Goal: Task Accomplishment & Management: Manage account settings

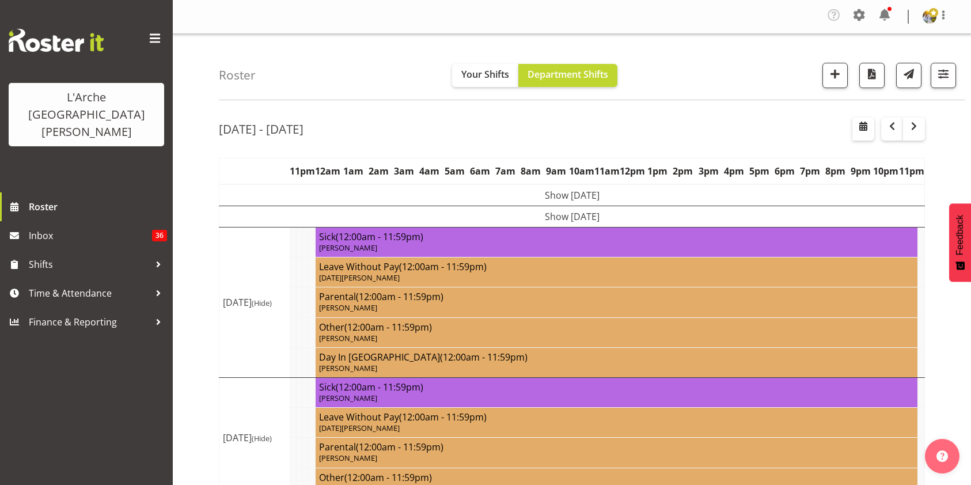
select select "shift"
click at [944, 79] on span "button" at bounding box center [943, 73] width 15 height 15
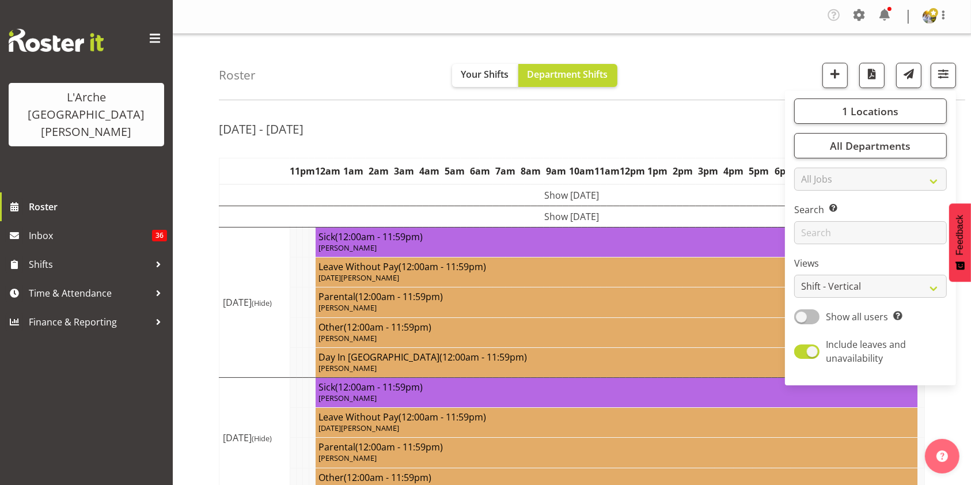
click at [804, 316] on span at bounding box center [806, 316] width 25 height 14
click at [802, 316] on input "Show all users Show only rostered employees" at bounding box center [797, 316] width 7 height 7
checkbox input "true"
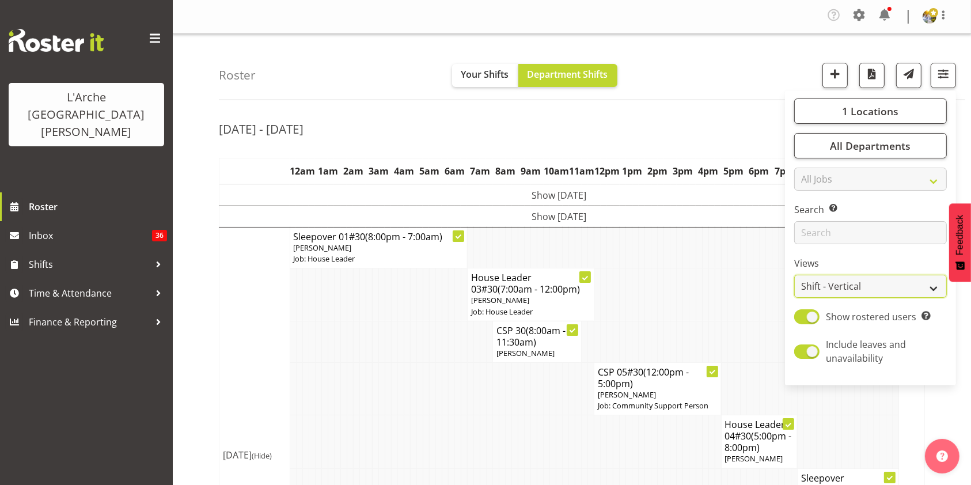
click at [815, 290] on select "Staff Role Shift - Horizontal Shift - Vertical Staff - Location" at bounding box center [870, 286] width 153 height 23
select select "staff"
click at [795, 275] on select "Staff Role Shift - Horizontal Shift - Vertical Staff - Location" at bounding box center [870, 286] width 153 height 23
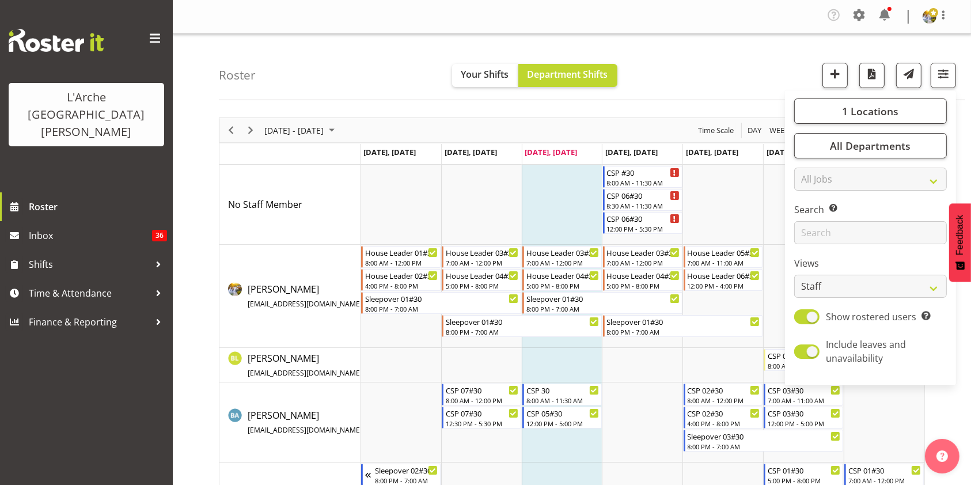
click at [960, 436] on div "[DATE] - [DATE] [DATE] Day Week Fortnight Month calendar Month Agenda Time Scal…" at bounding box center [595, 399] width 752 height 580
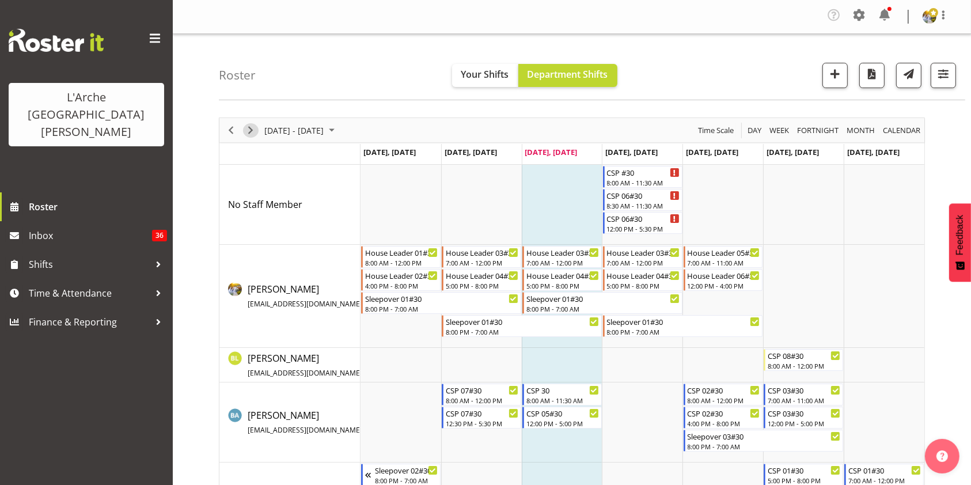
click at [255, 127] on span "Next" at bounding box center [251, 130] width 14 height 14
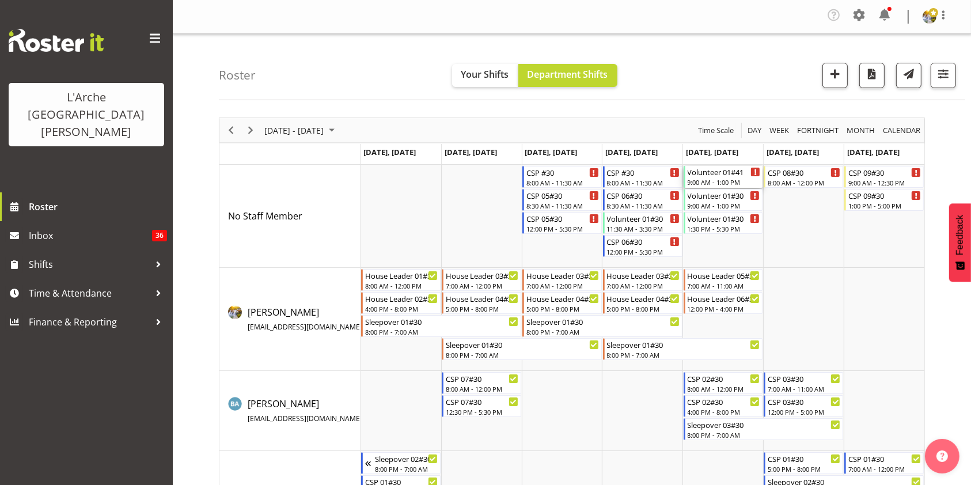
click at [694, 174] on div "Volunteer 01#41" at bounding box center [724, 172] width 73 height 12
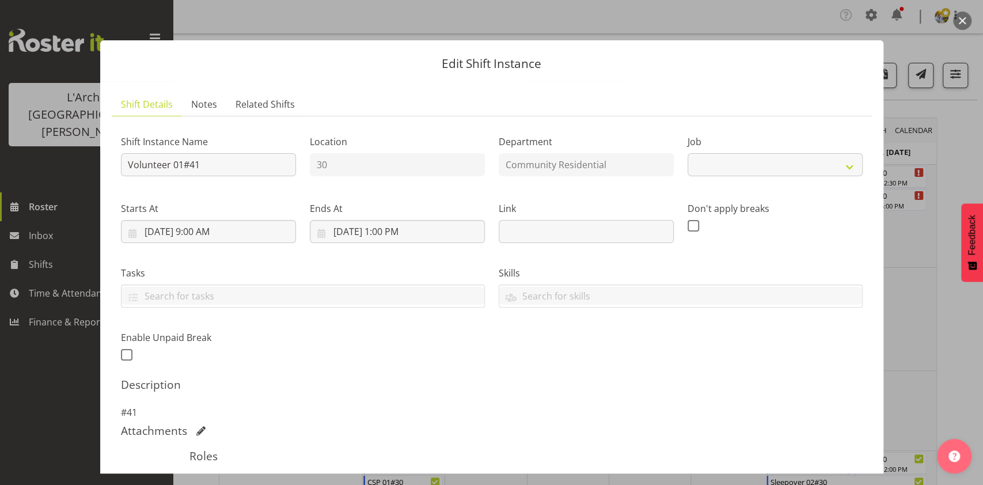
select select "4550"
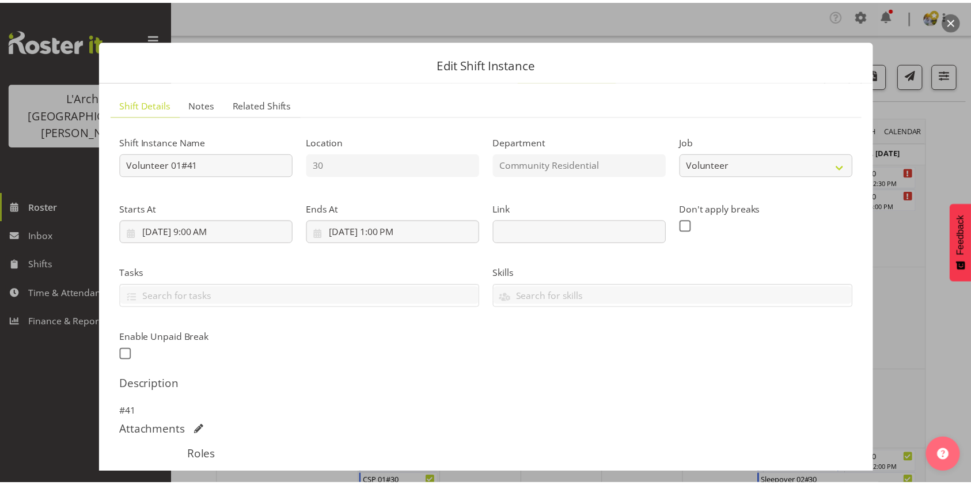
scroll to position [203, 0]
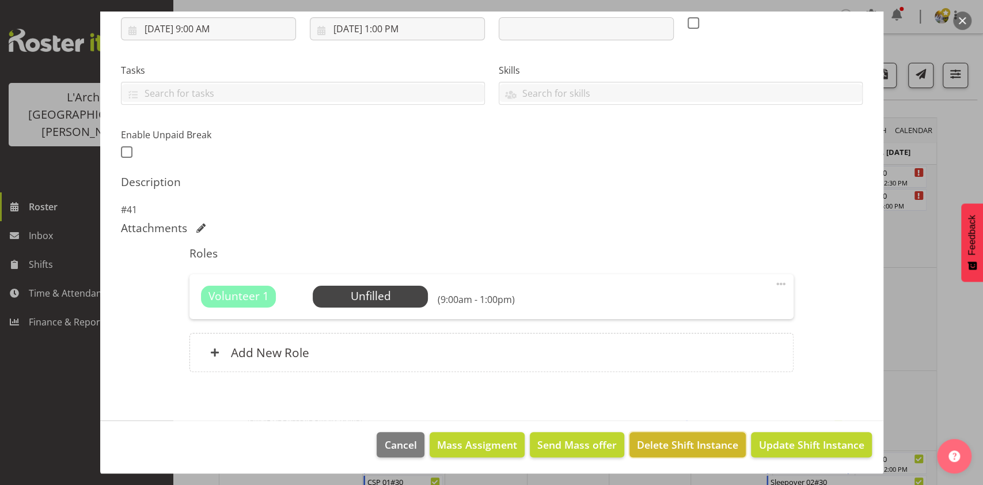
click at [689, 437] on span "Delete Shift Instance" at bounding box center [687, 444] width 101 height 15
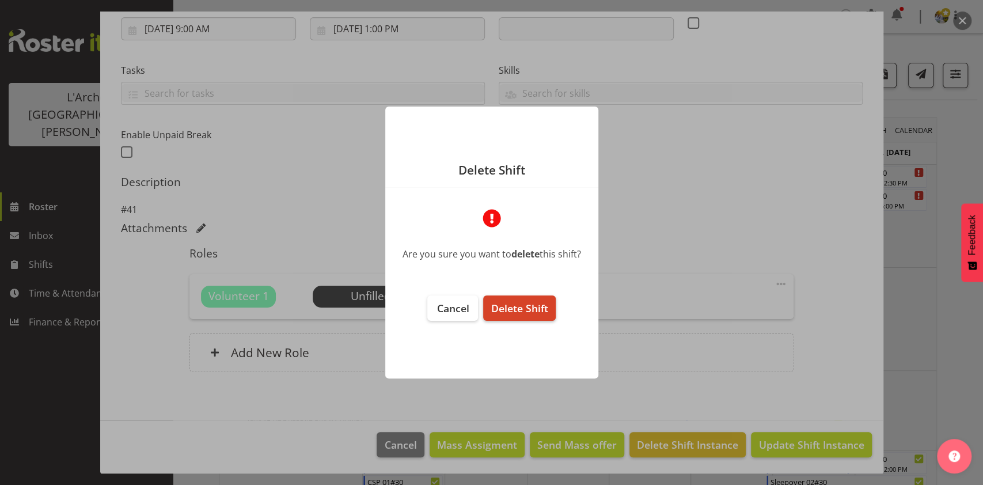
click at [504, 308] on span "Delete Shift" at bounding box center [519, 308] width 57 height 14
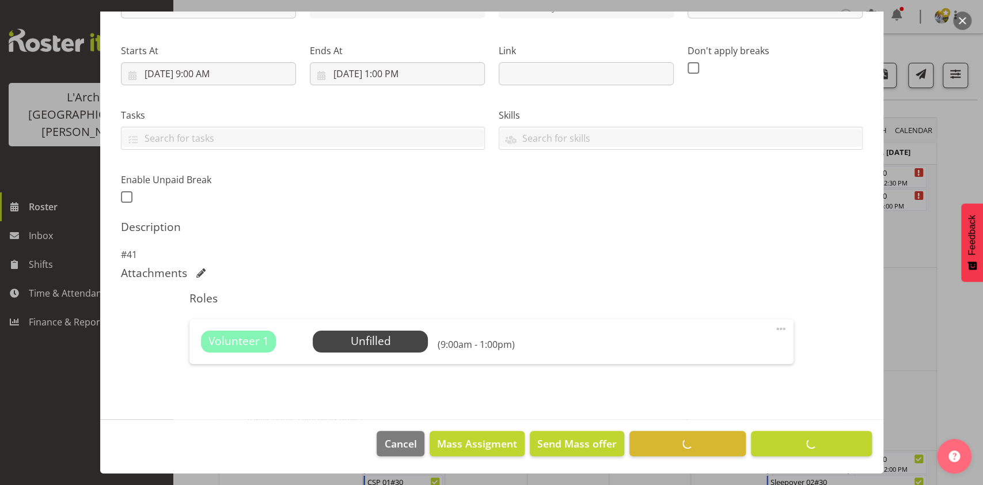
scroll to position [157, 0]
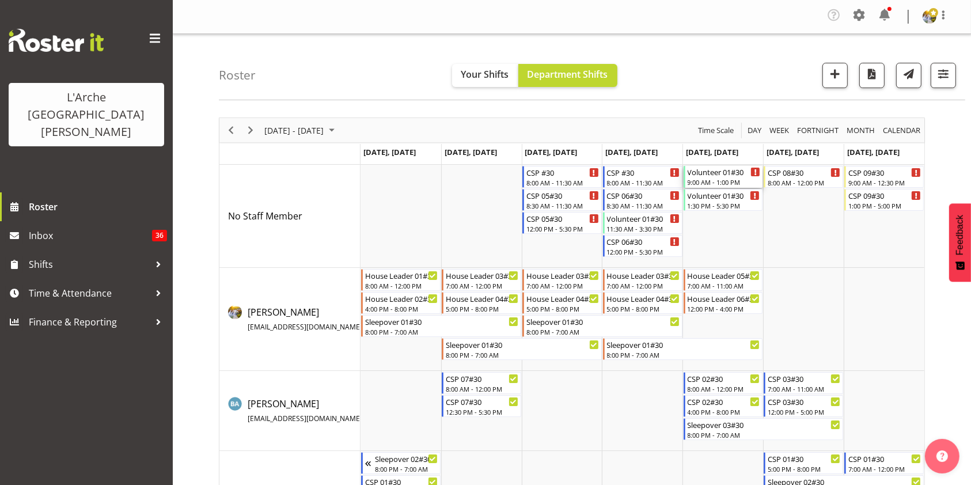
click at [731, 176] on div "Volunteer 01#30" at bounding box center [724, 172] width 73 height 12
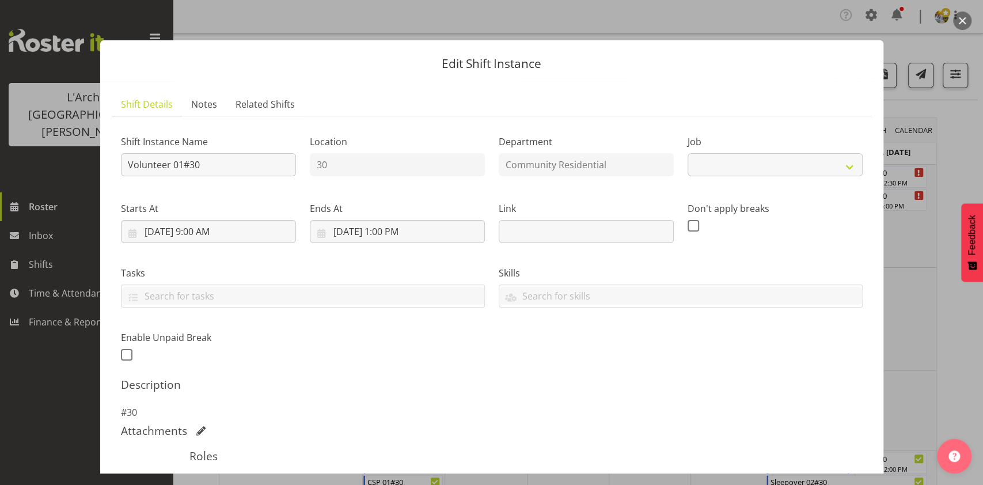
select select "4550"
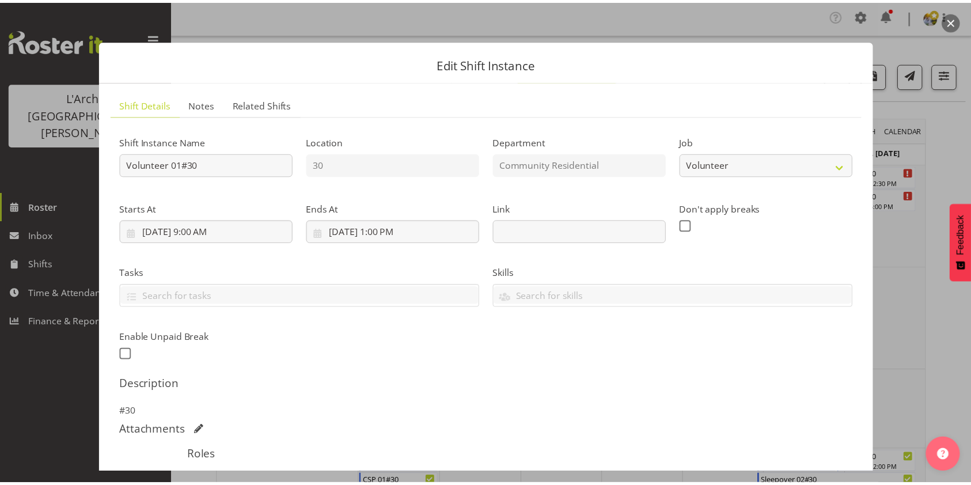
scroll to position [203, 0]
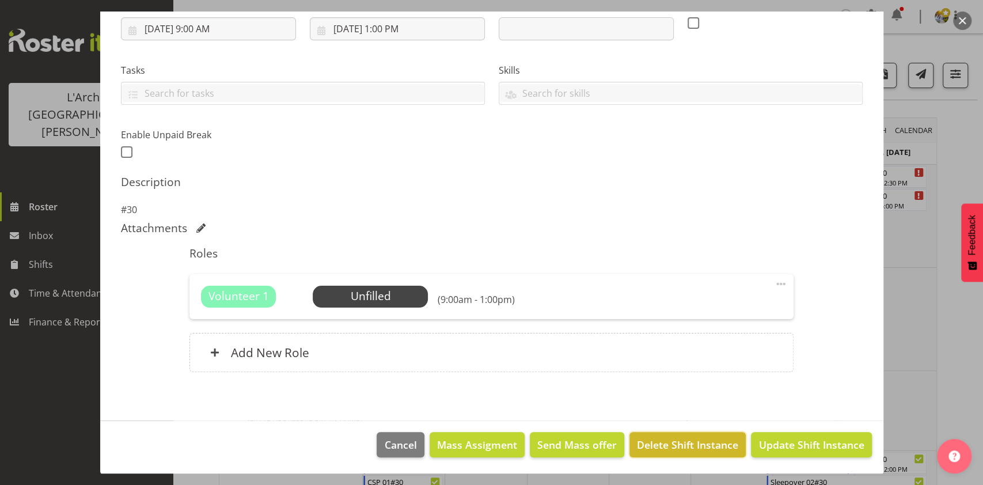
click at [646, 449] on span "Delete Shift Instance" at bounding box center [687, 444] width 101 height 15
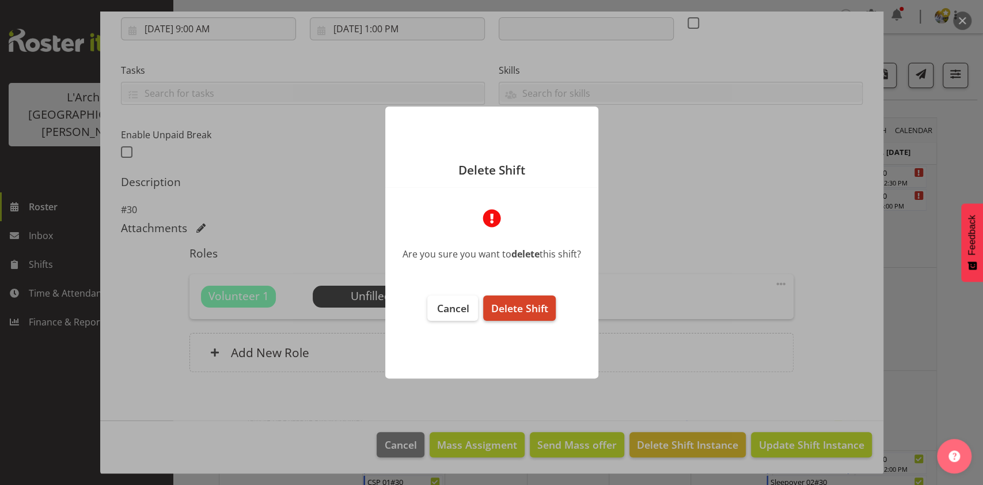
click at [518, 310] on span "Delete Shift" at bounding box center [519, 308] width 57 height 14
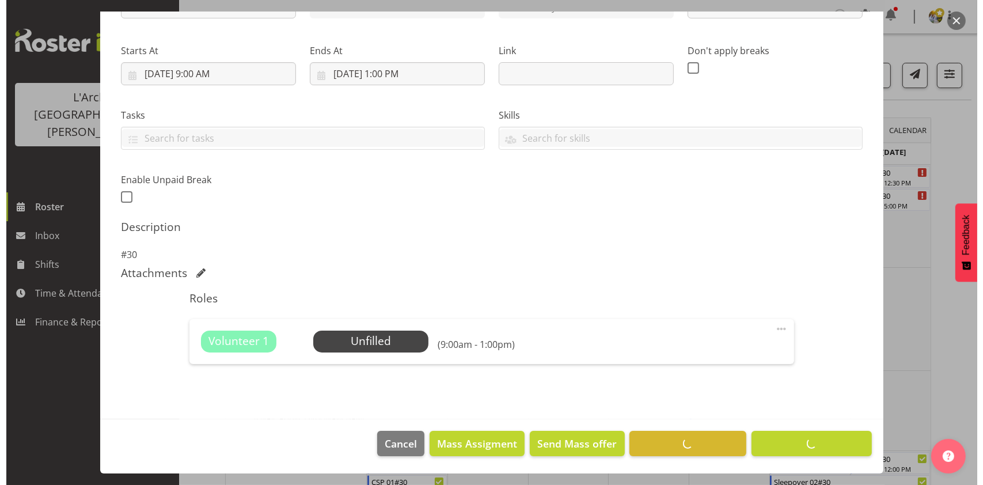
scroll to position [157, 0]
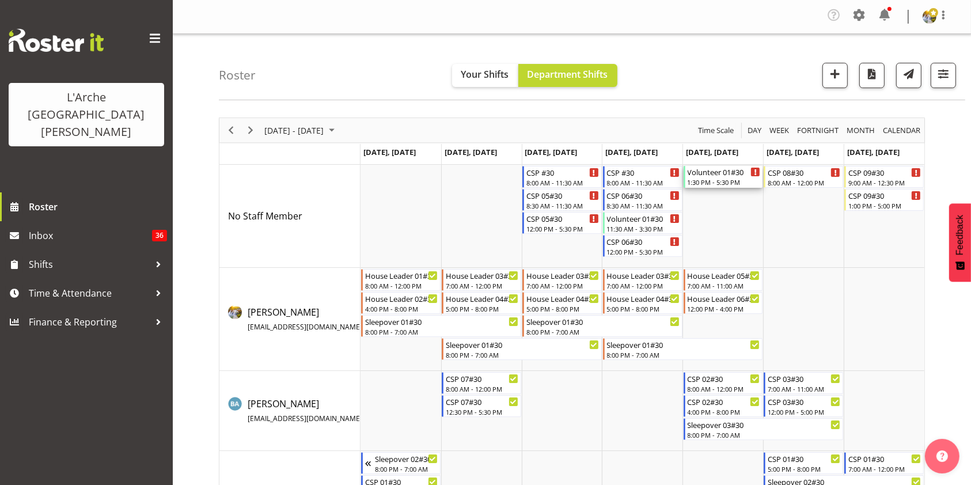
click at [704, 181] on div "1:30 PM - 5:30 PM" at bounding box center [724, 181] width 73 height 9
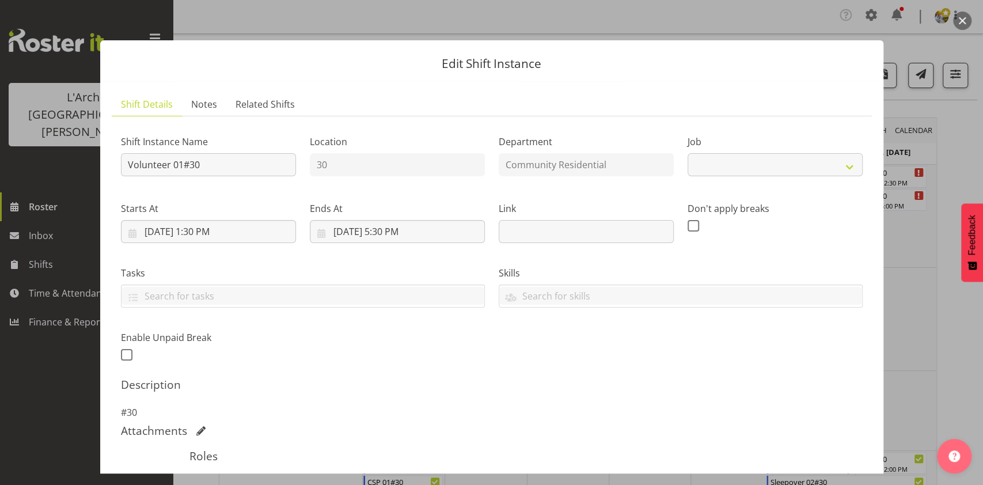
select select "4550"
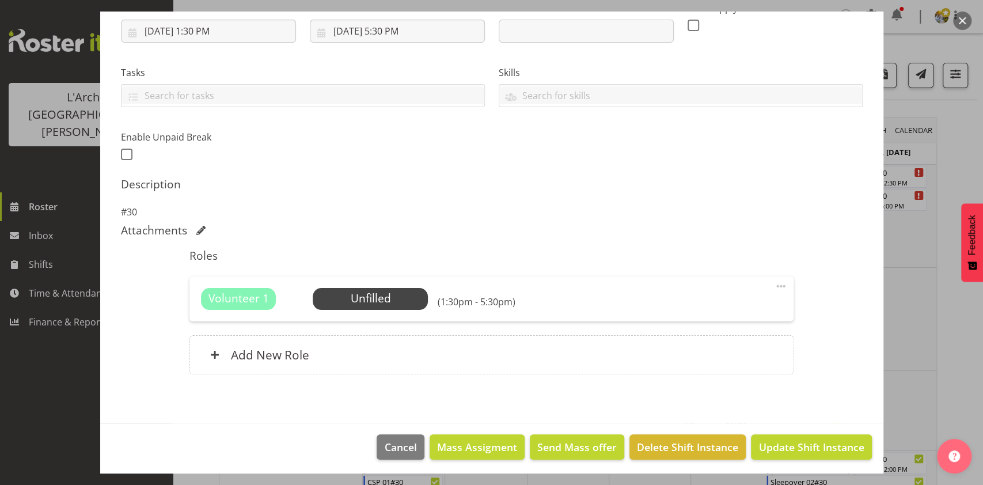
scroll to position [203, 0]
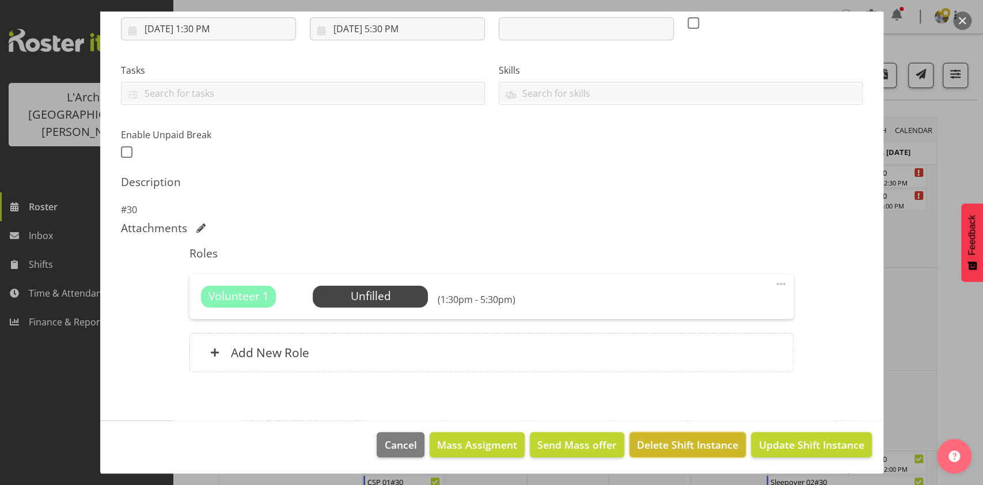
click at [677, 451] on span "Delete Shift Instance" at bounding box center [687, 444] width 101 height 15
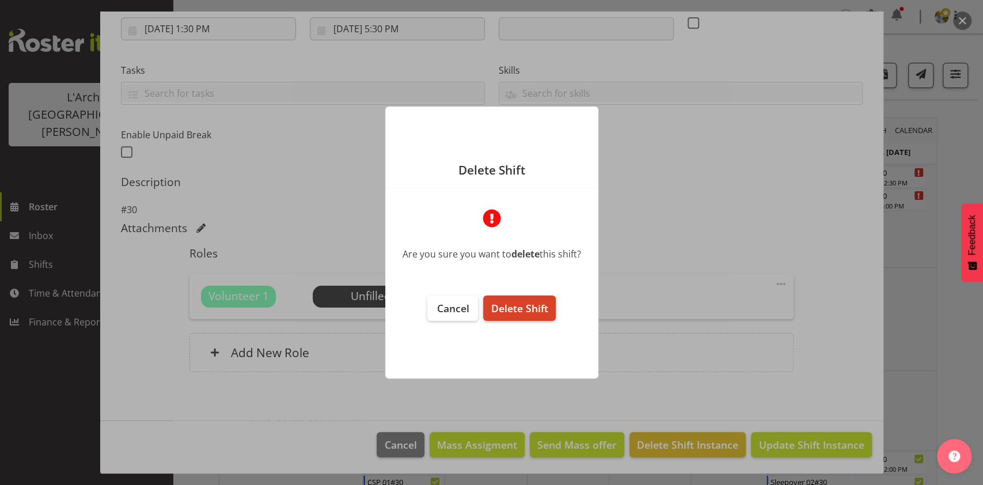
click at [515, 314] on span "Delete Shift" at bounding box center [519, 308] width 57 height 14
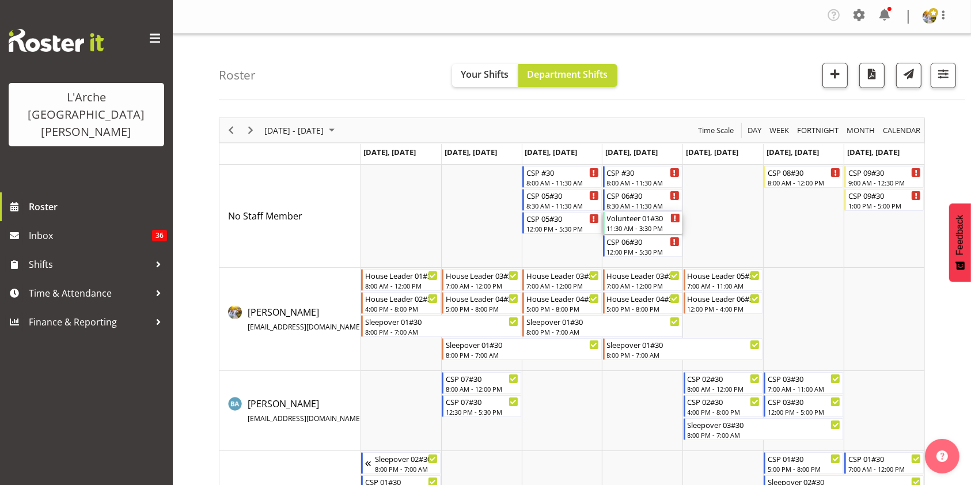
click at [624, 227] on div "11:30 AM - 3:30 PM" at bounding box center [643, 227] width 73 height 9
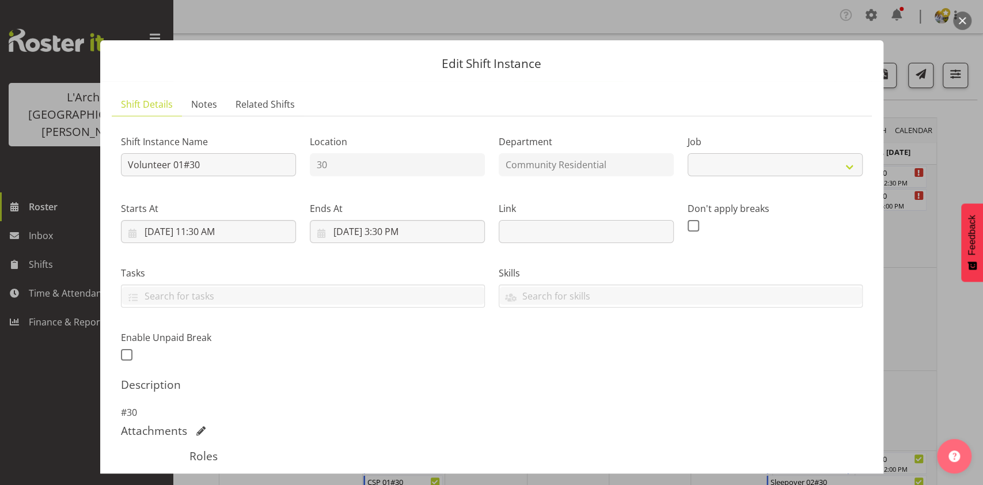
select select "4550"
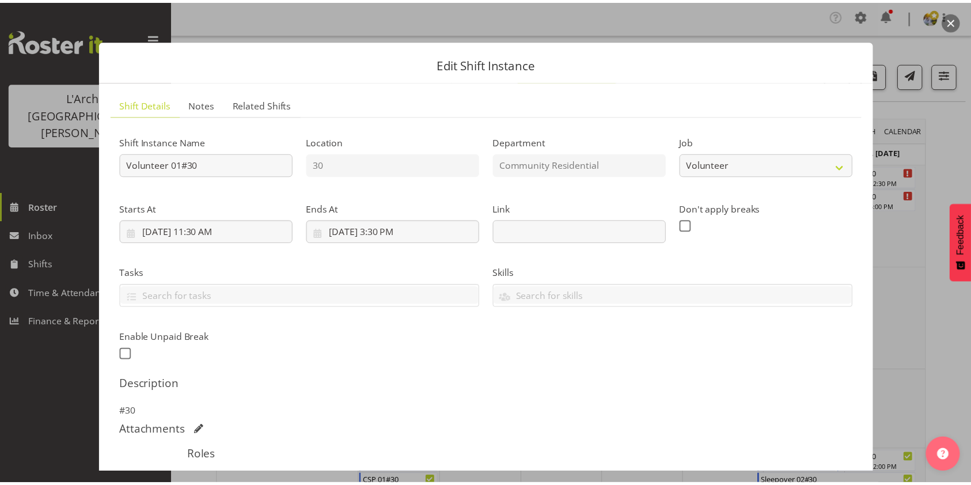
scroll to position [203, 0]
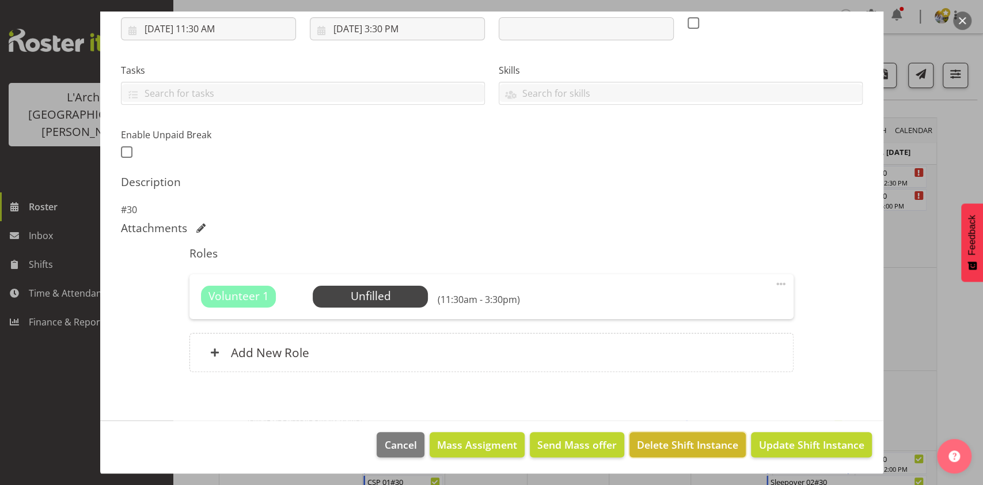
click at [677, 446] on span "Delete Shift Instance" at bounding box center [687, 444] width 101 height 15
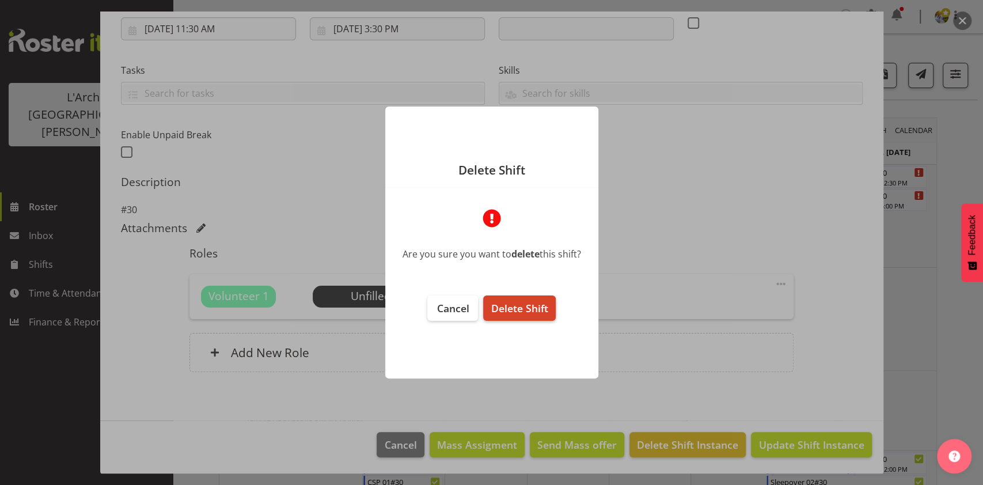
click at [511, 311] on span "Delete Shift" at bounding box center [519, 308] width 57 height 14
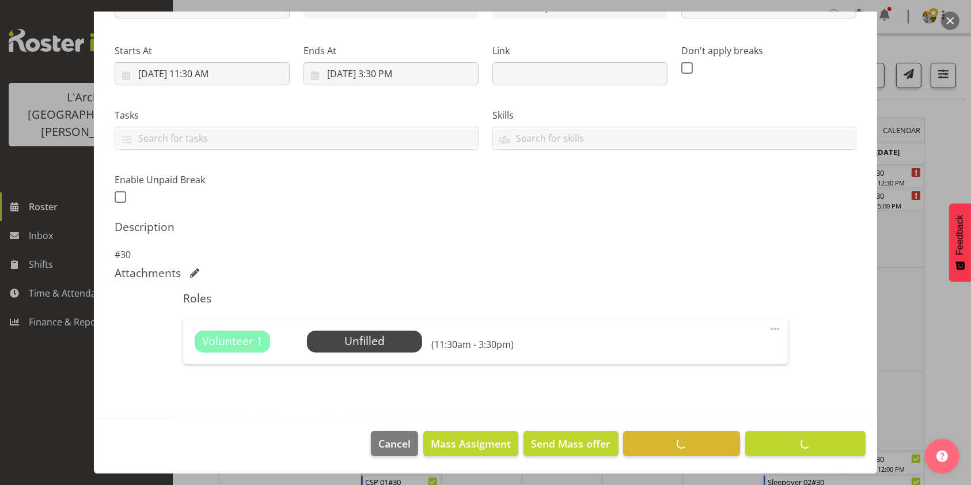
scroll to position [157, 0]
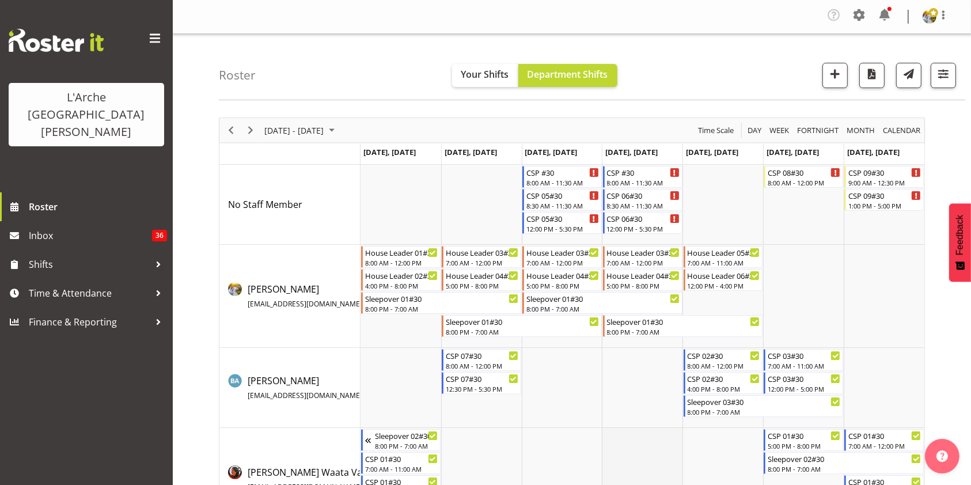
click at [606, 436] on td "Timeline Week of September 3, 2025" at bounding box center [642, 479] width 81 height 103
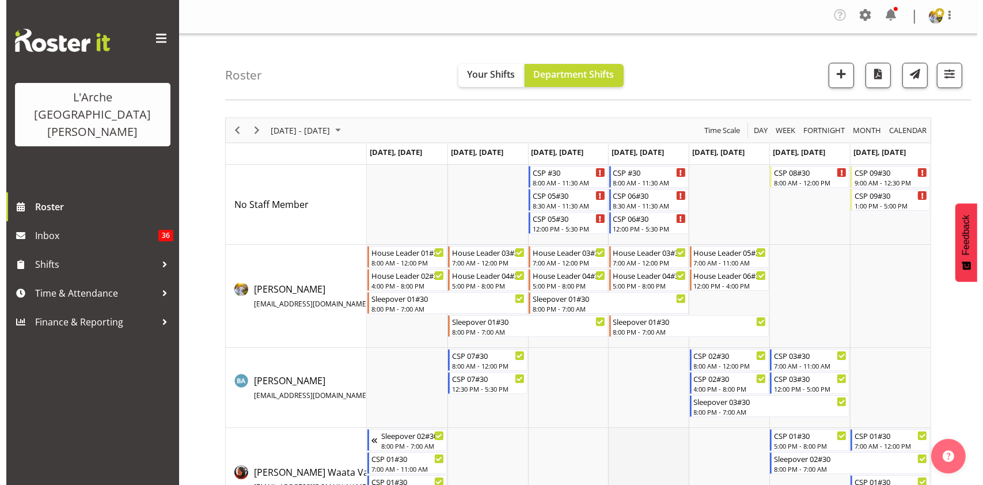
scroll to position [45, 0]
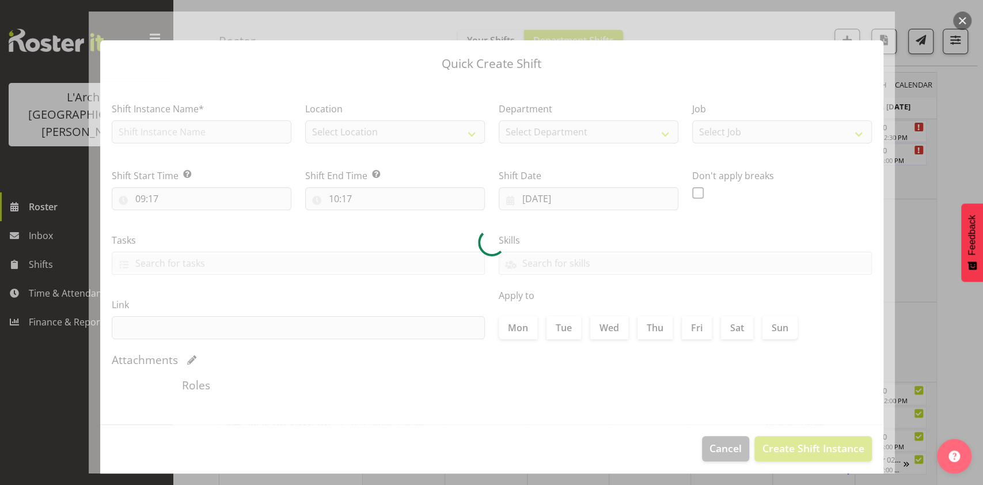
type input "[DATE]"
checkbox input "true"
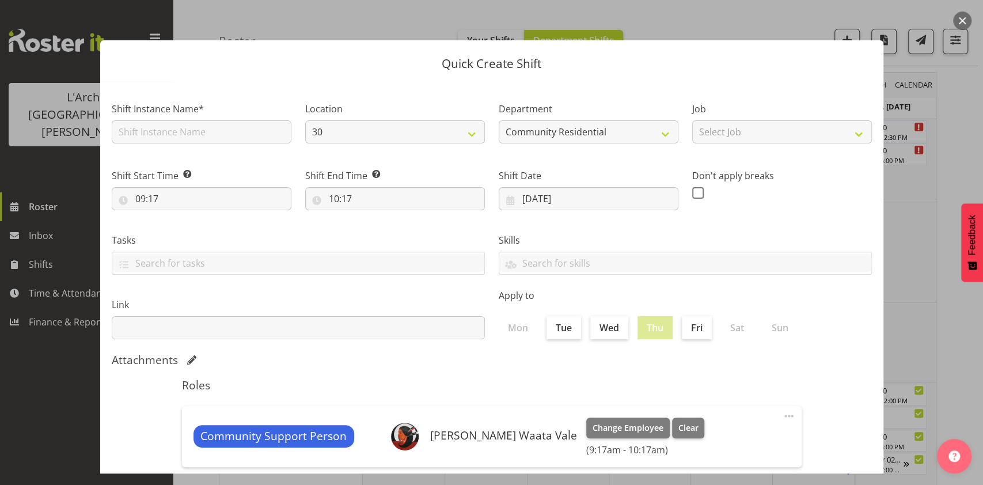
click at [970, 19] on button "button" at bounding box center [962, 21] width 18 height 18
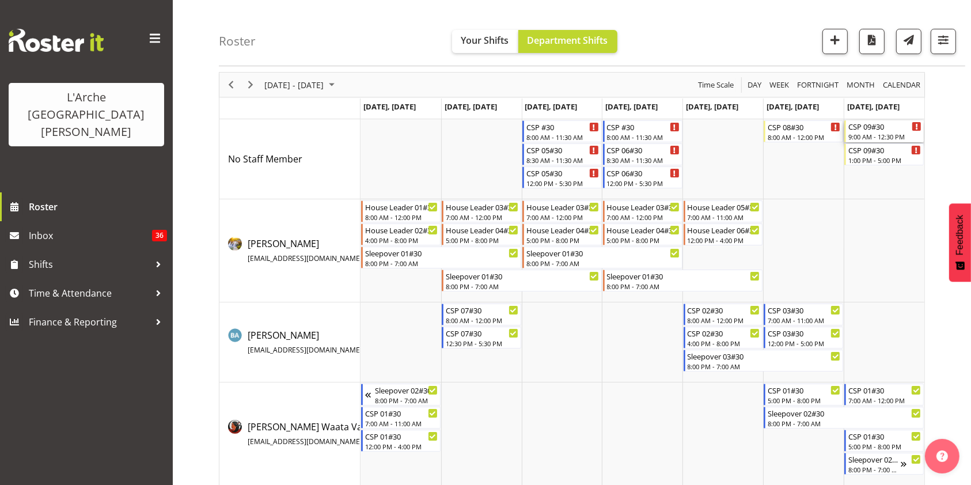
click at [884, 136] on div "9:00 AM - 12:30 PM" at bounding box center [884, 136] width 73 height 9
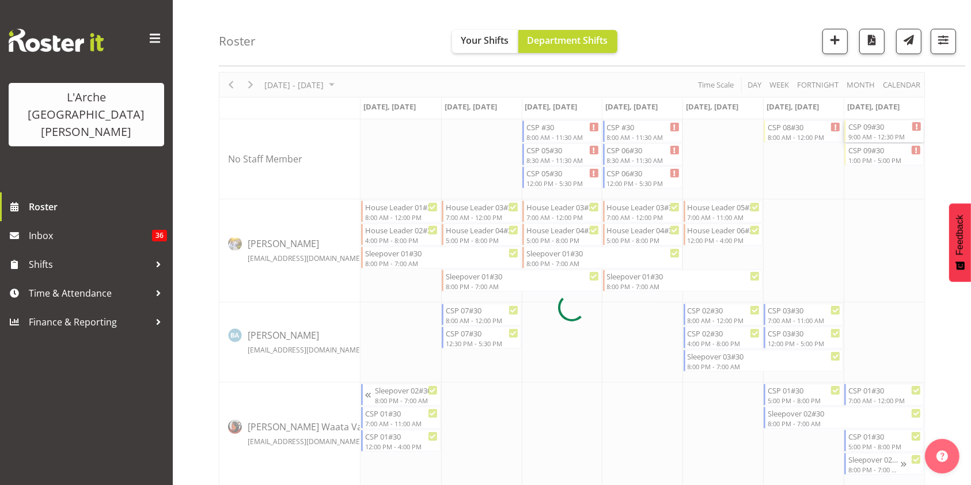
select select
select select "8"
select select "2025"
select select "9"
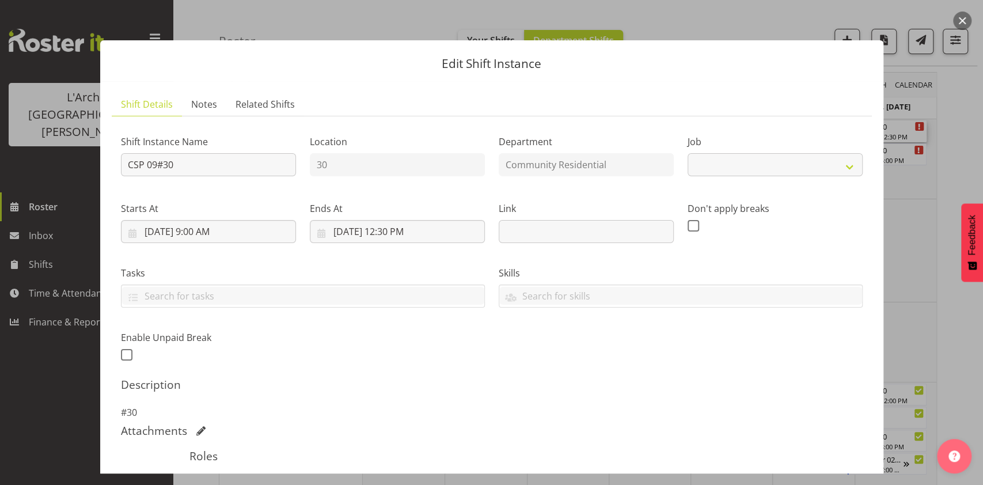
select select "3"
click at [189, 233] on input "[DATE] 9:00 AM" at bounding box center [208, 231] width 175 height 23
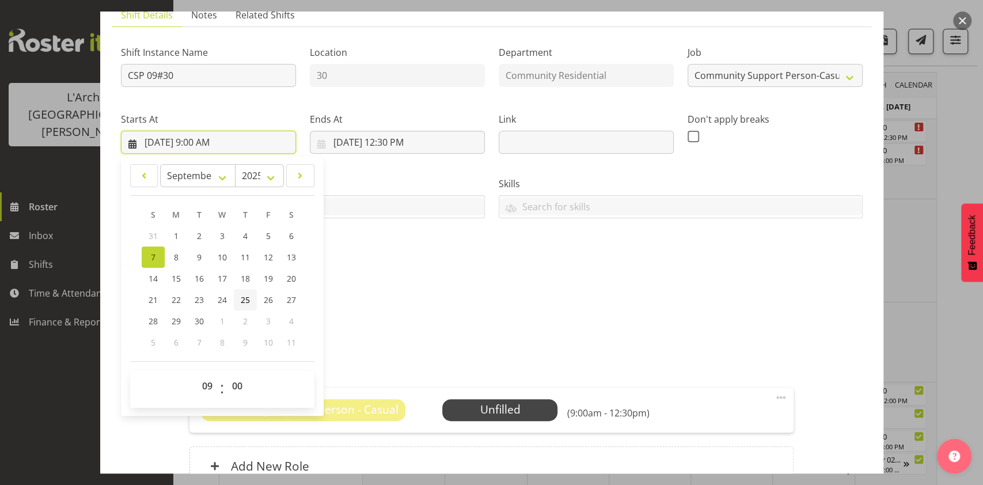
scroll to position [102, 0]
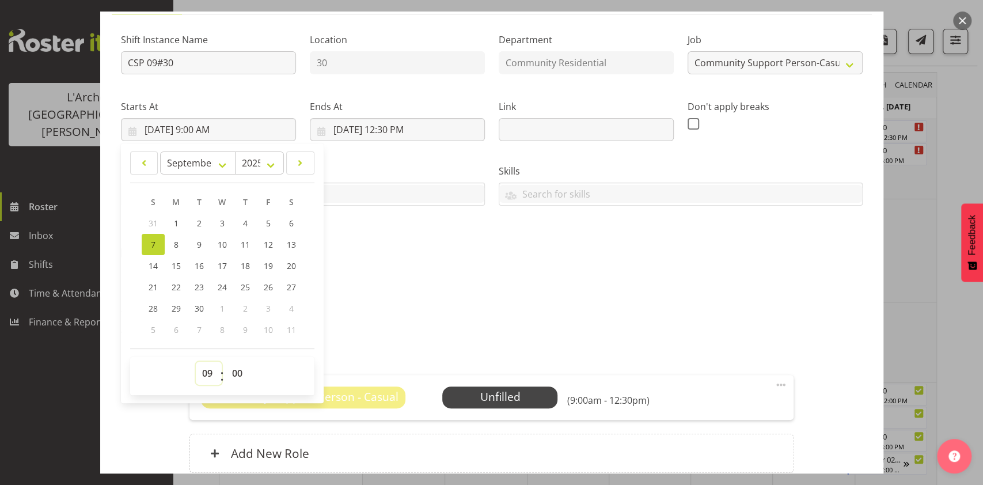
click at [203, 378] on select "00 01 02 03 04 05 06 07 08 09 10 11 12 13 14 15 16 17 18 19 20 21 22 23" at bounding box center [209, 373] width 26 height 23
select select "8"
click at [196, 362] on select "00 01 02 03 04 05 06 07 08 09 10 11 12 13 14 15 16 17 18 19 20 21 22 23" at bounding box center [209, 373] width 26 height 23
type input "[DATE] 8:00 AM"
click at [382, 124] on input "[DATE] 12:30 PM" at bounding box center [397, 129] width 175 height 23
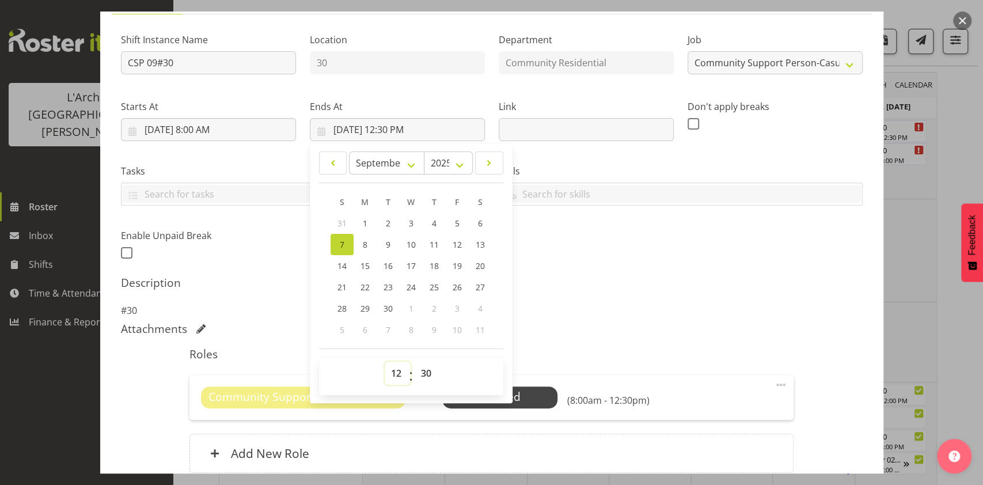
click at [392, 373] on select "00 01 02 03 04 05 06 07 08 09 10 11 12 13 14 15 16 17 18 19 20 21 22 23" at bounding box center [398, 373] width 26 height 23
select select "11"
click at [385, 362] on select "00 01 02 03 04 05 06 07 08 09 10 11 12 13 14 15 16 17 18 19 20 21 22 23" at bounding box center [398, 373] width 26 height 23
type input "[DATE] 11:30 AM"
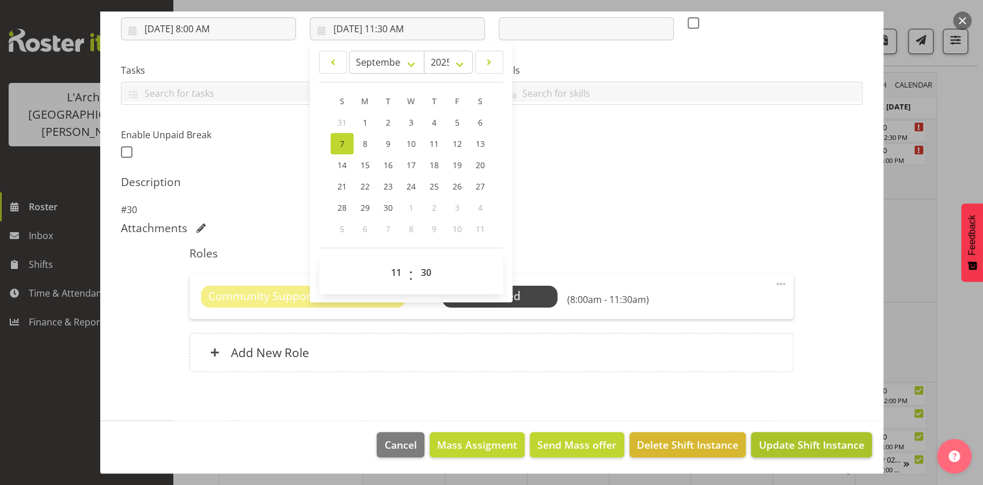
click at [766, 446] on span "Update Shift Instance" at bounding box center [810, 444] width 105 height 15
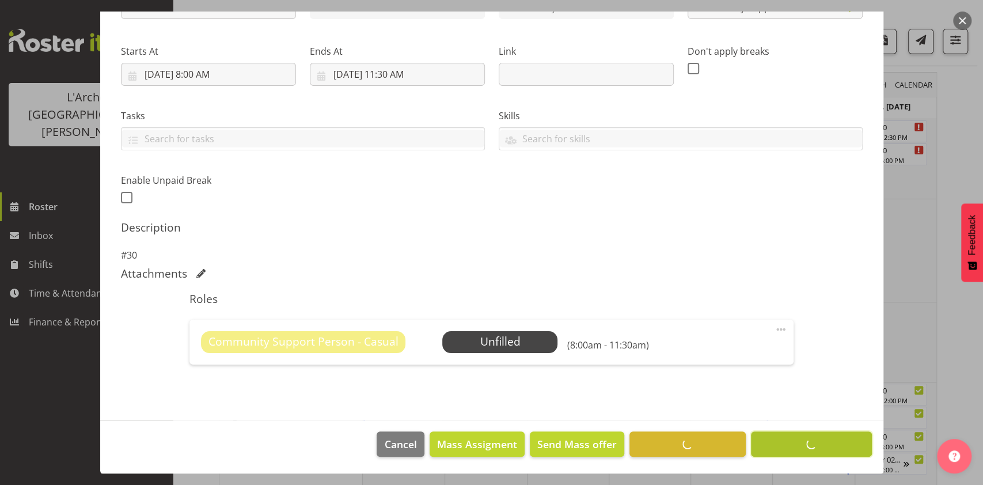
scroll to position [0, 0]
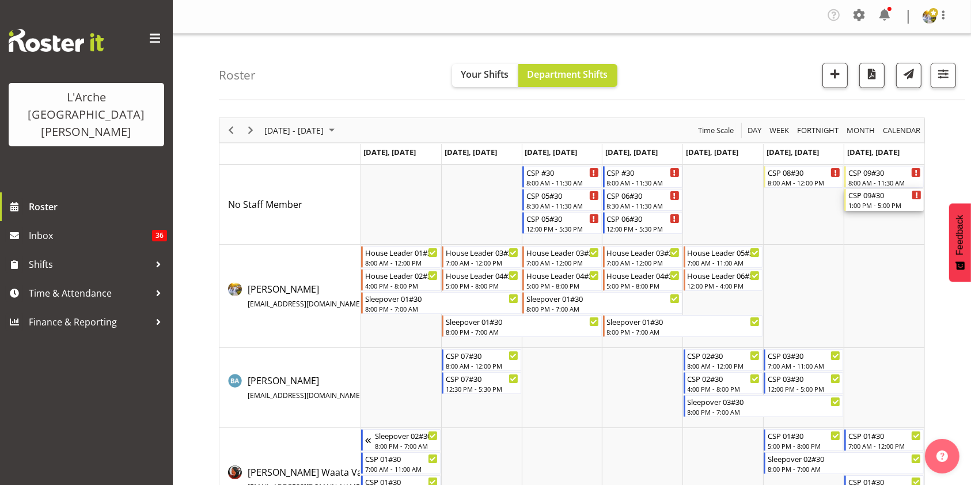
click at [881, 206] on div "1:00 PM - 5:00 PM" at bounding box center [884, 204] width 73 height 9
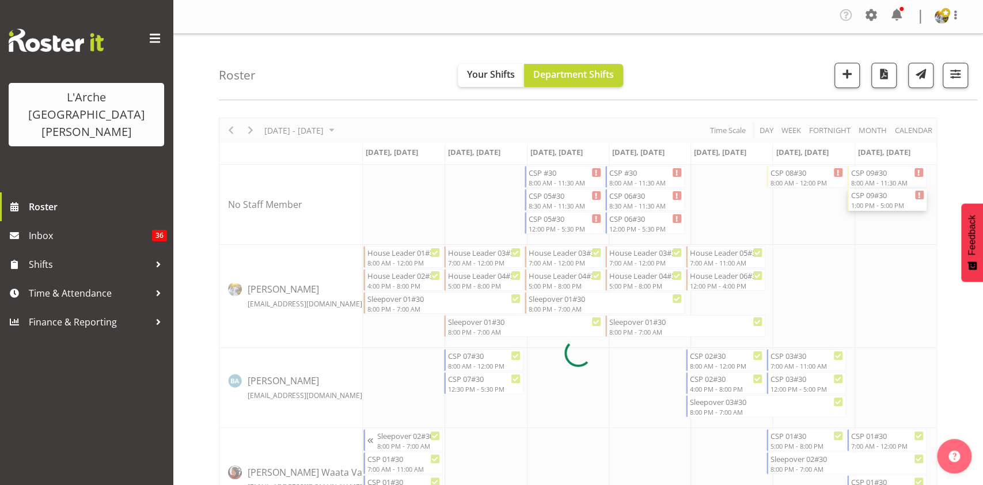
select select
select select "8"
select select "2025"
select select "13"
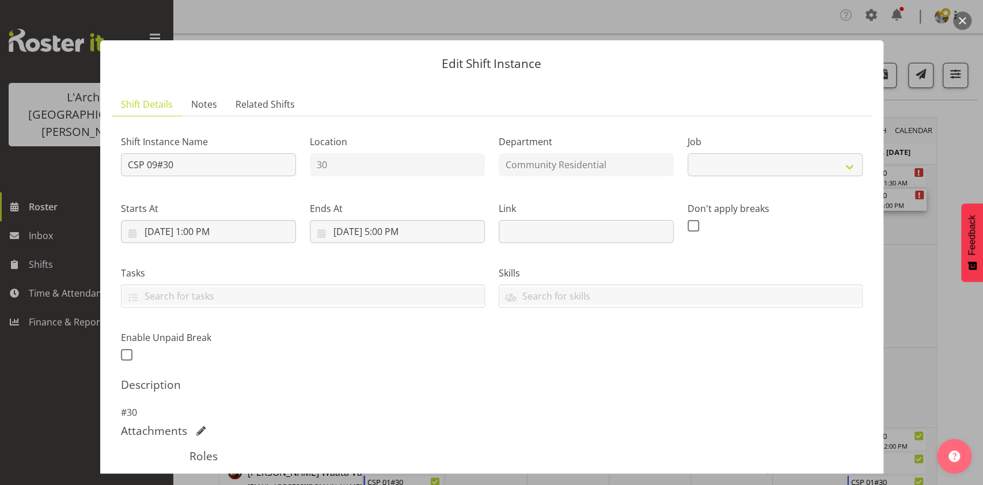
select select "3"
click at [198, 237] on input "[DATE] 1:00 PM" at bounding box center [208, 231] width 175 height 23
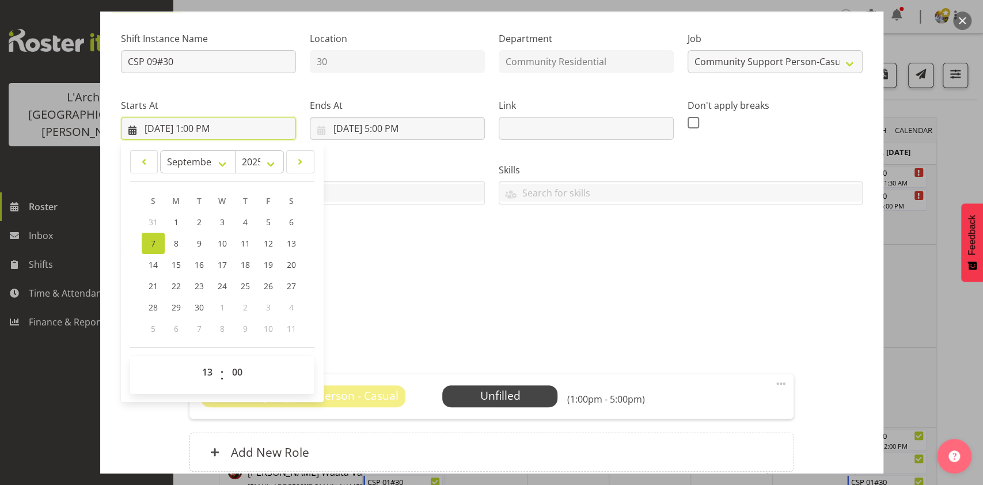
scroll to position [115, 0]
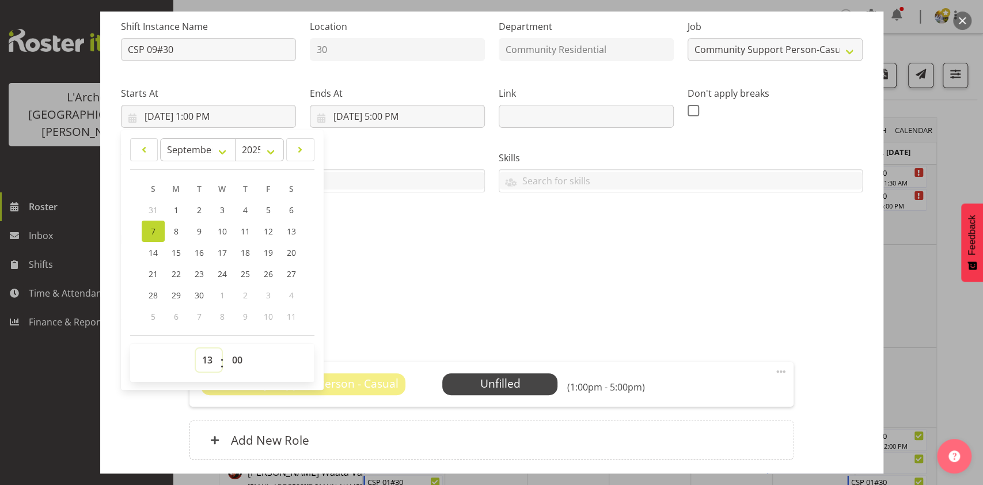
click at [206, 360] on select "00 01 02 03 04 05 06 07 08 09 10 11 12 13 14 15 16 17 18 19 20 21 22 23" at bounding box center [209, 359] width 26 height 23
select select "12"
click at [196, 348] on select "00 01 02 03 04 05 06 07 08 09 10 11 12 13 14 15 16 17 18 19 20 21 22 23" at bounding box center [209, 359] width 26 height 23
type input "[DATE] 12:00 PM"
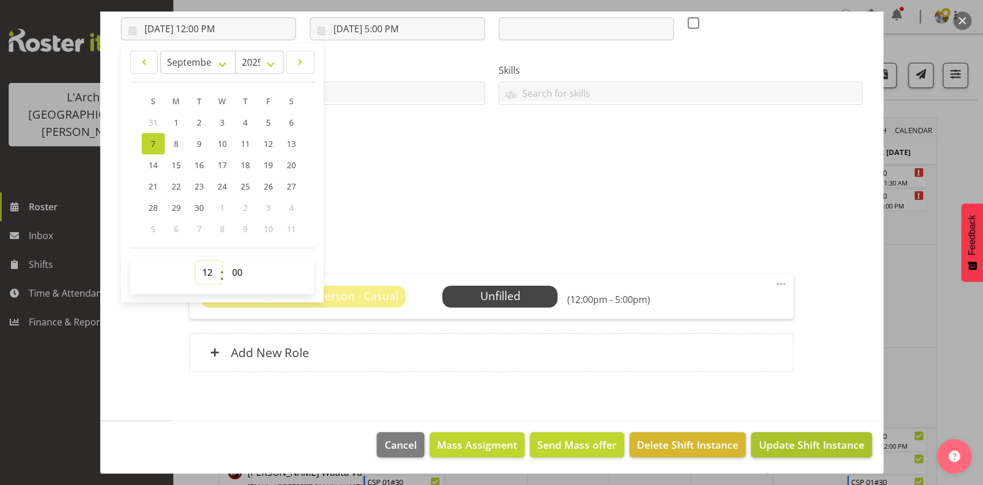
click at [775, 448] on span "Update Shift Instance" at bounding box center [810, 444] width 105 height 15
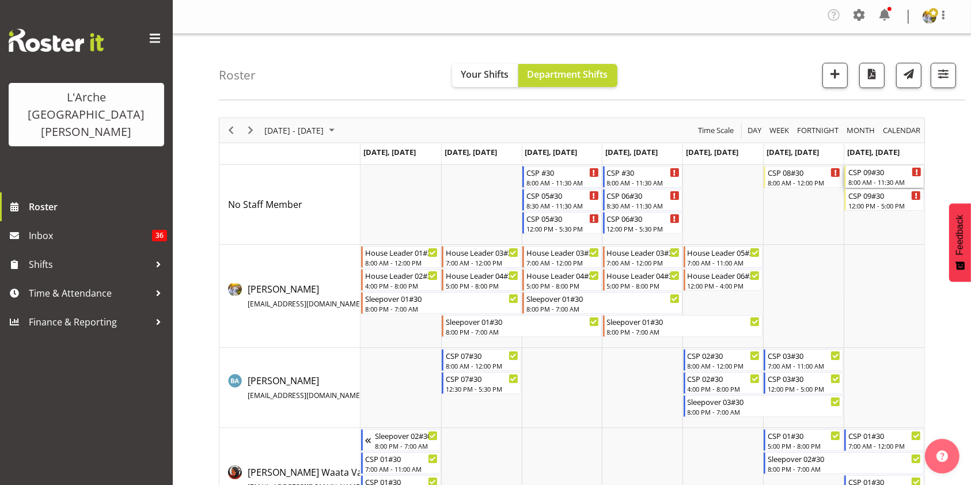
click at [867, 177] on div "CSP 09#30" at bounding box center [884, 172] width 73 height 12
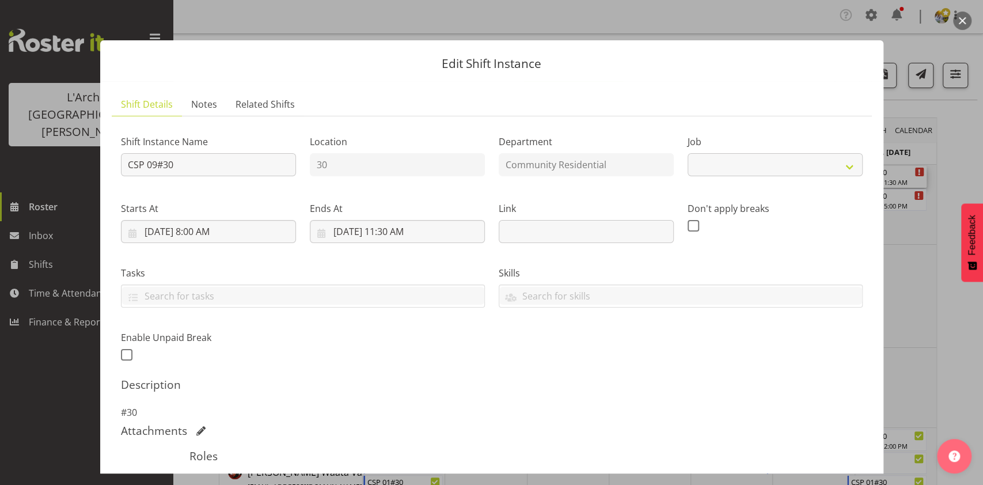
select select "3"
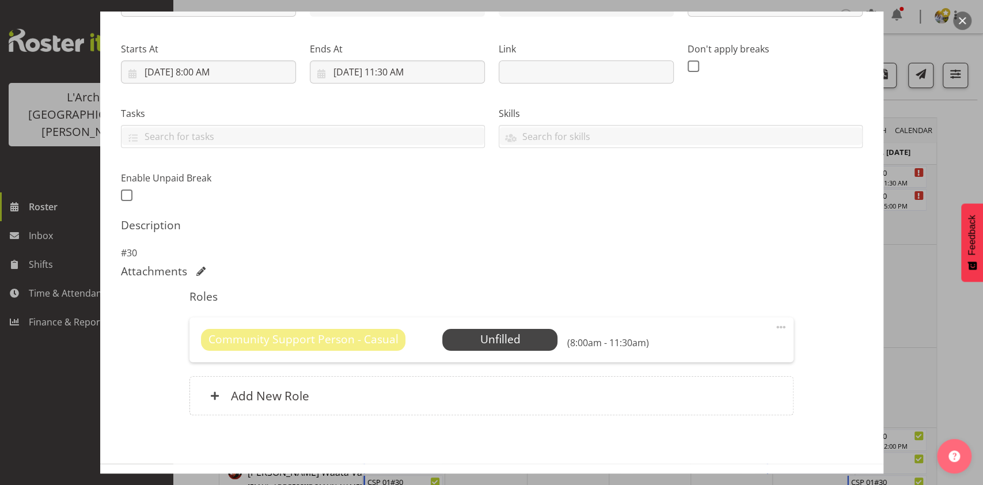
scroll to position [201, 0]
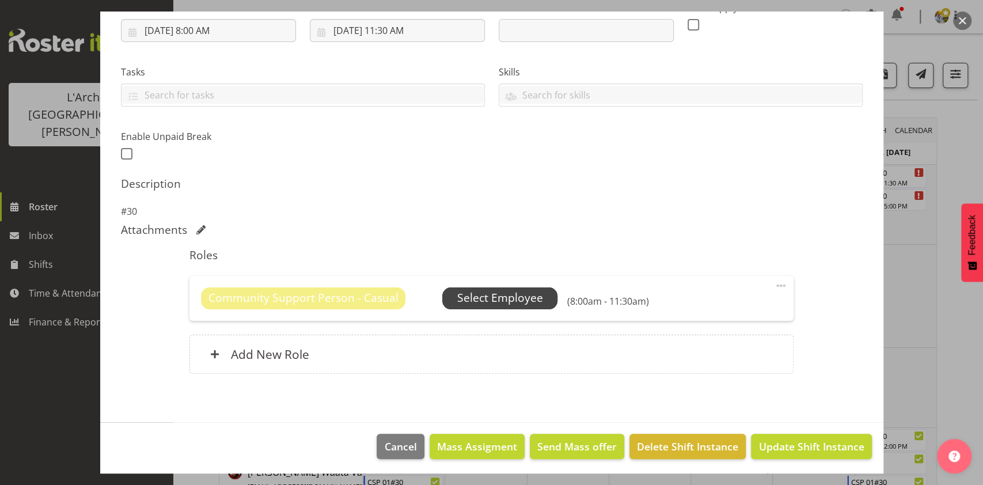
click at [481, 300] on span "Select Employee" at bounding box center [500, 298] width 86 height 17
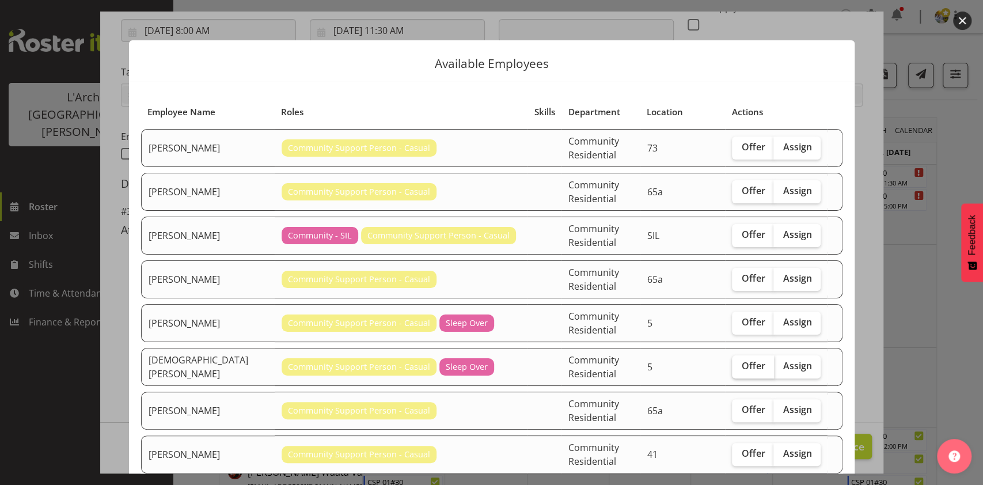
click at [741, 360] on span "Offer" at bounding box center [753, 366] width 24 height 12
click at [732, 362] on input "Offer" at bounding box center [735, 365] width 7 height 7
checkbox input "true"
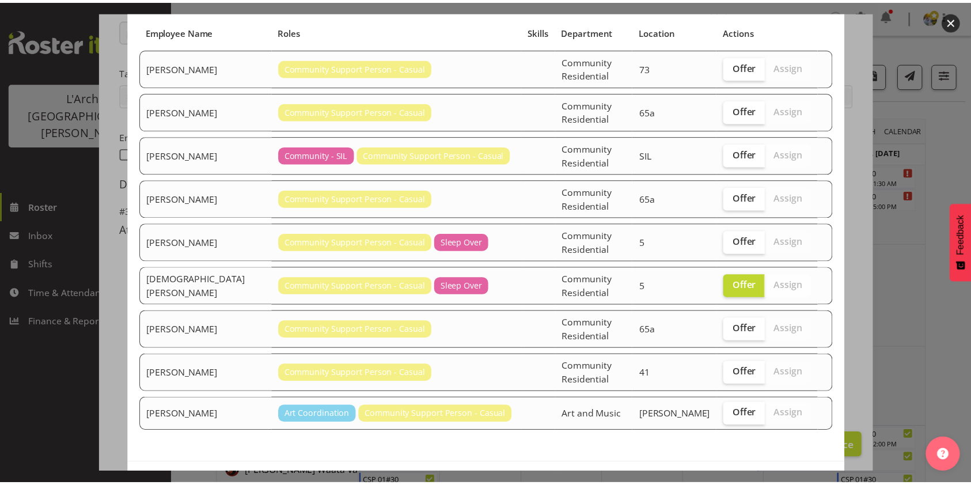
scroll to position [85, 0]
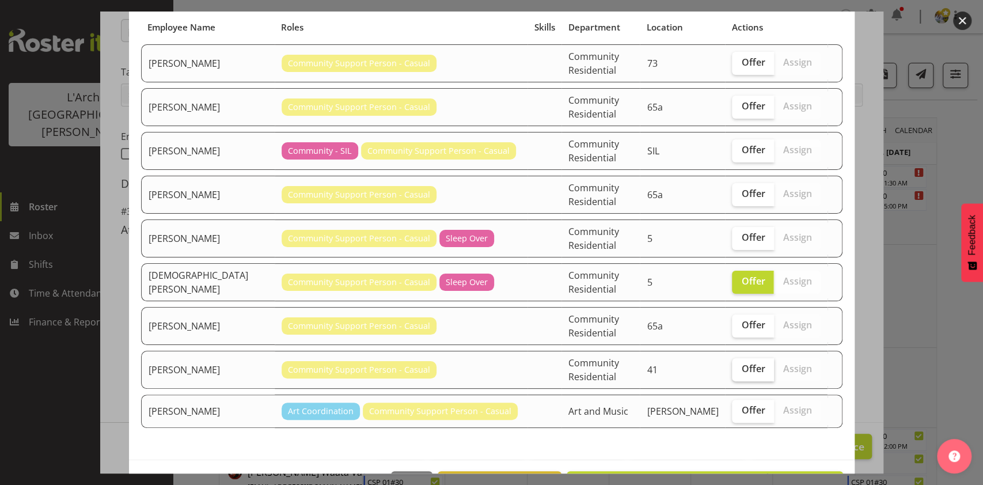
click at [741, 363] on span "Offer" at bounding box center [753, 369] width 24 height 12
click at [738, 365] on input "Offer" at bounding box center [735, 368] width 7 height 7
checkbox input "true"
click at [792, 477] on span "Send 2 offers" at bounding box center [802, 484] width 65 height 14
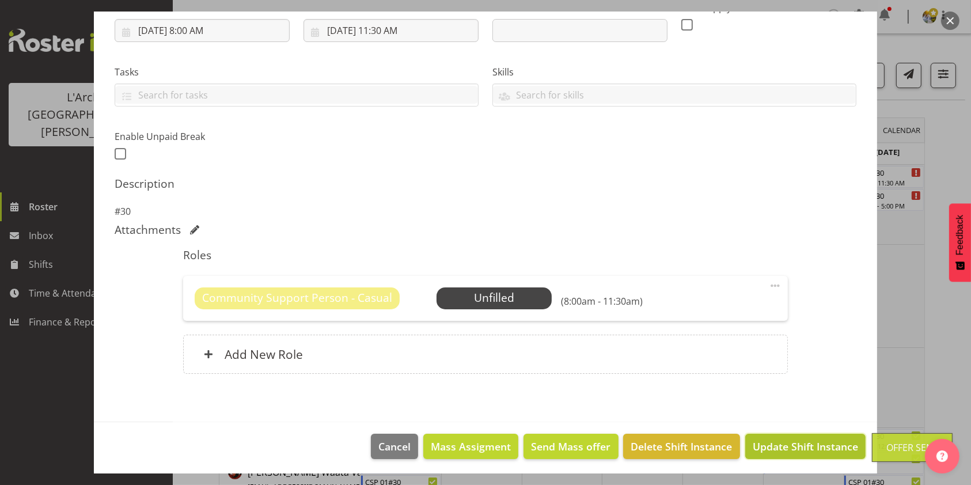
click at [823, 443] on span "Update Shift Instance" at bounding box center [805, 446] width 105 height 15
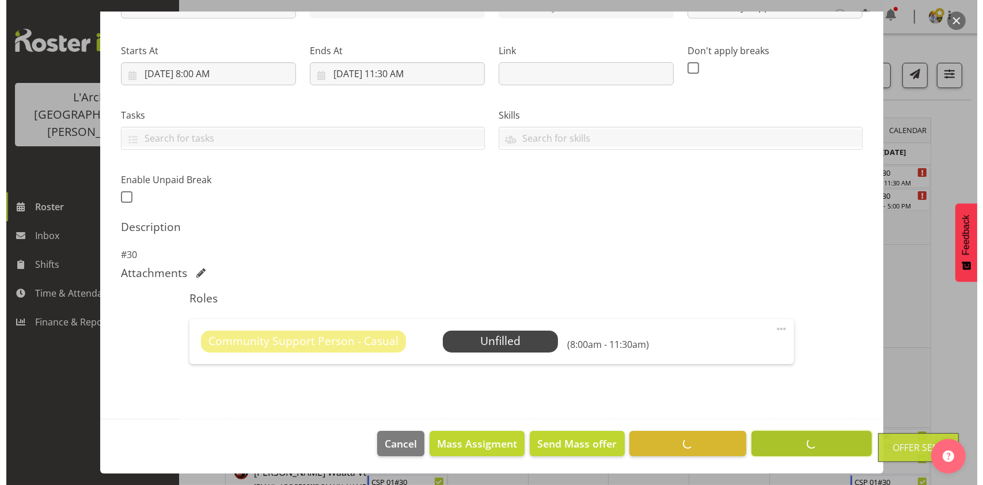
scroll to position [157, 0]
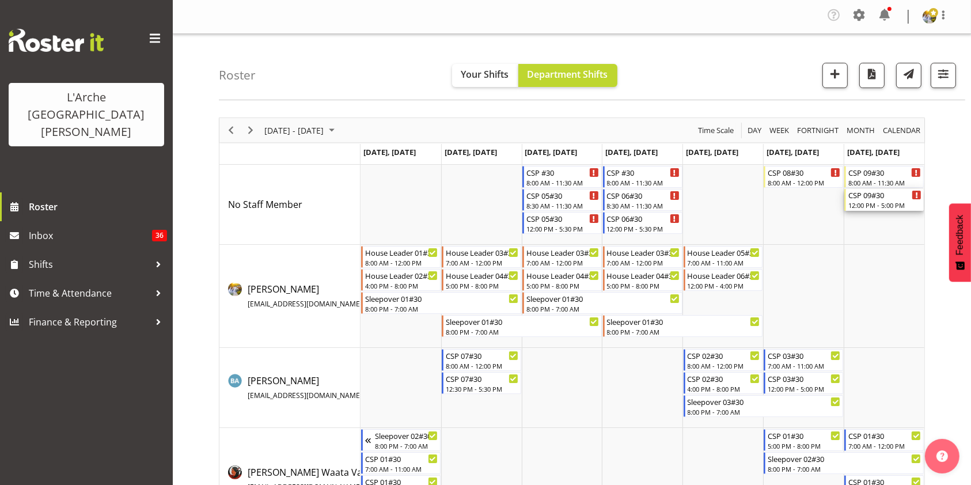
click at [880, 199] on div "CSP 09#30" at bounding box center [884, 195] width 73 height 12
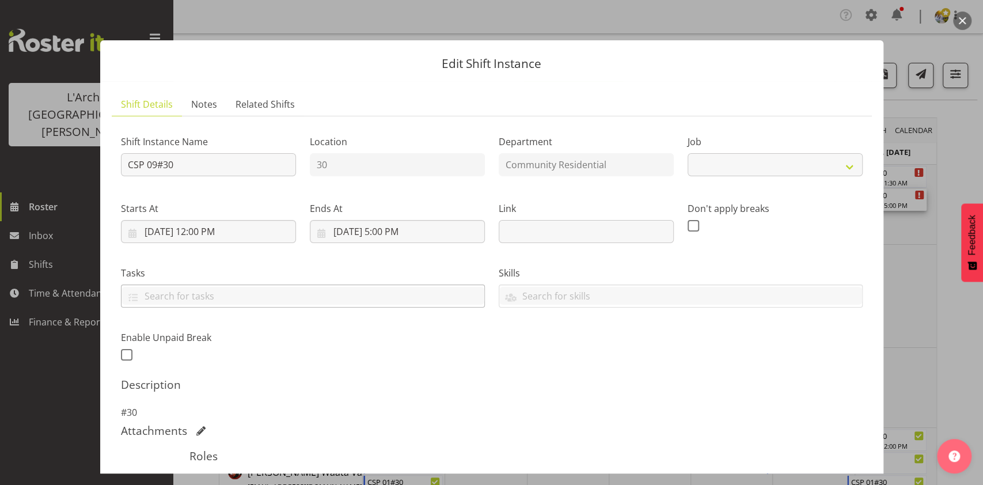
select select "3"
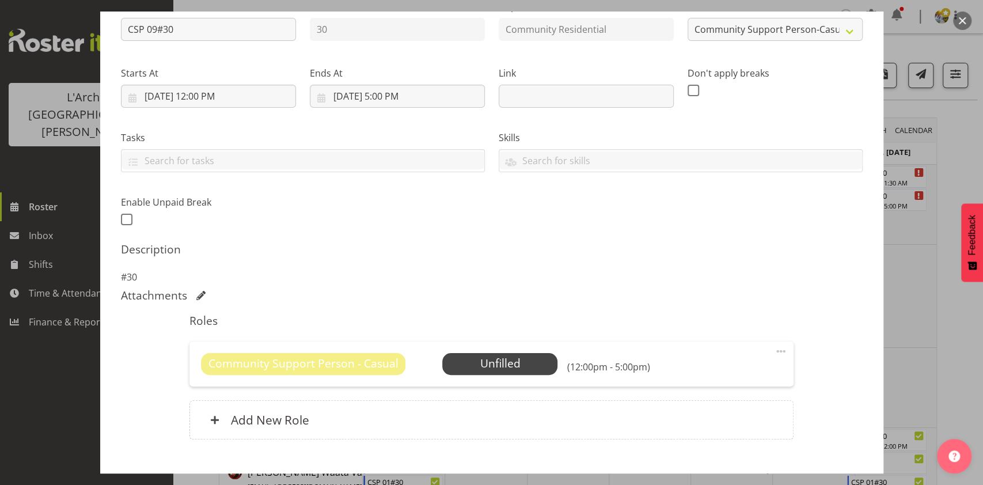
scroll to position [203, 0]
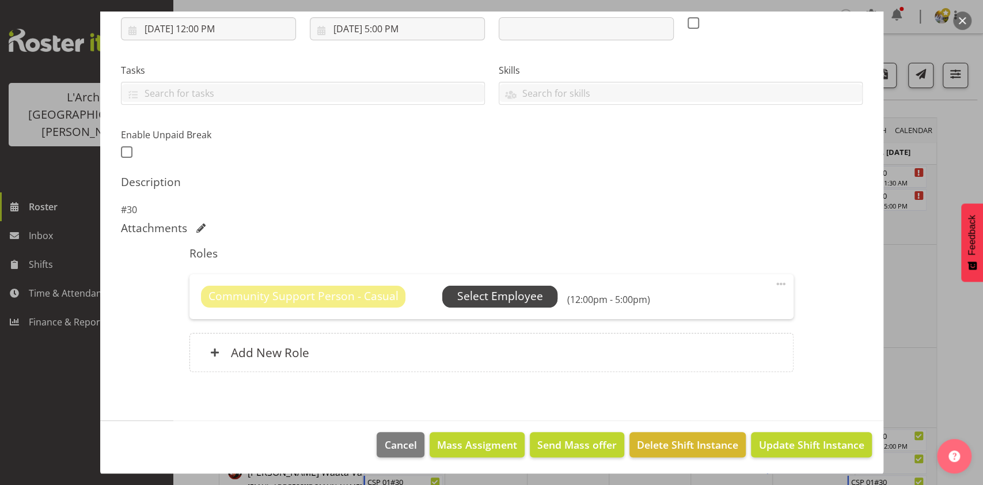
click at [502, 287] on span "Select Employee" at bounding box center [499, 297] width 115 height 22
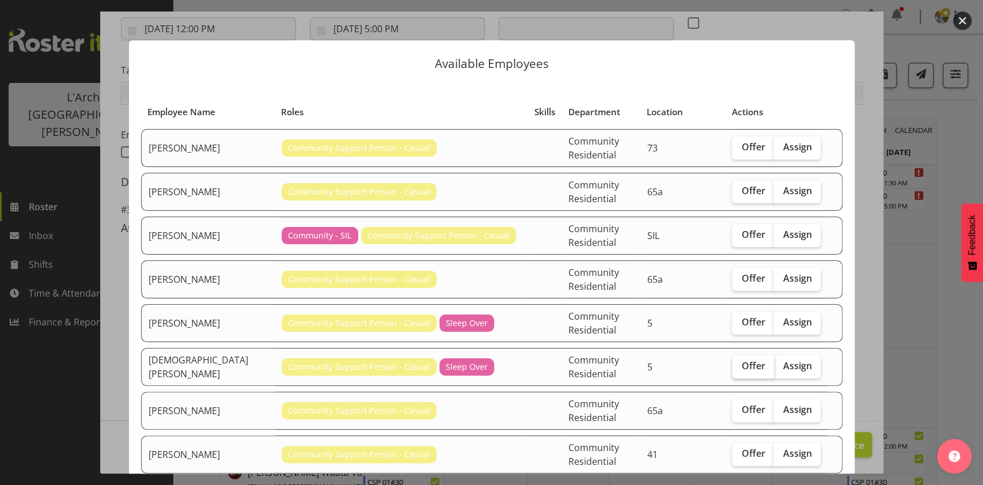
click at [732, 355] on label "Offer" at bounding box center [753, 366] width 42 height 23
click at [732, 362] on input "Offer" at bounding box center [735, 365] width 7 height 7
checkbox input "true"
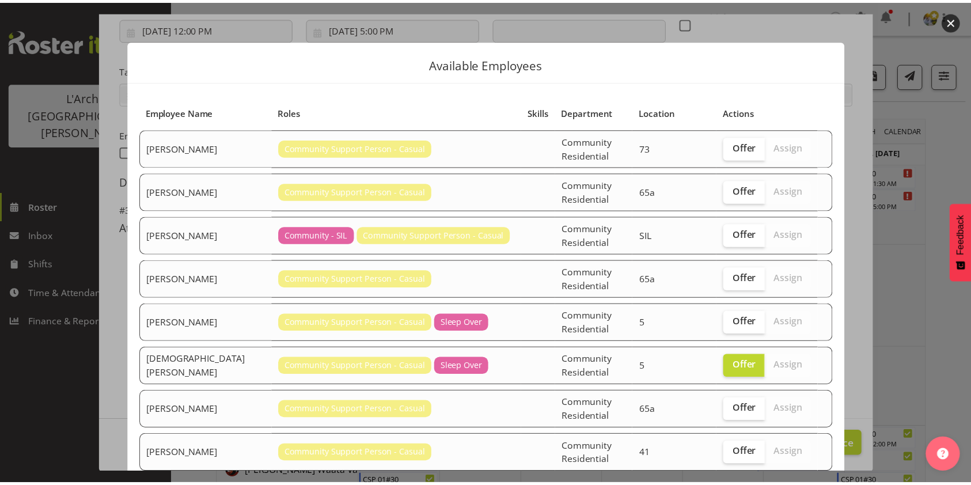
scroll to position [85, 0]
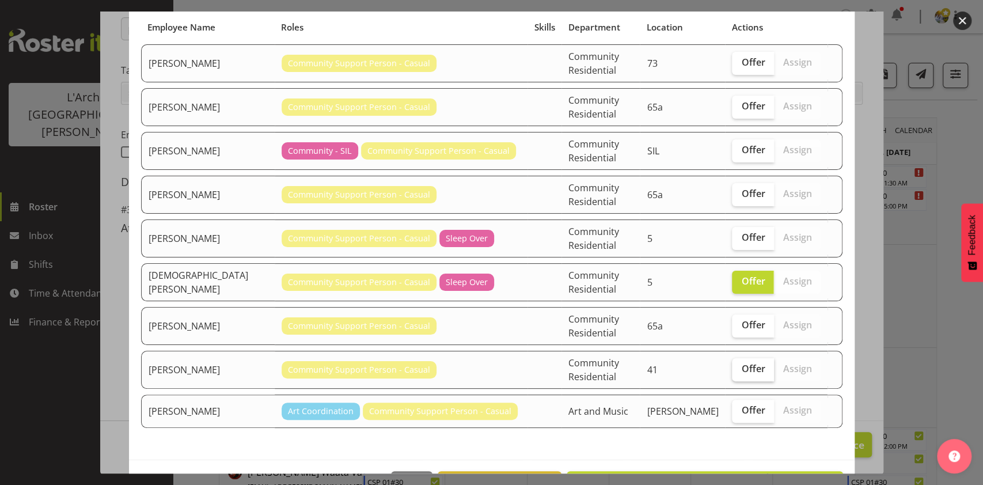
click at [732, 358] on label "Offer" at bounding box center [753, 369] width 42 height 23
click at [732, 365] on input "Offer" at bounding box center [735, 368] width 7 height 7
checkbox input "true"
click at [798, 476] on span "Send 2 offers" at bounding box center [802, 483] width 65 height 15
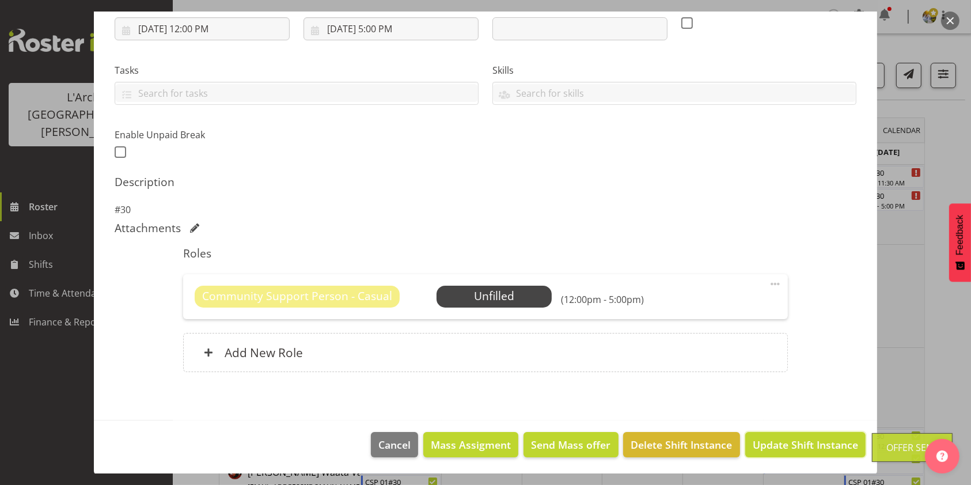
drag, startPoint x: 812, startPoint y: 441, endPoint x: 822, endPoint y: 445, distance: 11.3
click at [822, 445] on span "Update Shift Instance" at bounding box center [805, 444] width 105 height 15
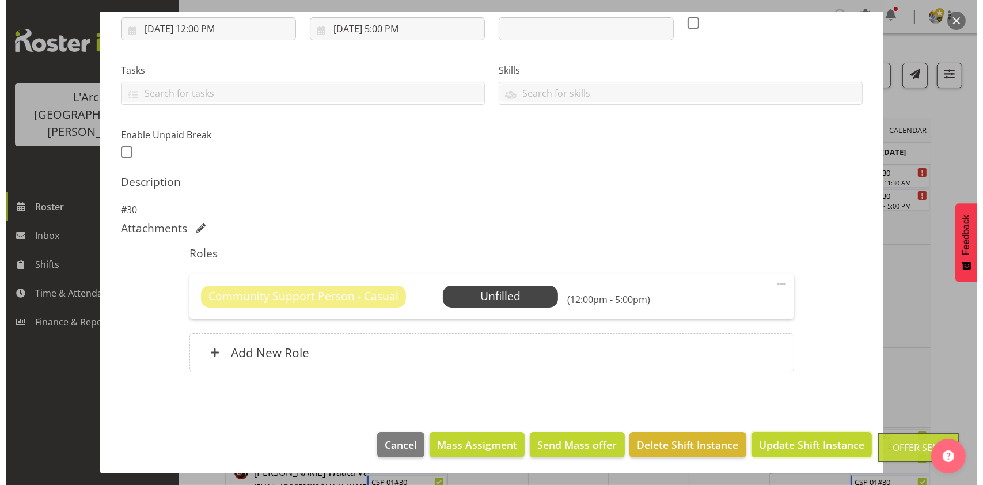
scroll to position [157, 0]
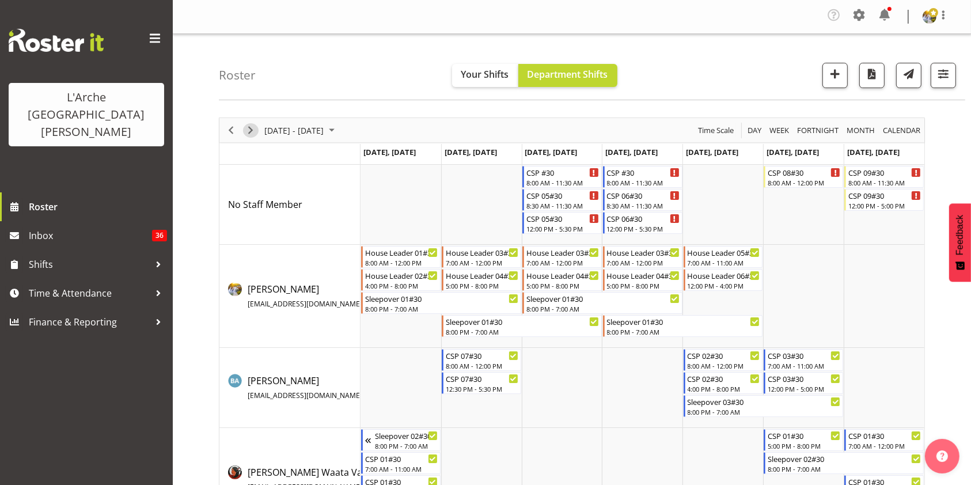
click at [250, 132] on span "Next" at bounding box center [251, 130] width 14 height 14
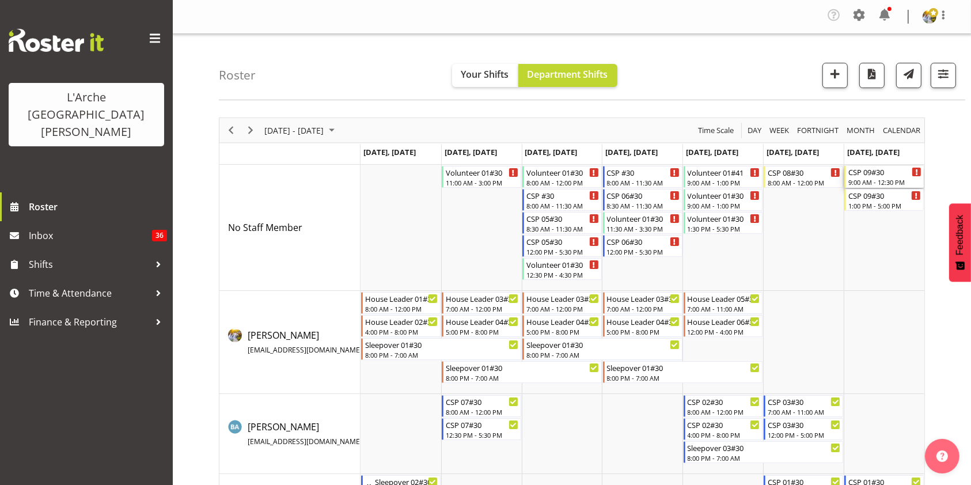
click at [874, 181] on div "9:00 AM - 12:30 PM" at bounding box center [884, 181] width 73 height 9
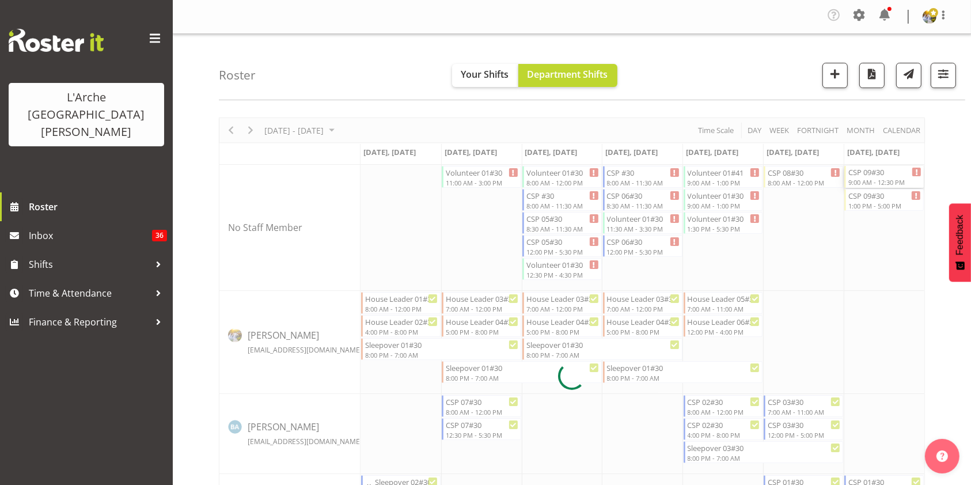
select select
select select "8"
select select "2025"
select select "9"
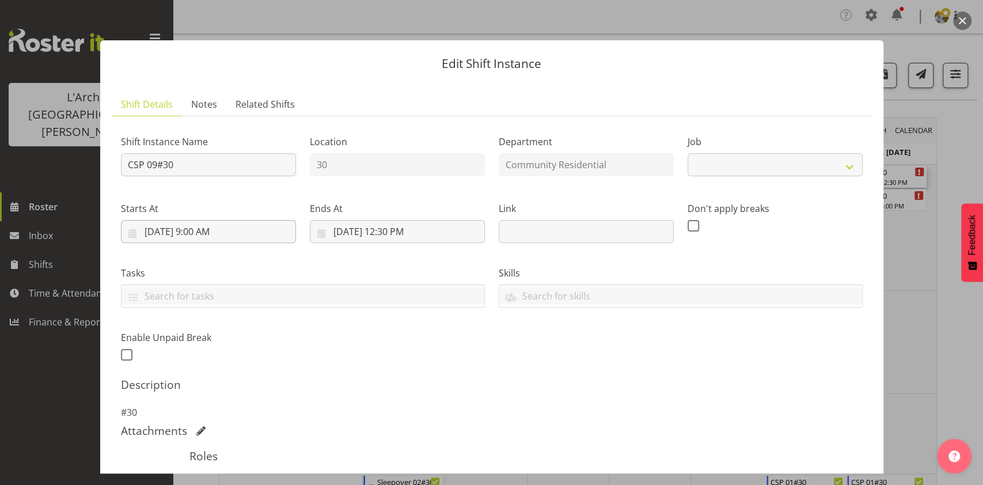
select select "3"
click at [198, 234] on input "[DATE] 9:00 AM" at bounding box center [208, 231] width 175 height 23
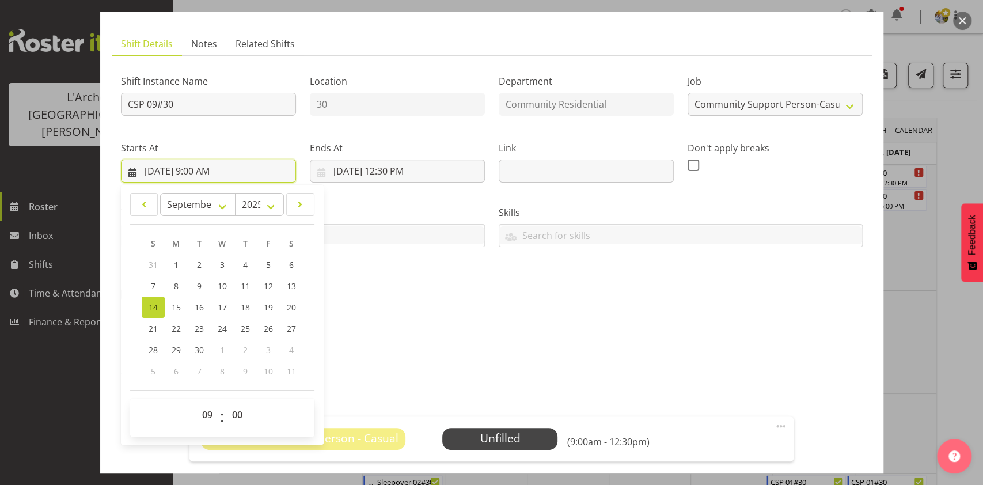
scroll to position [87, 0]
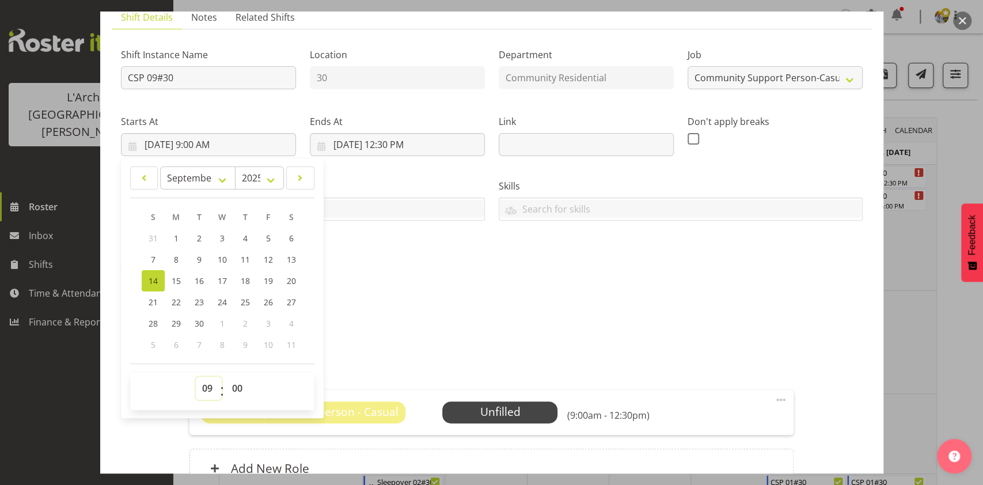
click at [207, 390] on select "00 01 02 03 04 05 06 07 08 09 10 11 12 13 14 15 16 17 18 19 20 21 22 23" at bounding box center [209, 388] width 26 height 23
select select "8"
click at [196, 377] on select "00 01 02 03 04 05 06 07 08 09 10 11 12 13 14 15 16 17 18 19 20 21 22 23" at bounding box center [209, 388] width 26 height 23
type input "[DATE] 8:00 AM"
click at [386, 145] on input "[DATE] 12:30 PM" at bounding box center [397, 144] width 175 height 23
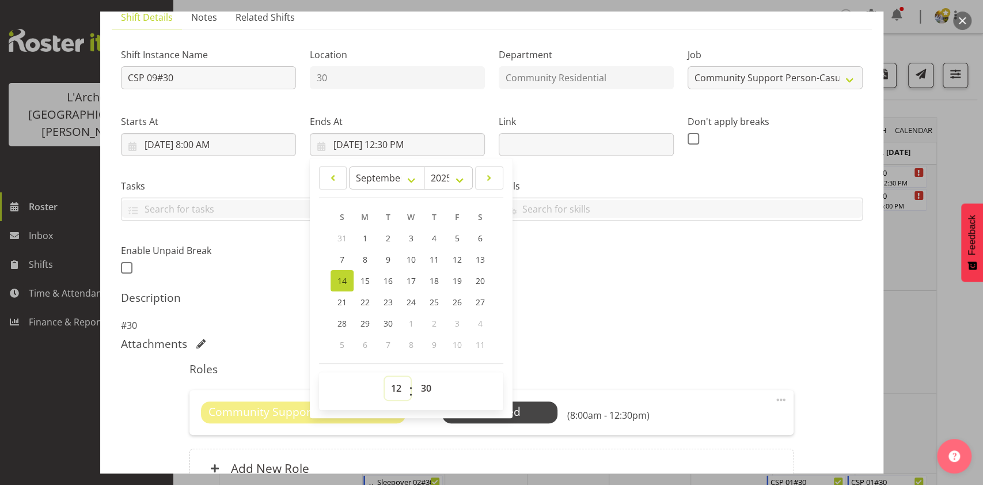
click at [389, 387] on select "00 01 02 03 04 05 06 07 08 09 10 11 12 13 14 15 16 17 18 19 20 21 22 23" at bounding box center [398, 388] width 26 height 23
select select "11"
click at [385, 377] on select "00 01 02 03 04 05 06 07 08 09 10 11 12 13 14 15 16 17 18 19 20 21 22 23" at bounding box center [398, 388] width 26 height 23
type input "[DATE] 11:30 AM"
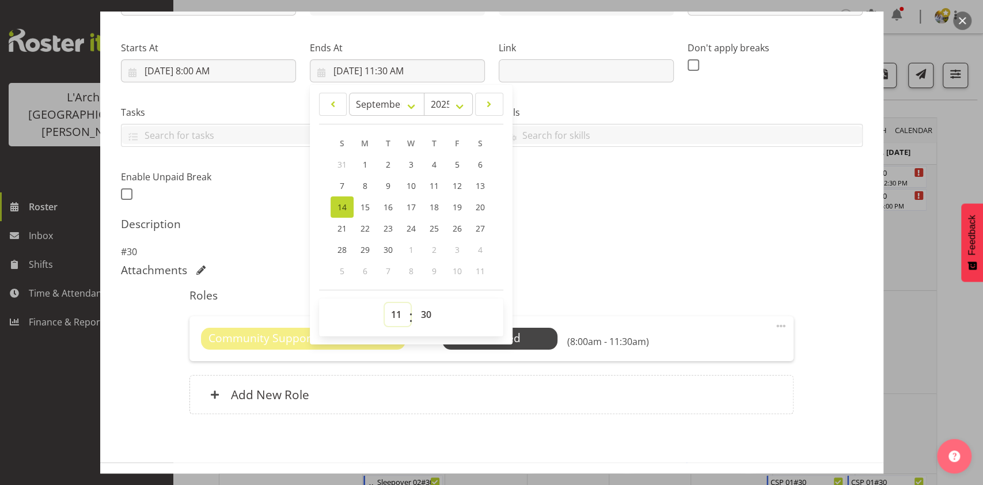
scroll to position [166, 0]
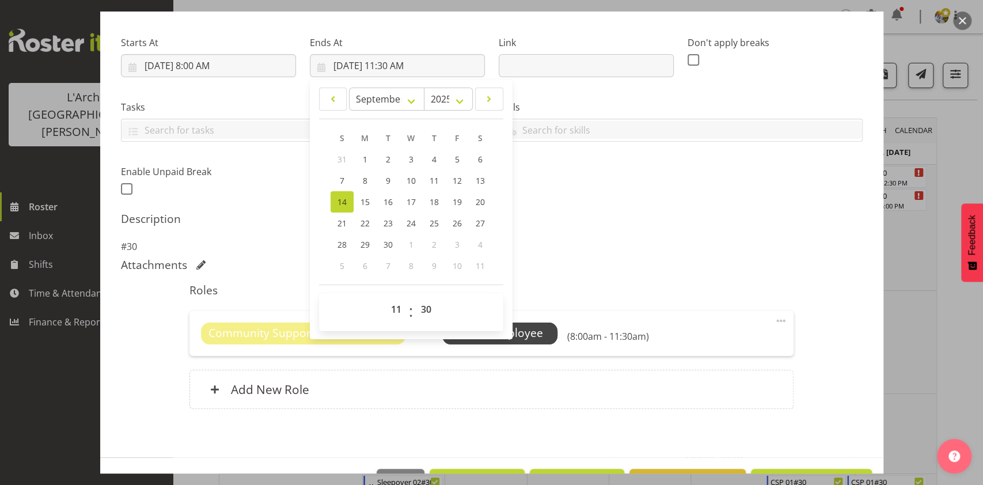
click at [536, 336] on span "Select Employee" at bounding box center [500, 333] width 86 height 17
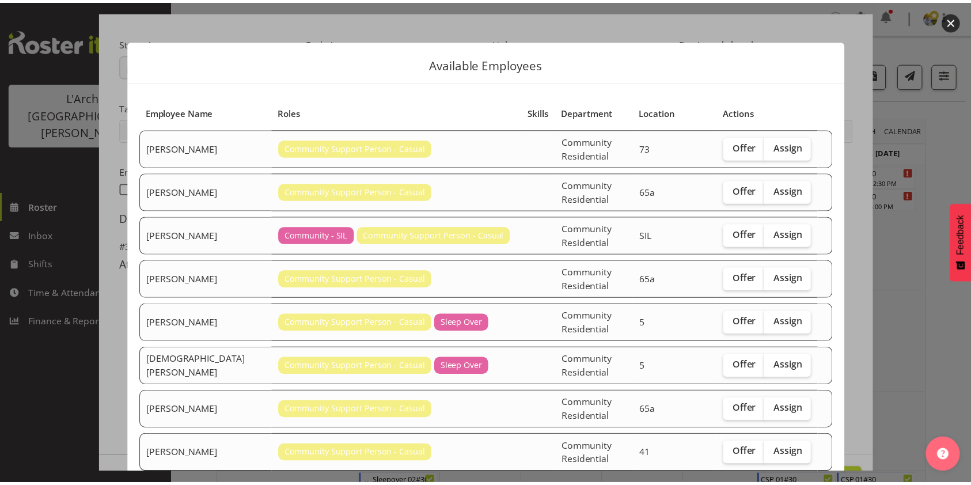
scroll to position [85, 0]
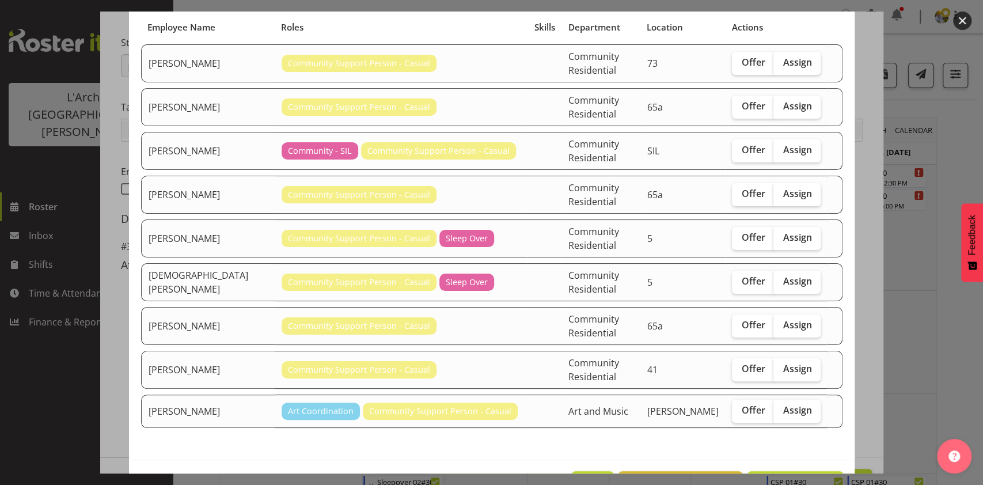
click at [572, 471] on button "Close" at bounding box center [592, 483] width 41 height 25
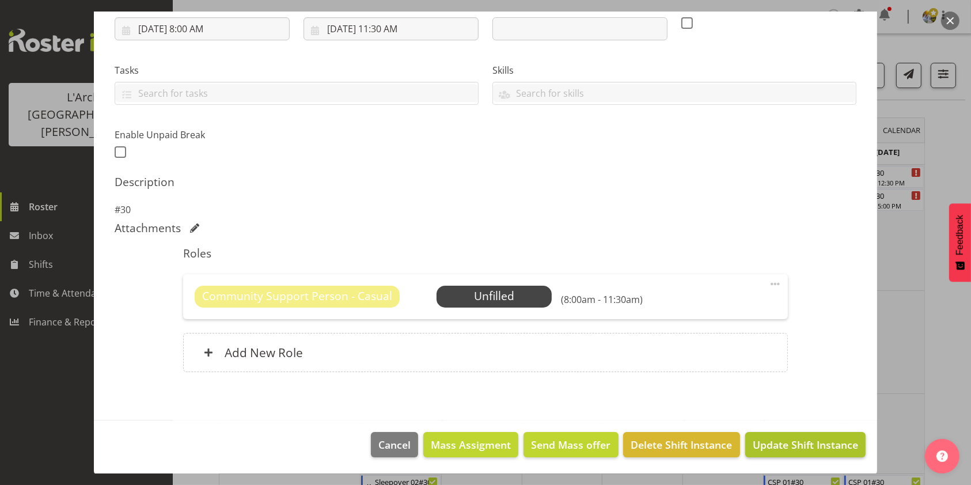
click at [772, 439] on span "Update Shift Instance" at bounding box center [805, 444] width 105 height 15
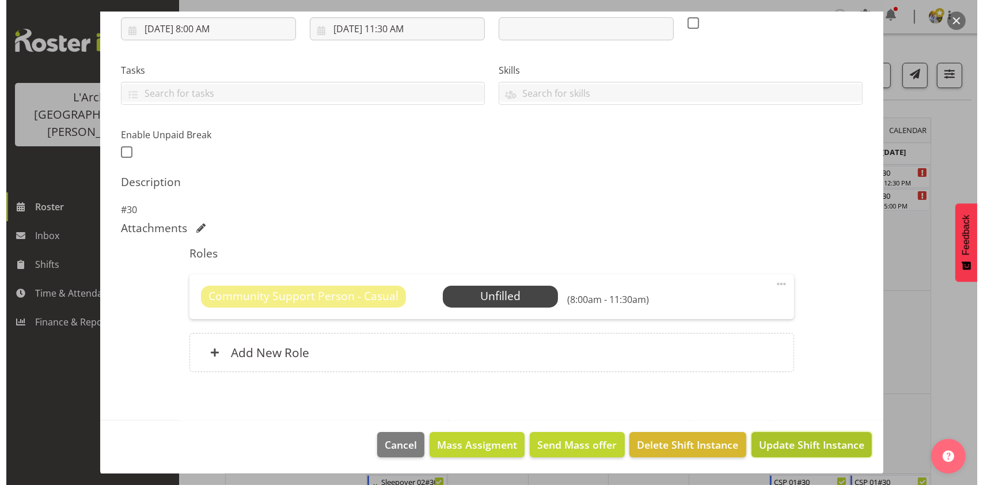
scroll to position [157, 0]
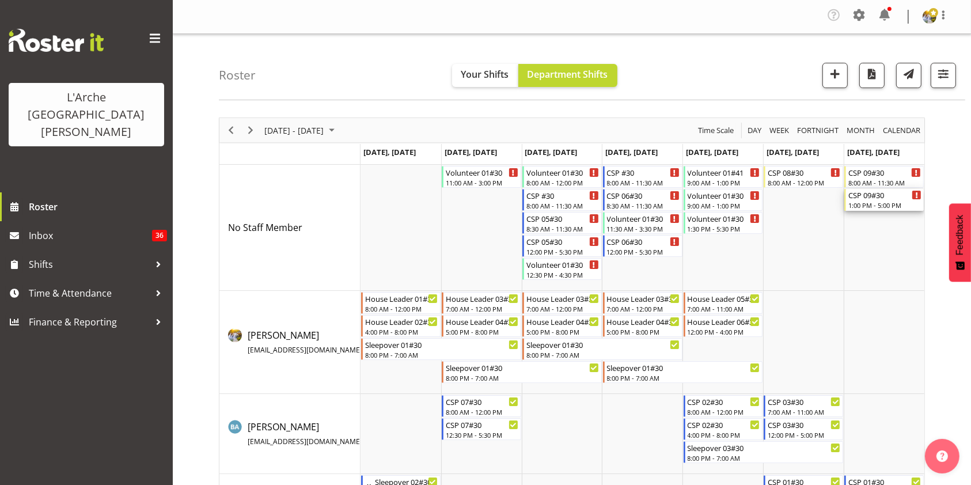
click at [864, 202] on div "1:00 PM - 5:00 PM" at bounding box center [884, 204] width 73 height 9
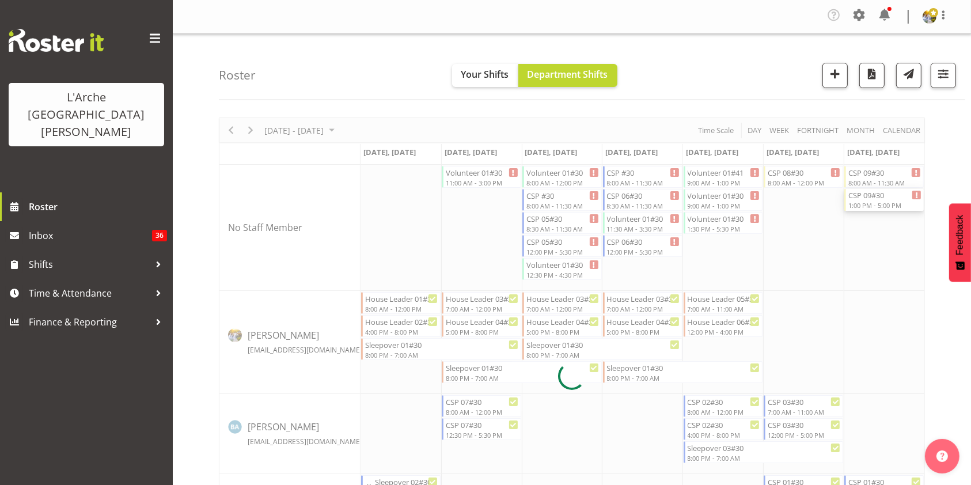
select select
select select "8"
select select "2025"
select select "13"
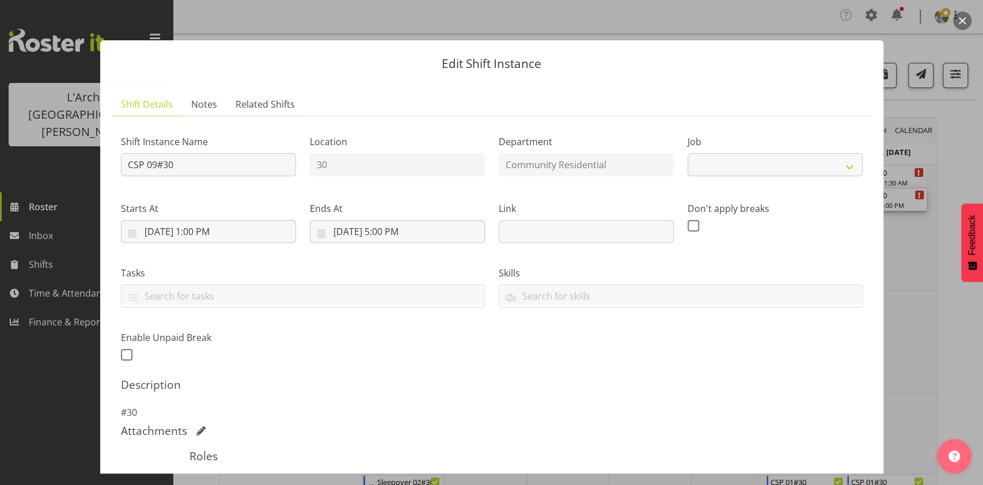
select select "3"
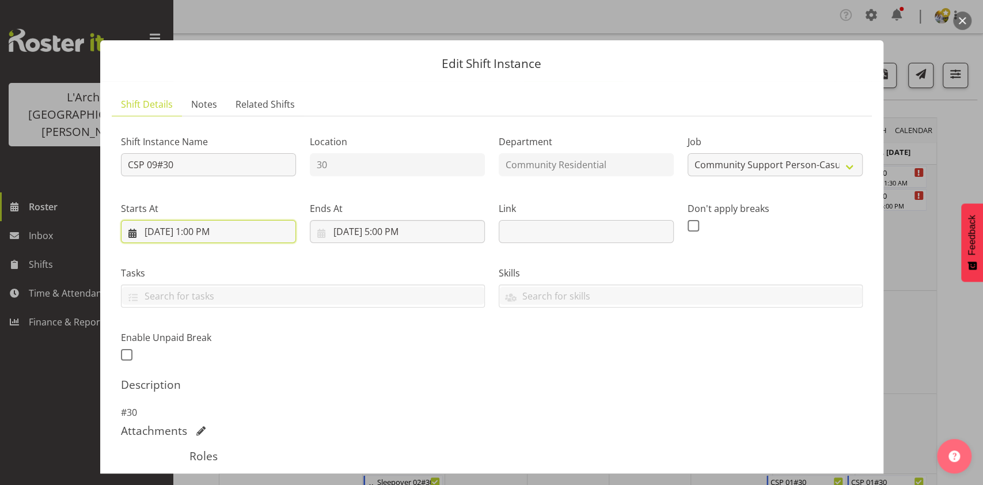
click at [198, 231] on input "[DATE] 1:00 PM" at bounding box center [208, 231] width 175 height 23
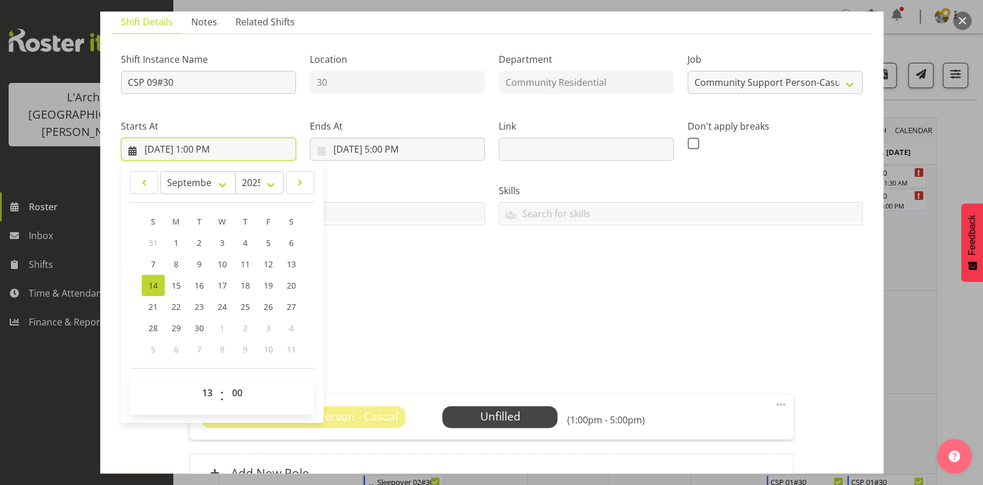
scroll to position [90, 0]
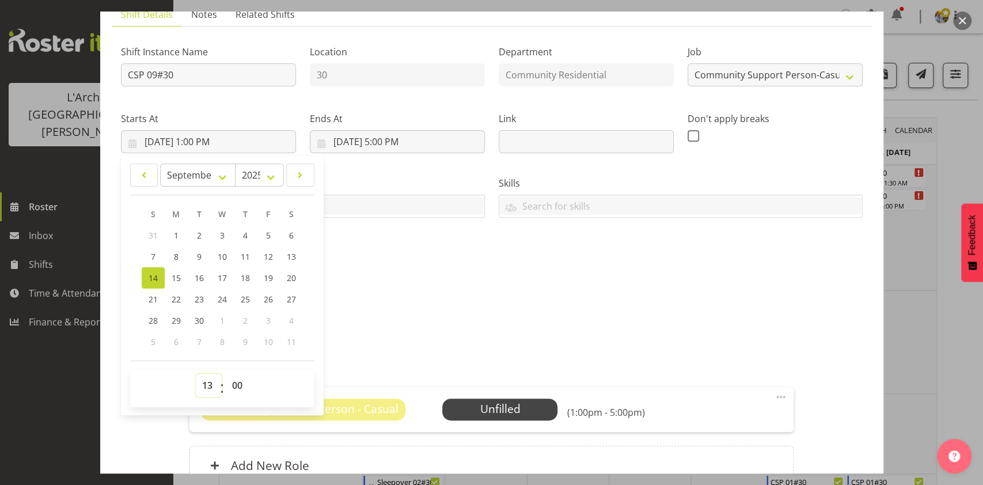
click at [206, 385] on select "00 01 02 03 04 05 06 07 08 09 10 11 12 13 14 15 16 17 18 19 20 21 22 23" at bounding box center [209, 385] width 26 height 23
click at [196, 374] on select "00 01 02 03 04 05 06 07 08 09 10 11 12 13 14 15 16 17 18 19 20 21 22 23" at bounding box center [209, 385] width 26 height 23
click at [204, 382] on select "00 01 02 03 04 05 06 07 08 09 10 11 12 13 14 15 16 17 18 19 20 21 22 23" at bounding box center [209, 385] width 26 height 23
select select "12"
click at [196, 374] on select "00 01 02 03 04 05 06 07 08 09 10 11 12 13 14 15 16 17 18 19 20 21 22 23" at bounding box center [209, 385] width 26 height 23
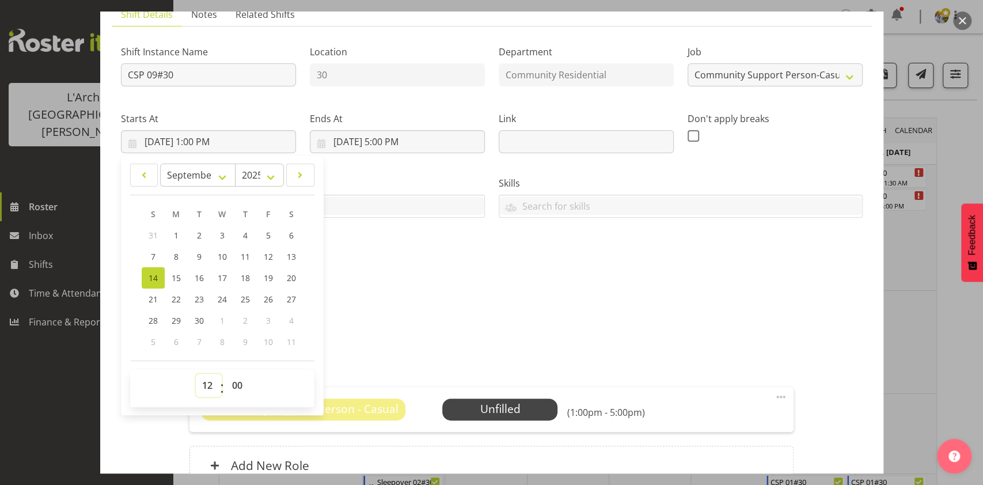
type input "[DATE] 12:00 PM"
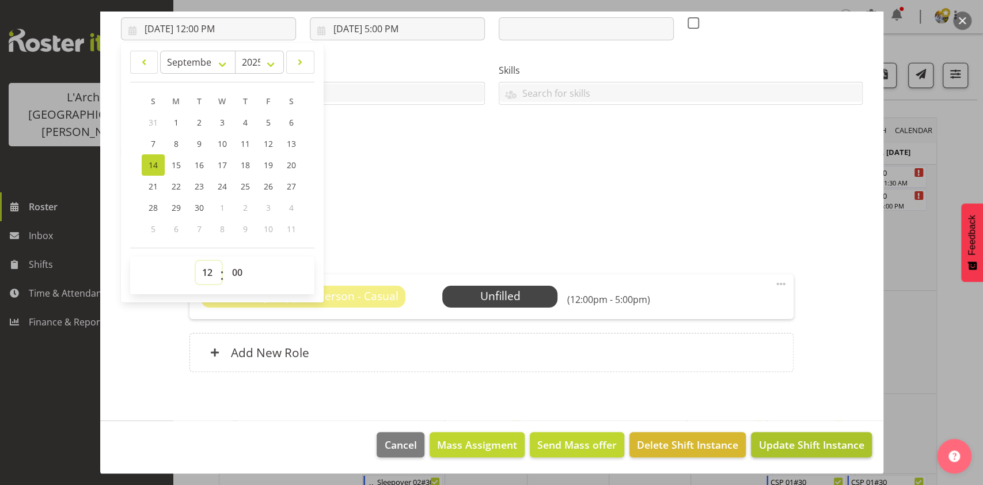
click at [783, 450] on span "Update Shift Instance" at bounding box center [810, 444] width 105 height 15
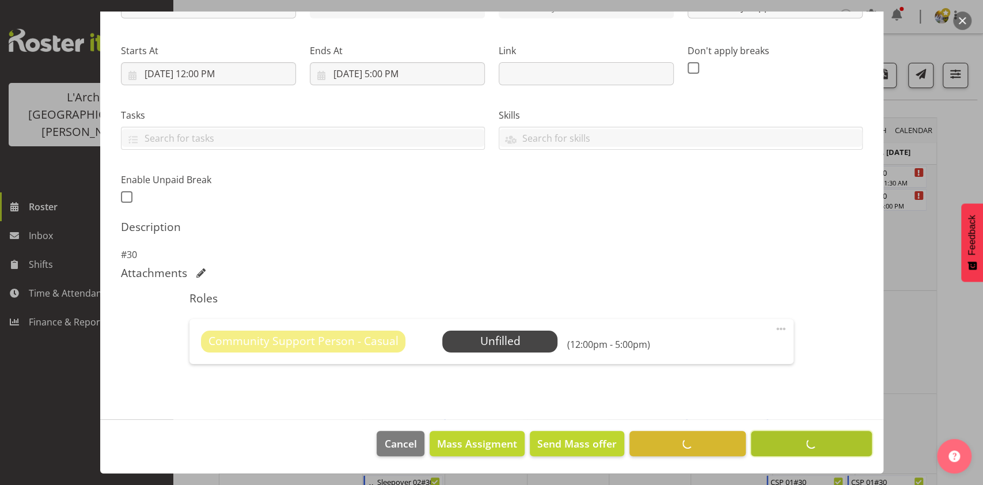
scroll to position [157, 0]
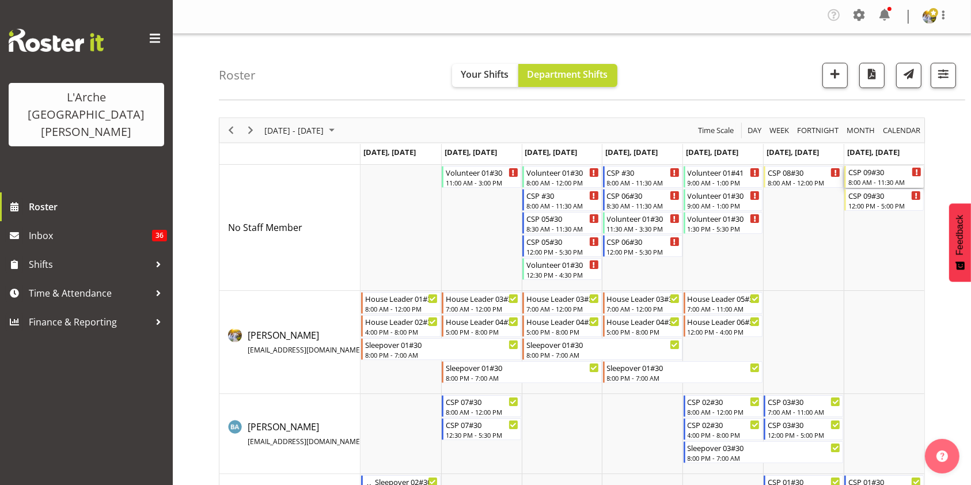
click at [880, 173] on div "CSP 09#30" at bounding box center [884, 172] width 73 height 12
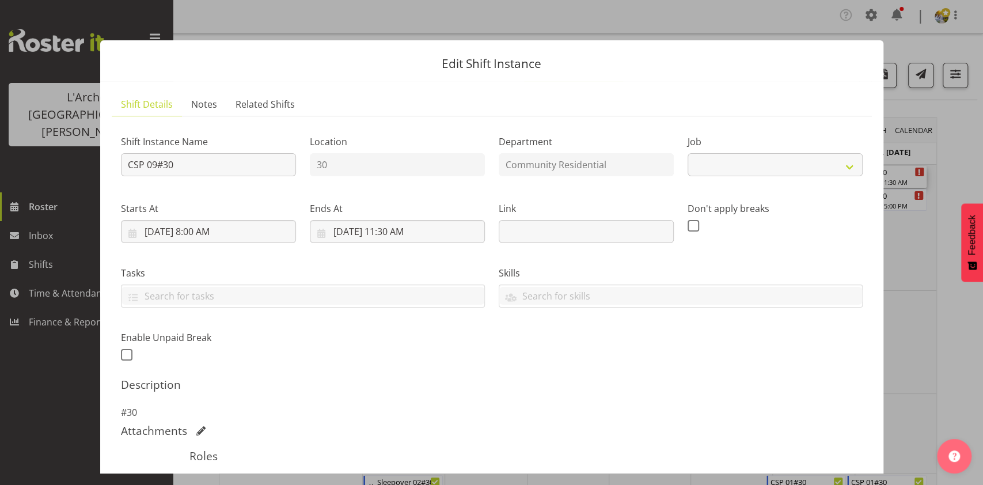
select select "3"
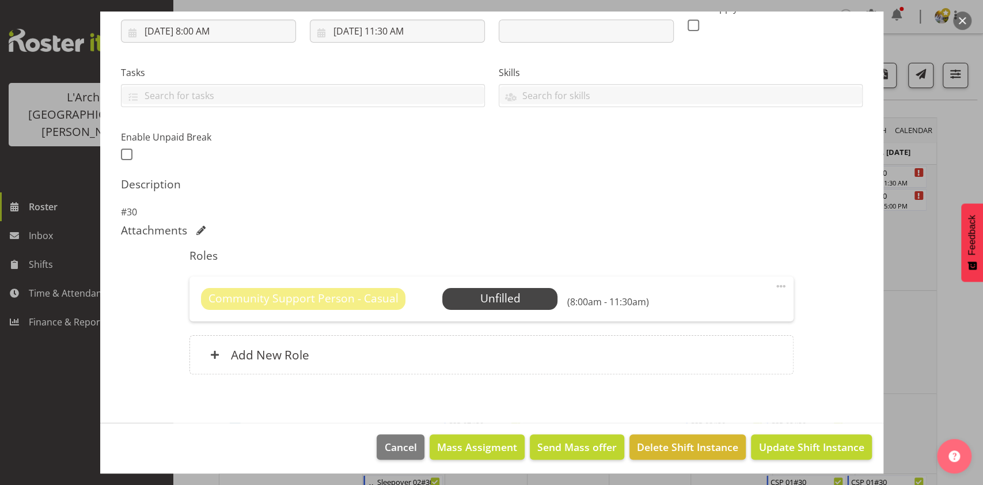
scroll to position [203, 0]
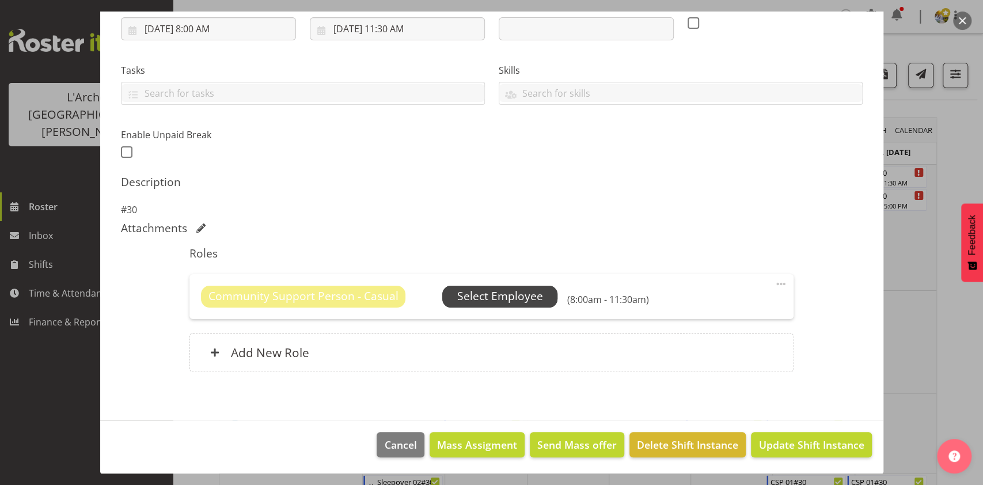
click at [482, 297] on span "Select Employee" at bounding box center [500, 296] width 86 height 17
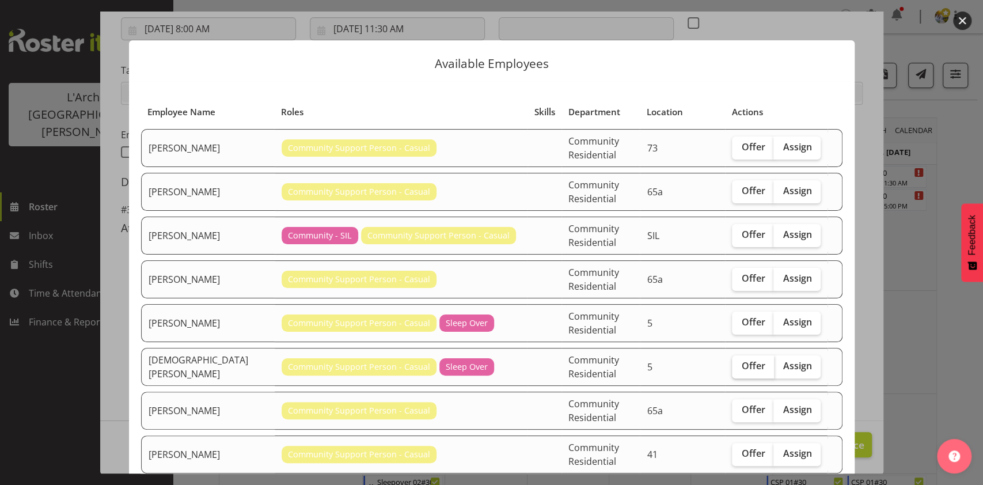
click at [743, 355] on label "Offer" at bounding box center [753, 366] width 42 height 23
click at [739, 362] on input "Offer" at bounding box center [735, 365] width 7 height 7
checkbox input "true"
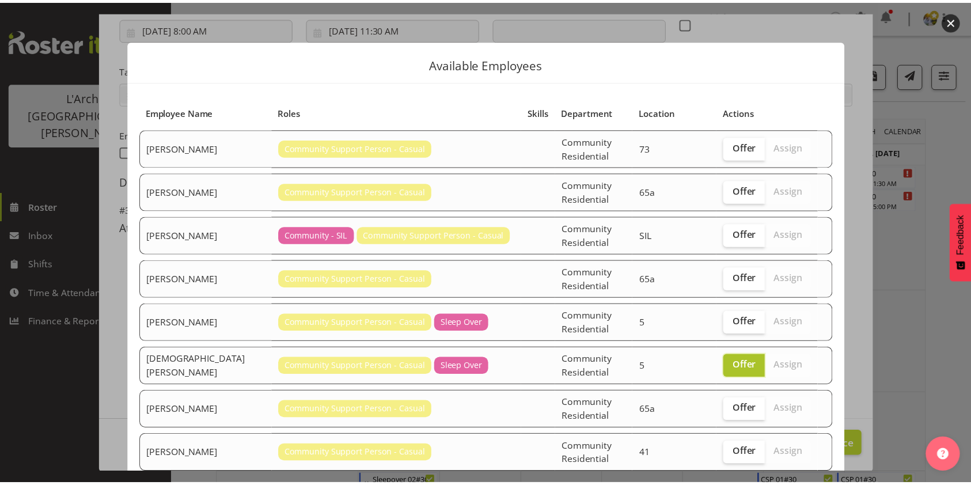
scroll to position [85, 0]
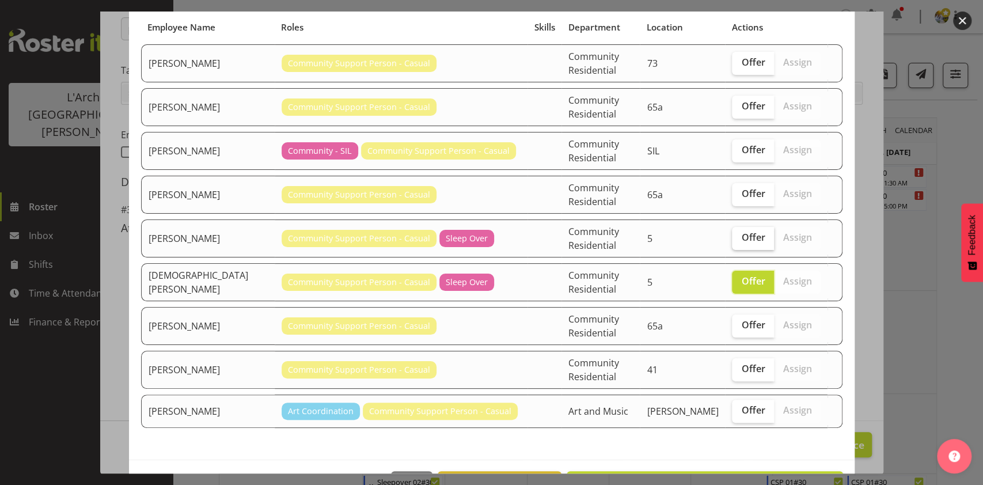
click at [741, 231] on span "Offer" at bounding box center [753, 237] width 24 height 12
click at [733, 234] on input "Offer" at bounding box center [735, 237] width 7 height 7
checkbox input "true"
click at [790, 477] on span "Send 2 offers" at bounding box center [802, 484] width 65 height 14
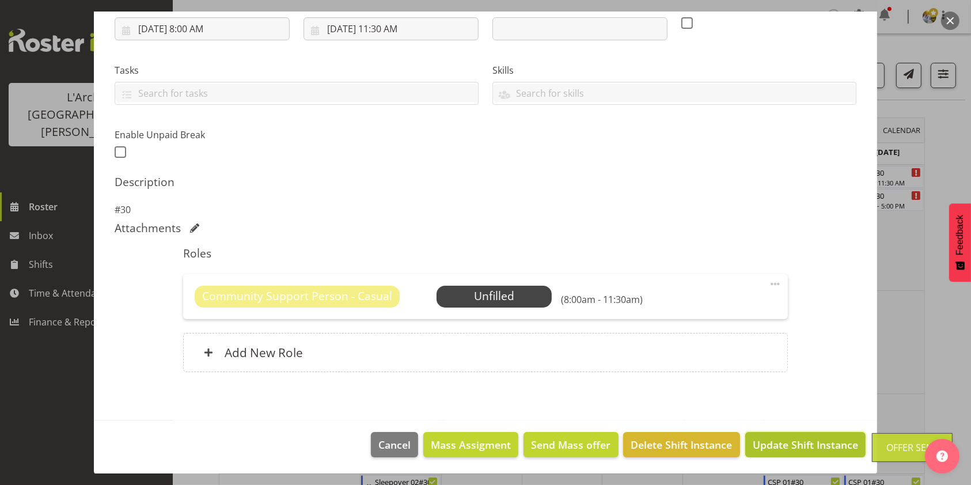
click at [820, 447] on span "Update Shift Instance" at bounding box center [805, 444] width 105 height 15
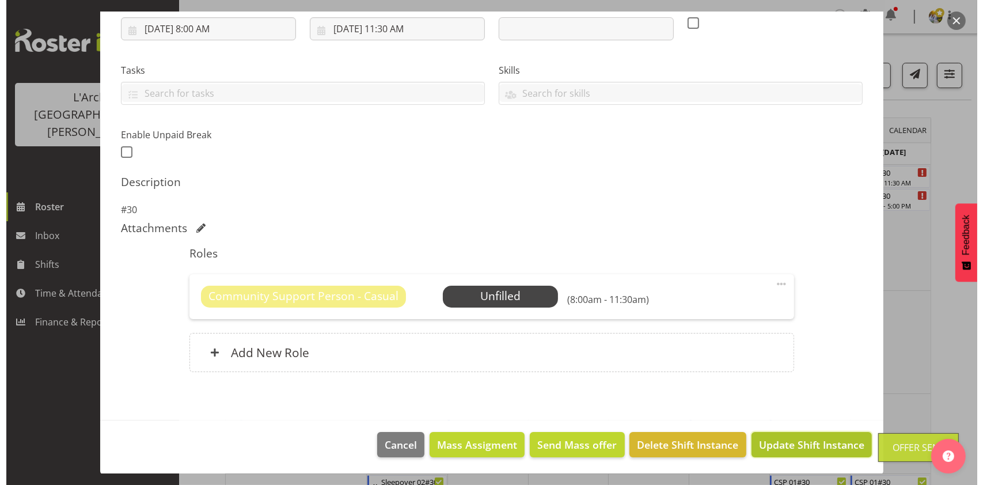
scroll to position [157, 0]
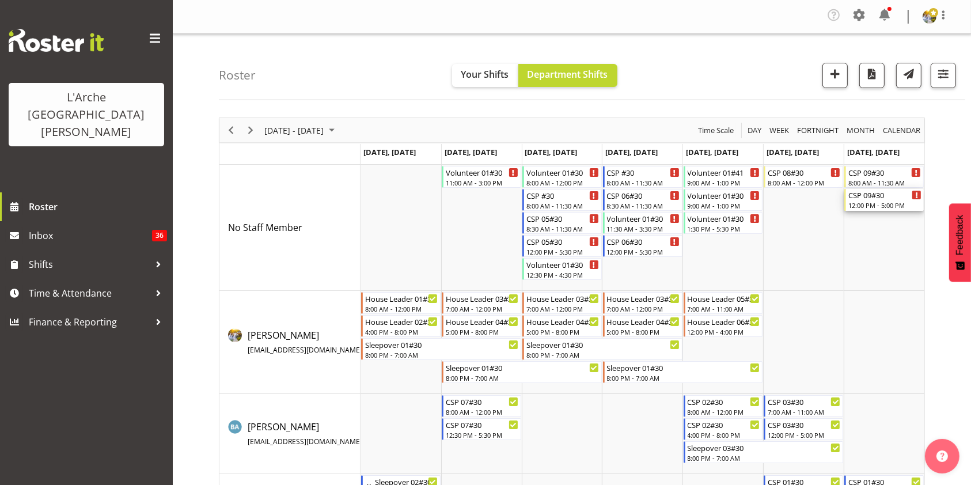
click at [893, 202] on div "12:00 PM - 5:00 PM" at bounding box center [884, 204] width 73 height 9
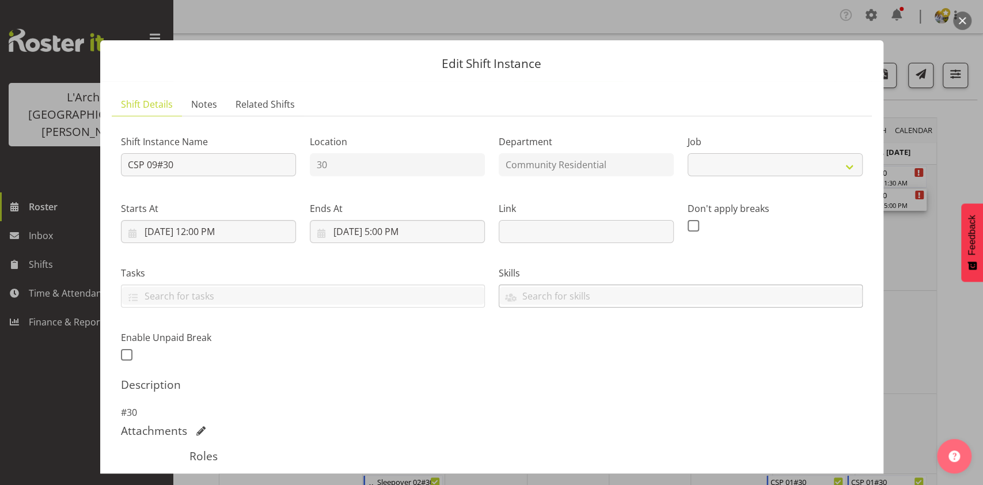
select select "3"
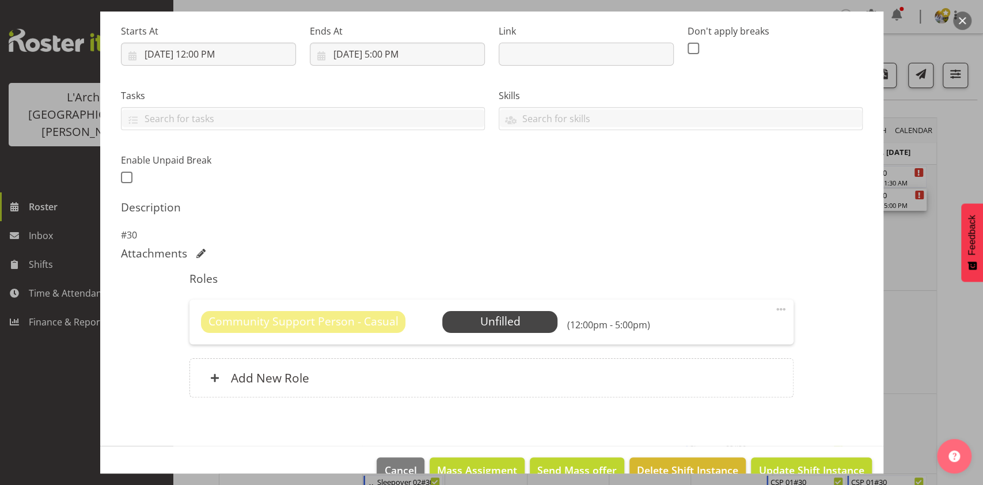
scroll to position [196, 0]
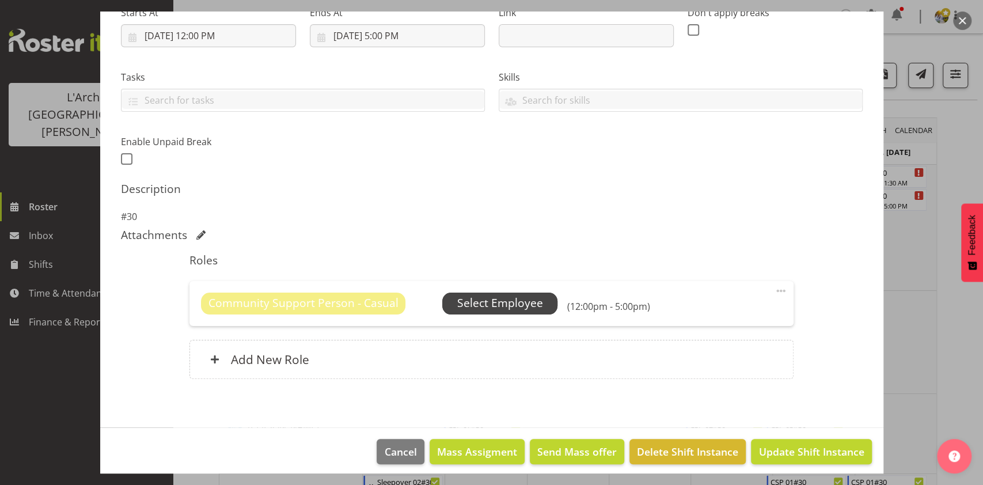
click at [493, 298] on span "Select Employee" at bounding box center [500, 303] width 86 height 17
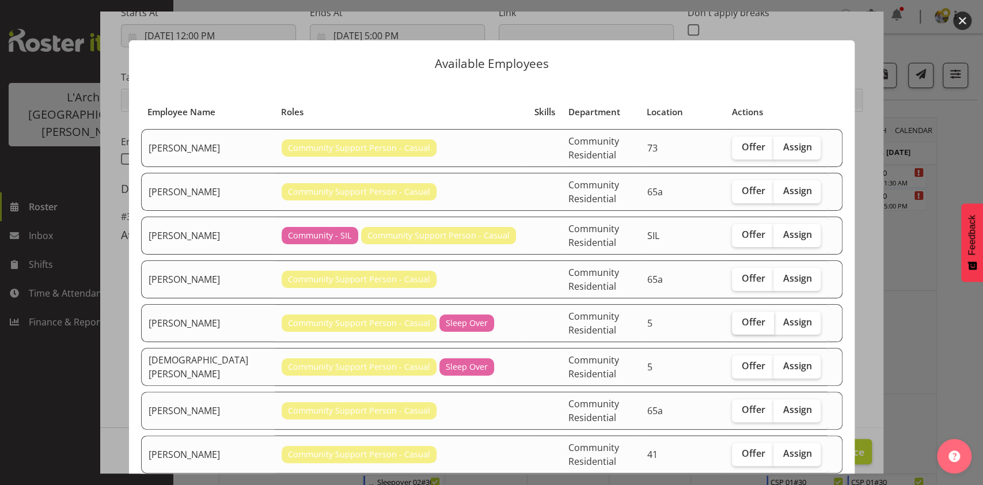
click at [732, 312] on label "Offer" at bounding box center [753, 323] width 42 height 23
click at [732, 318] on input "Offer" at bounding box center [735, 321] width 7 height 7
checkbox input "true"
click at [741, 360] on span "Offer" at bounding box center [753, 366] width 24 height 12
click at [739, 362] on input "Offer" at bounding box center [735, 365] width 7 height 7
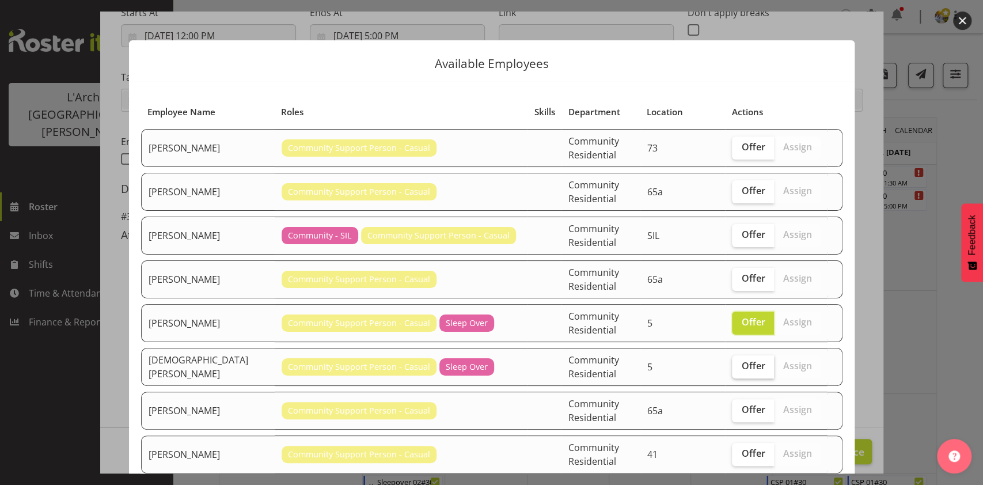
checkbox input "true"
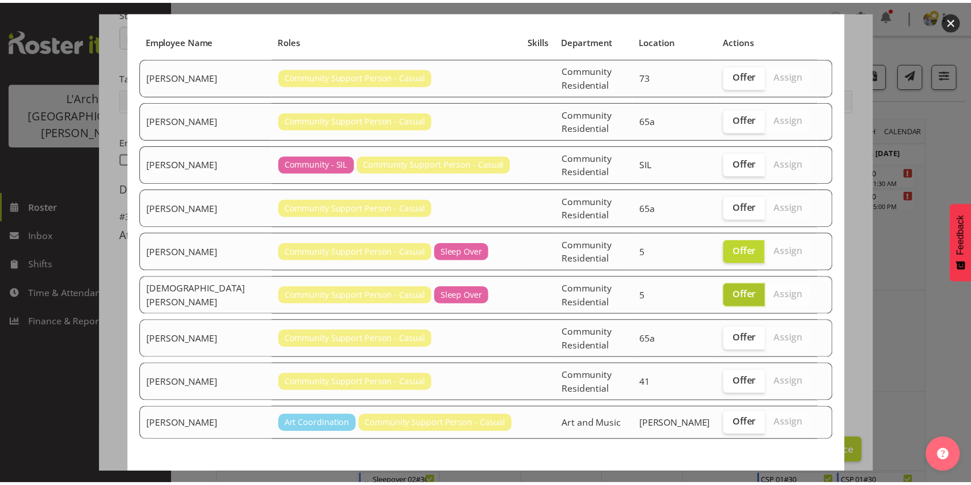
scroll to position [85, 0]
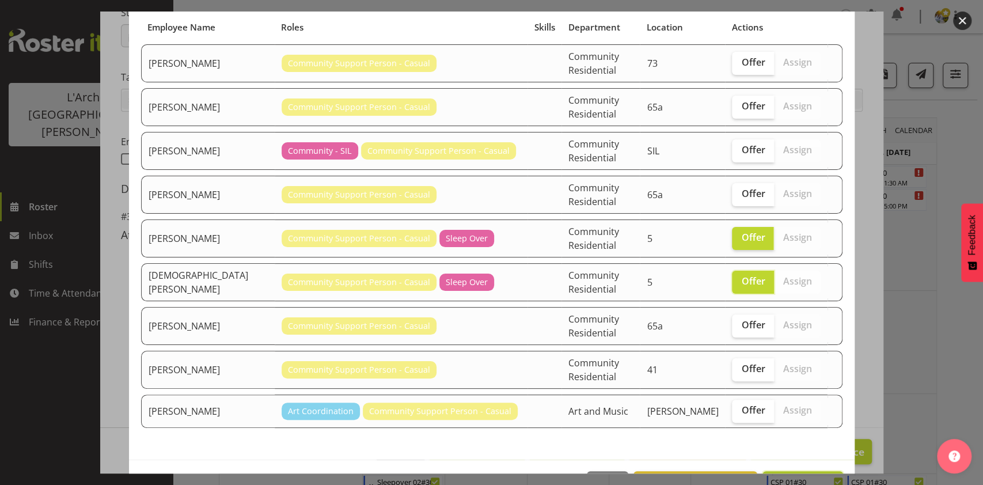
click at [789, 477] on span "Send 2 offers" at bounding box center [802, 484] width 65 height 14
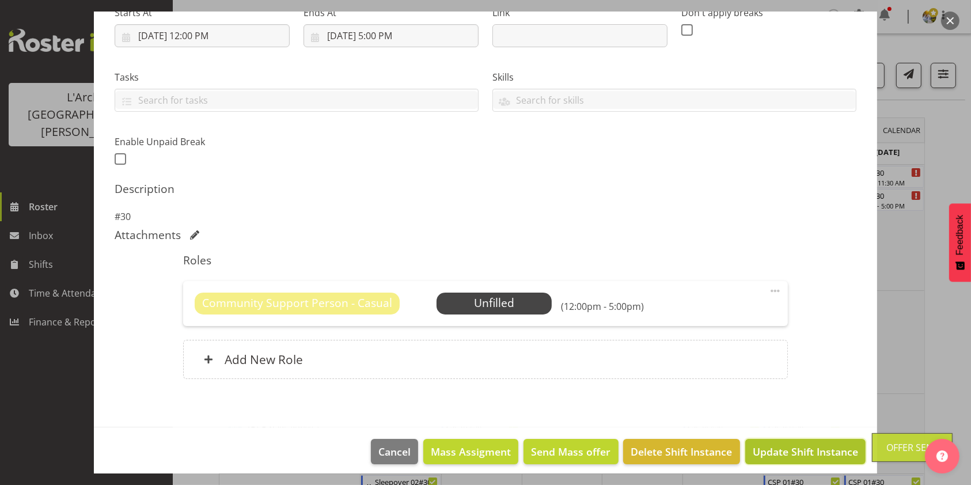
click at [769, 456] on span "Update Shift Instance" at bounding box center [805, 451] width 105 height 15
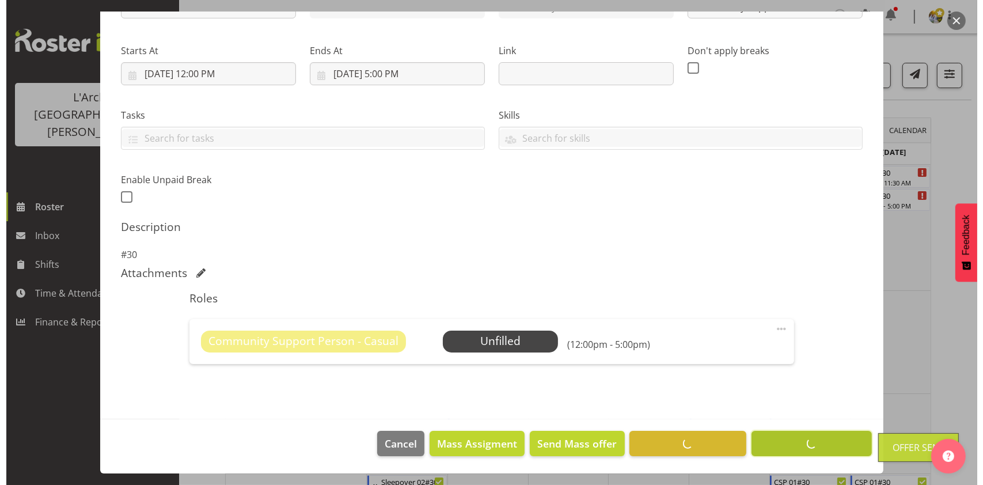
scroll to position [157, 0]
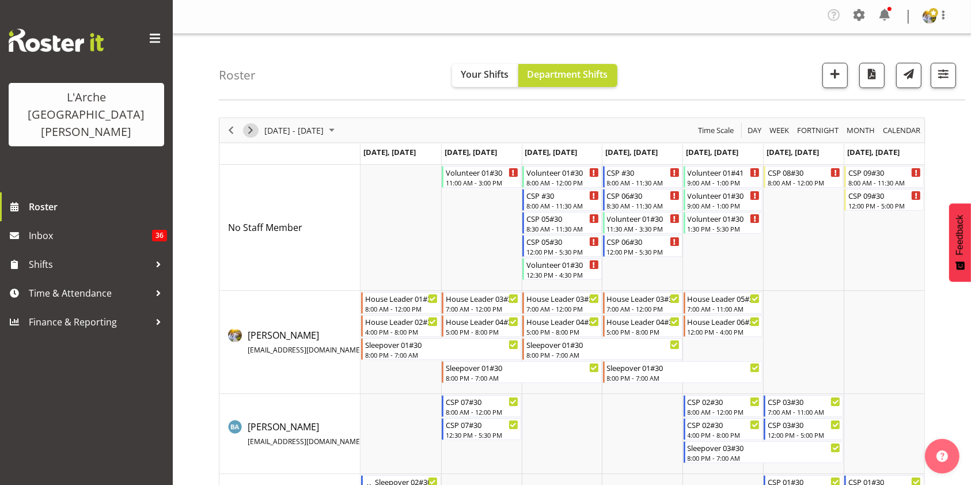
click at [251, 133] on span "Next" at bounding box center [251, 130] width 14 height 14
click at [886, 172] on div "CSP 09#30" at bounding box center [884, 172] width 73 height 12
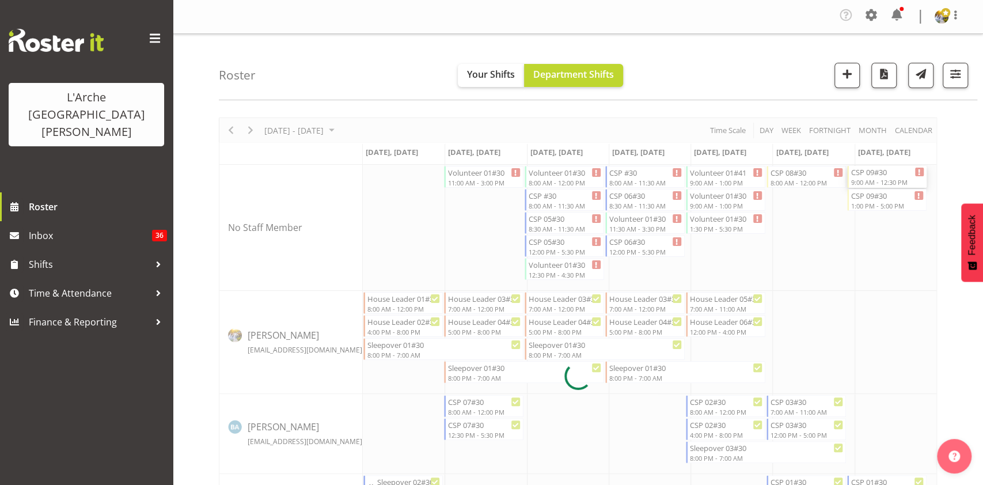
select select
select select "8"
select select "2025"
select select "12"
select select "30"
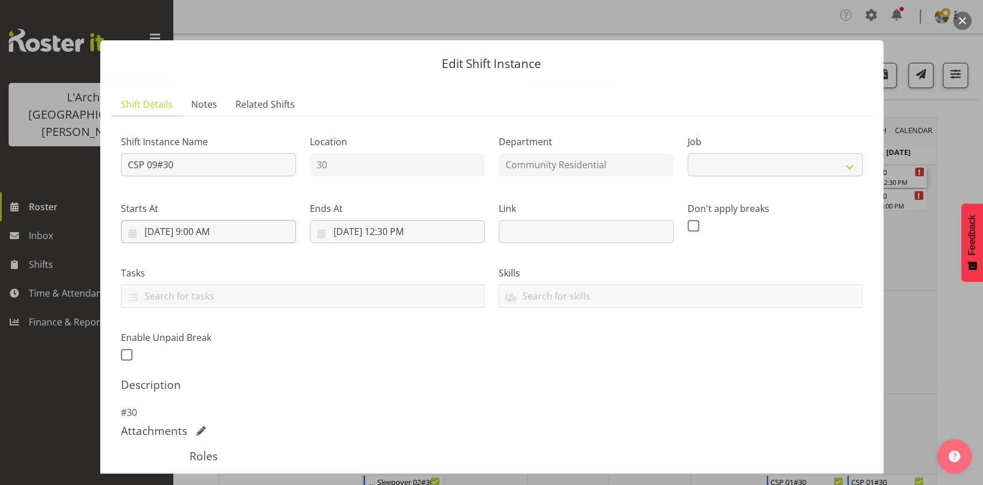
select select "3"
click at [198, 228] on input "[DATE] 9:00 AM" at bounding box center [208, 231] width 175 height 23
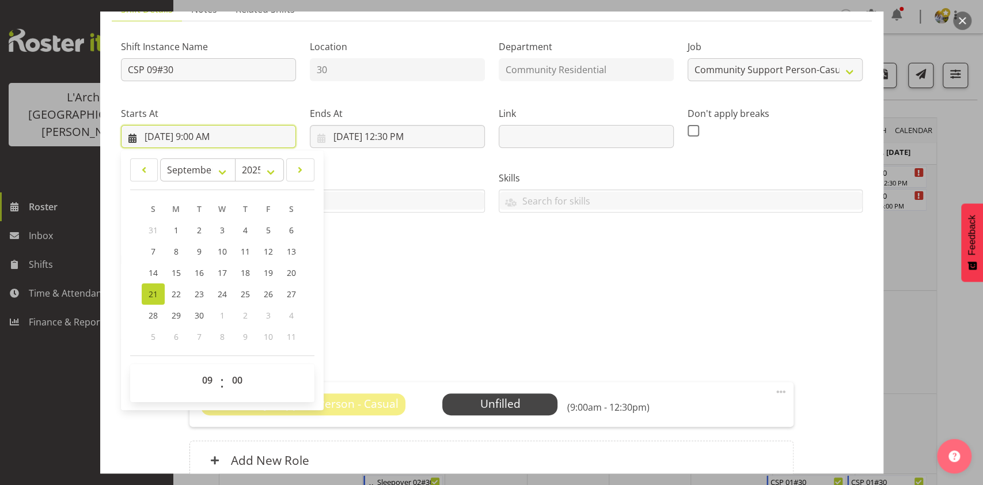
scroll to position [118, 0]
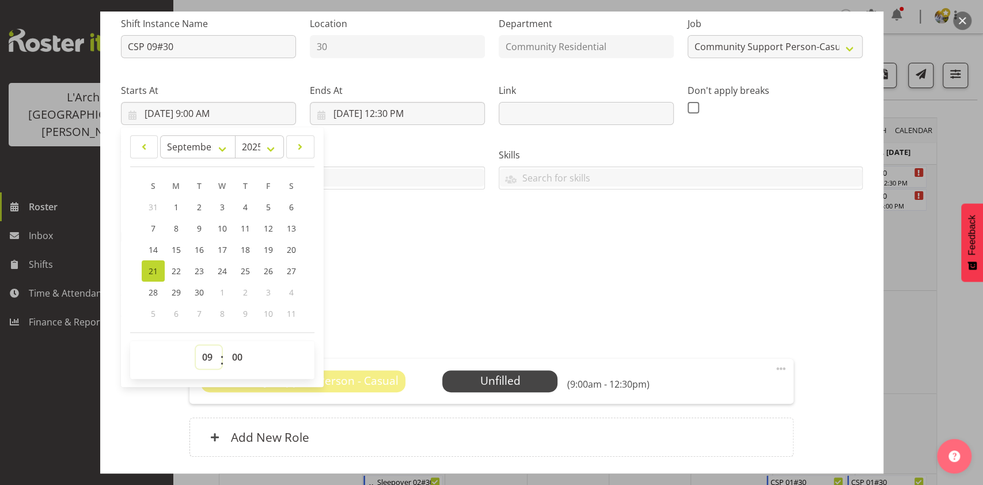
click at [204, 361] on select "00 01 02 03 04 05 06 07 08 09 10 11 12 13 14 15 16 17 18 19 20 21 22 23" at bounding box center [209, 356] width 26 height 23
select select "8"
click at [196, 345] on select "00 01 02 03 04 05 06 07 08 09 10 11 12 13 14 15 16 17 18 19 20 21 22 23" at bounding box center [209, 356] width 26 height 23
type input "[DATE] 8:00 AM"
click at [387, 117] on input "[DATE] 12:30 PM" at bounding box center [397, 113] width 175 height 23
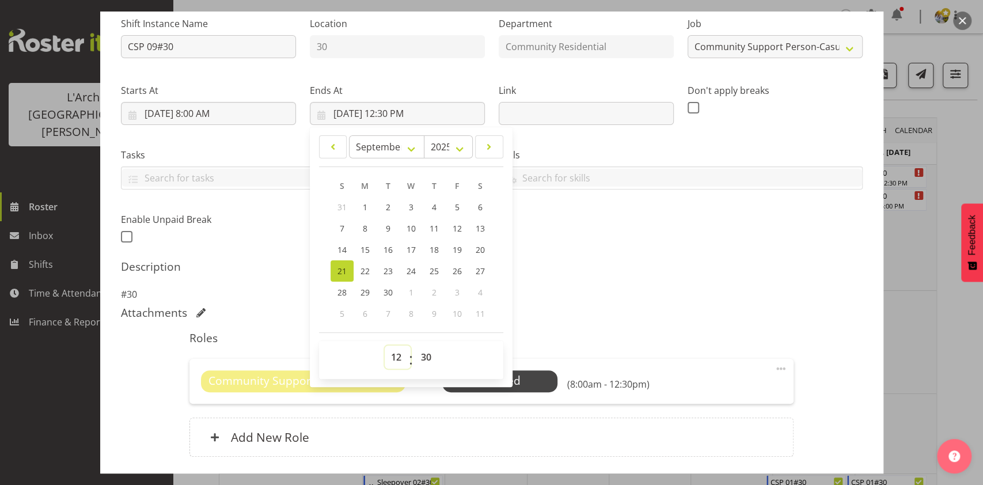
click at [392, 355] on select "00 01 02 03 04 05 06 07 08 09 10 11 12 13 14 15 16 17 18 19 20 21 22 23" at bounding box center [398, 356] width 26 height 23
select select "11"
click at [385, 345] on select "00 01 02 03 04 05 06 07 08 09 10 11 12 13 14 15 16 17 18 19 20 21 22 23" at bounding box center [398, 356] width 26 height 23
type input "[DATE] 11:30 AM"
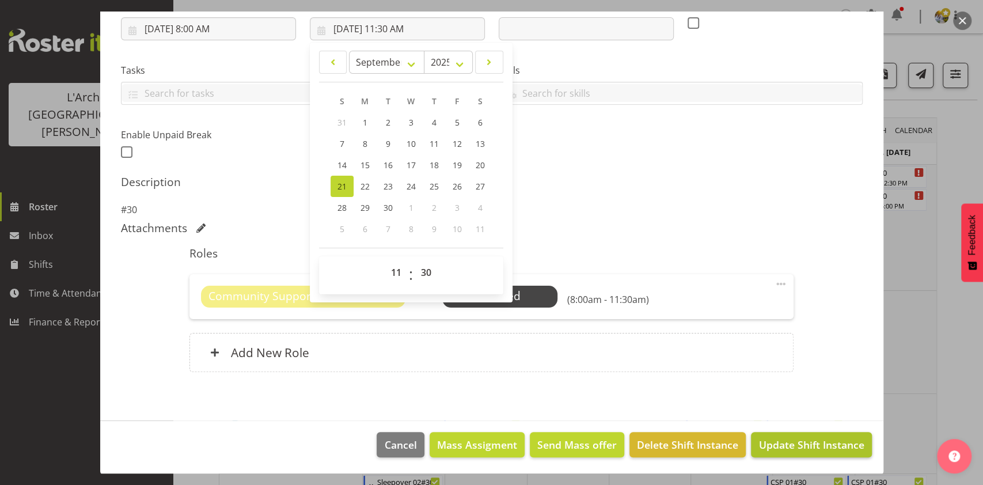
click at [783, 449] on span "Update Shift Instance" at bounding box center [810, 444] width 105 height 15
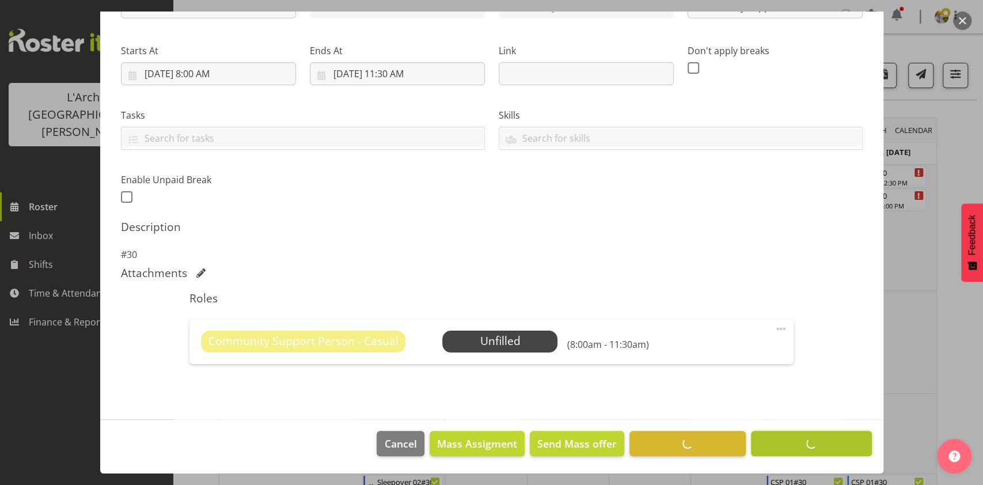
scroll to position [157, 0]
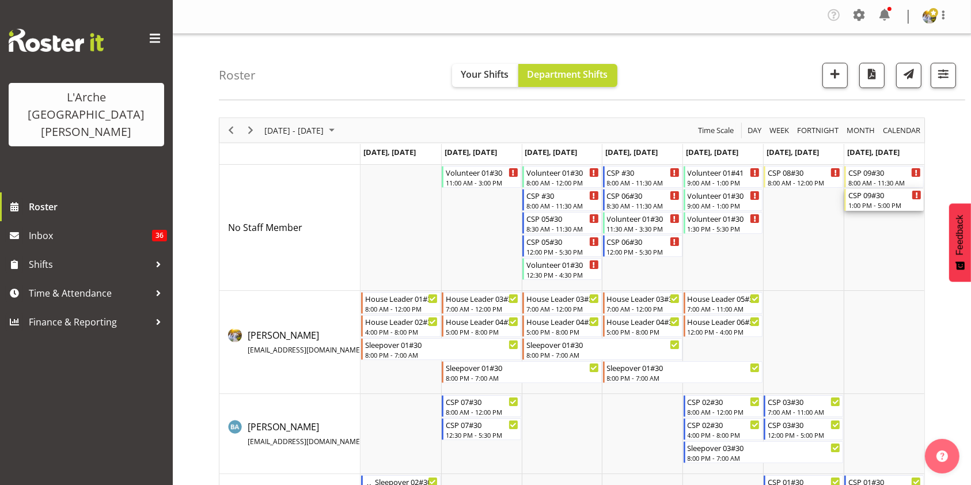
click at [883, 204] on div "1:00 PM - 5:00 PM" at bounding box center [884, 204] width 73 height 9
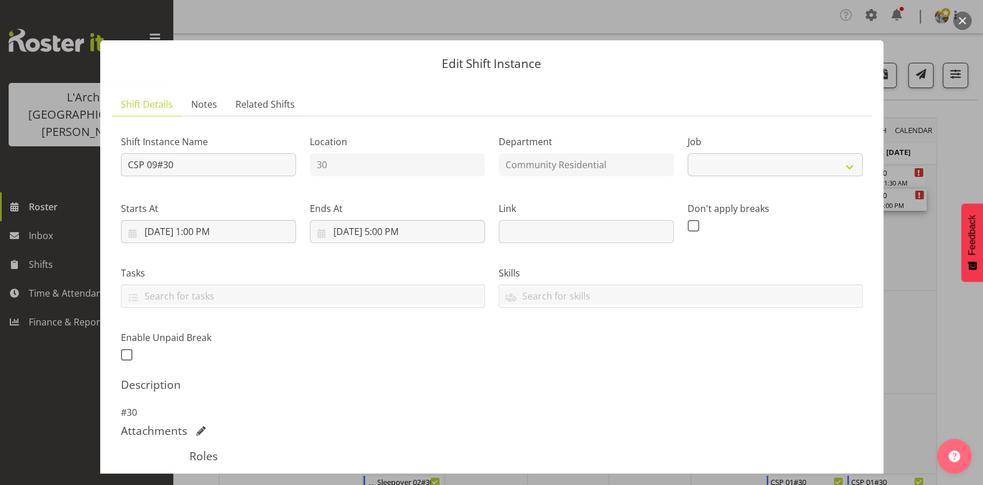
select select "3"
click at [200, 237] on input "[DATE] 1:00 PM" at bounding box center [208, 231] width 175 height 23
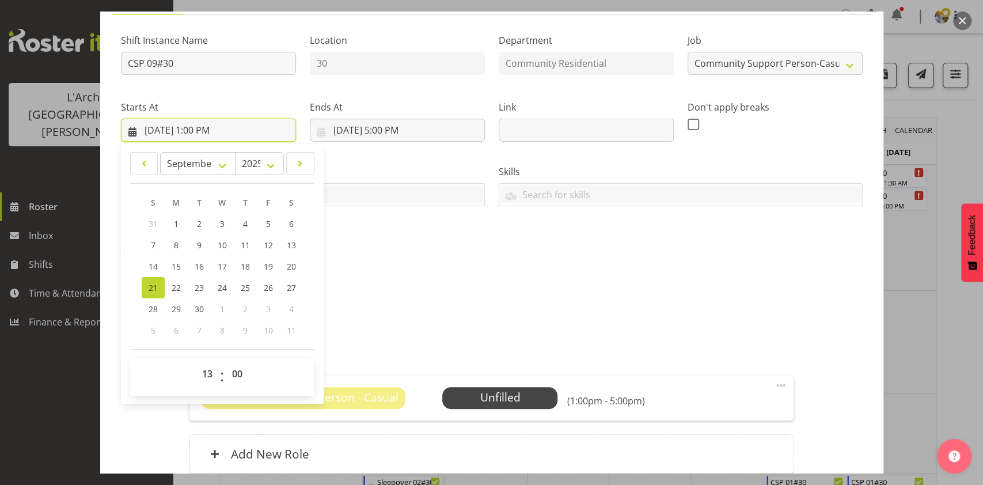
scroll to position [108, 0]
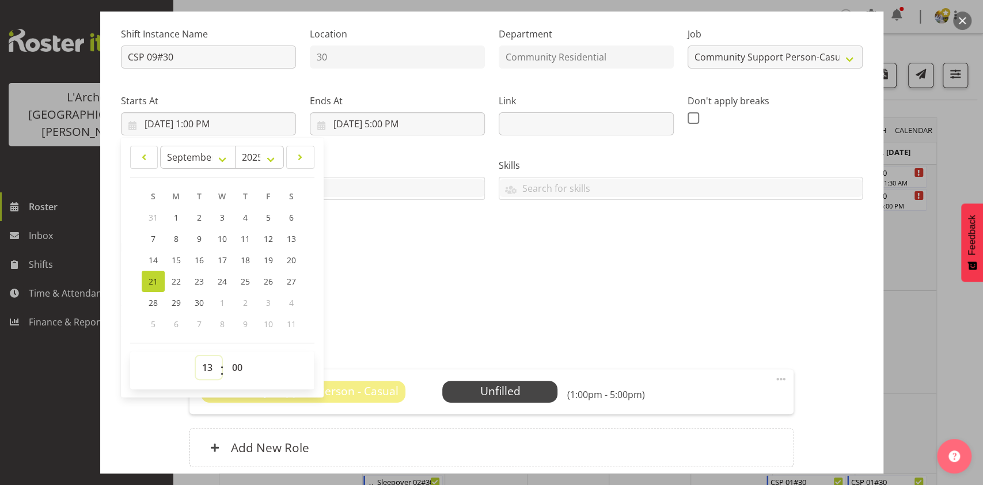
click at [206, 366] on select "00 01 02 03 04 05 06 07 08 09 10 11 12 13 14 15 16 17 18 19 20 21 22 23" at bounding box center [209, 367] width 26 height 23
select select "12"
click at [196, 356] on select "00 01 02 03 04 05 06 07 08 09 10 11 12 13 14 15 16 17 18 19 20 21 22 23" at bounding box center [209, 367] width 26 height 23
type input "[DATE] 12:00 PM"
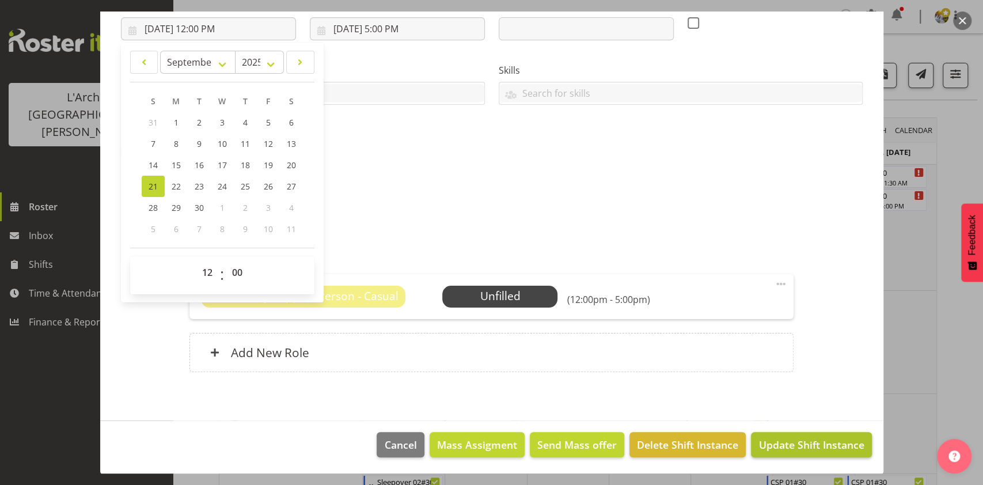
click at [777, 449] on span "Update Shift Instance" at bounding box center [810, 444] width 105 height 15
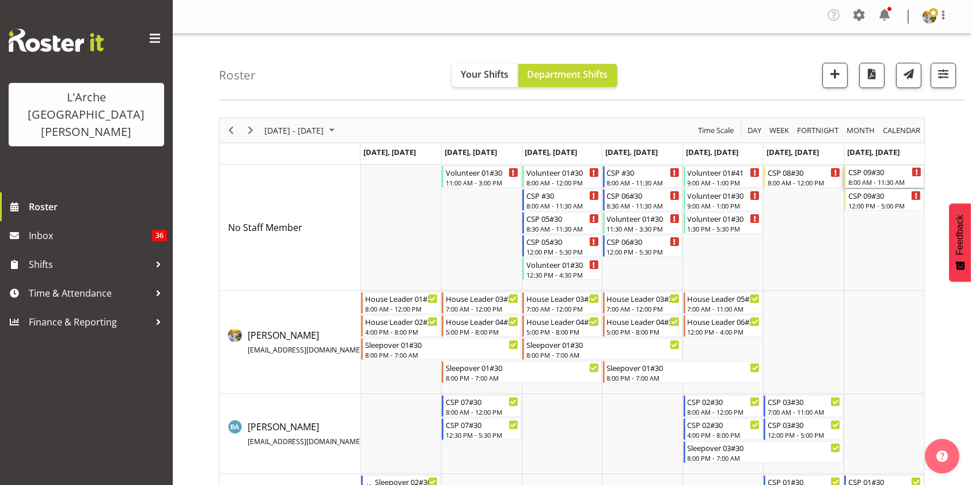
click at [886, 179] on div "8:00 AM - 11:30 AM" at bounding box center [884, 181] width 73 height 9
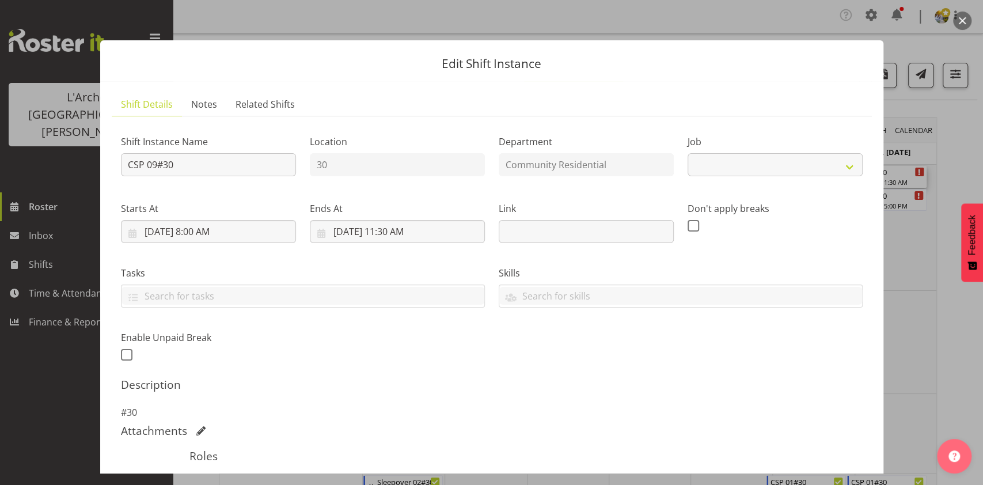
select select "3"
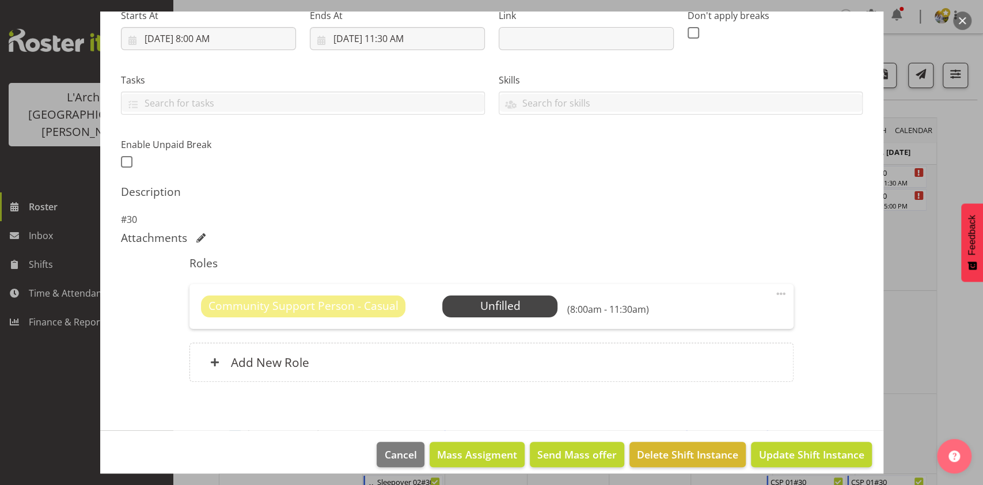
scroll to position [193, 0]
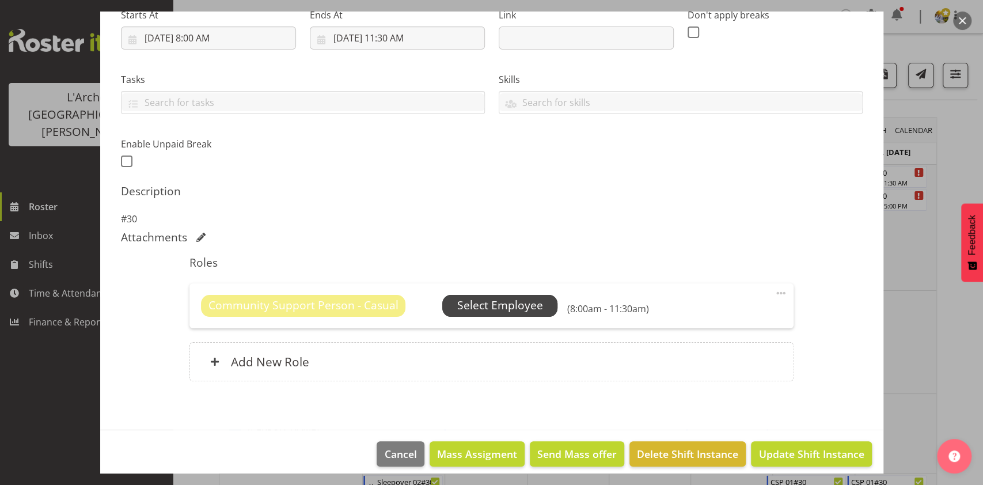
click at [502, 307] on span "Select Employee" at bounding box center [500, 305] width 86 height 17
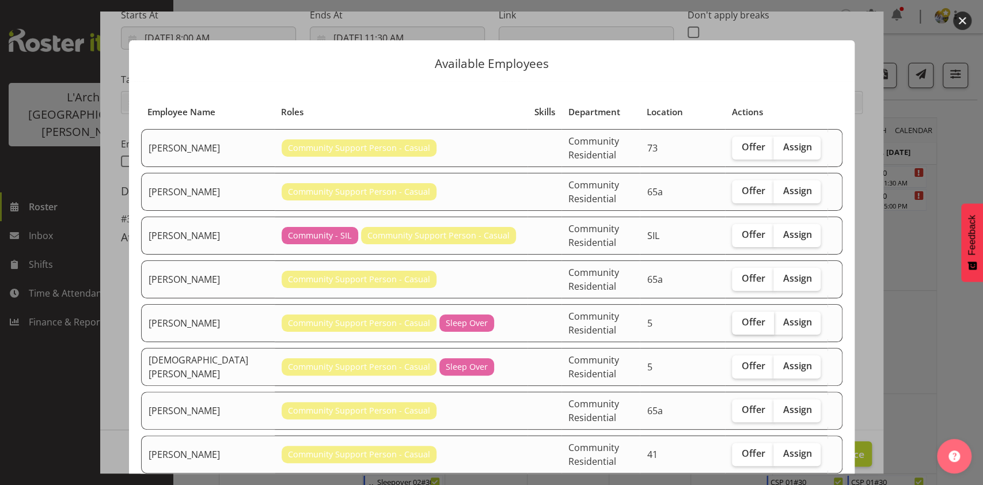
click at [732, 312] on label "Offer" at bounding box center [753, 323] width 42 height 23
click at [732, 318] on input "Offer" at bounding box center [735, 321] width 7 height 7
checkbox input "true"
click at [741, 360] on span "Offer" at bounding box center [753, 366] width 24 height 12
click at [739, 362] on input "Offer" at bounding box center [735, 365] width 7 height 7
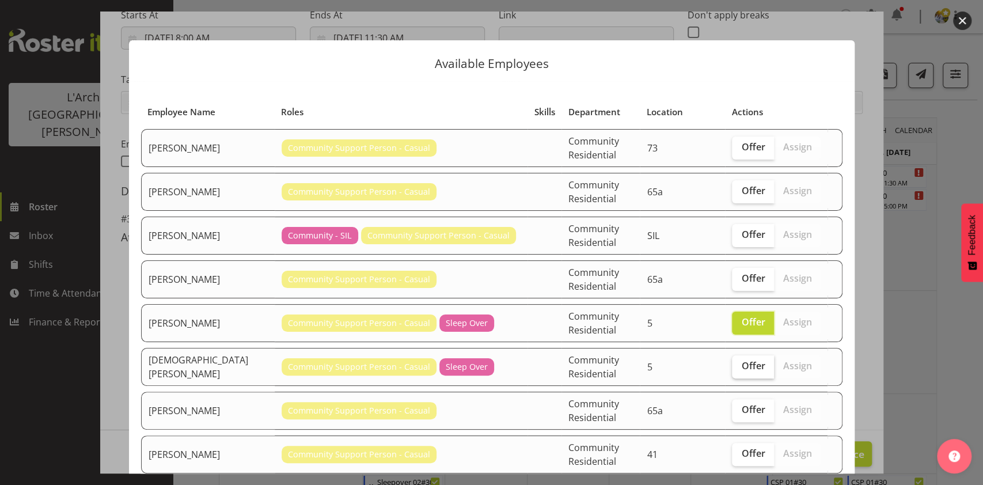
checkbox input "true"
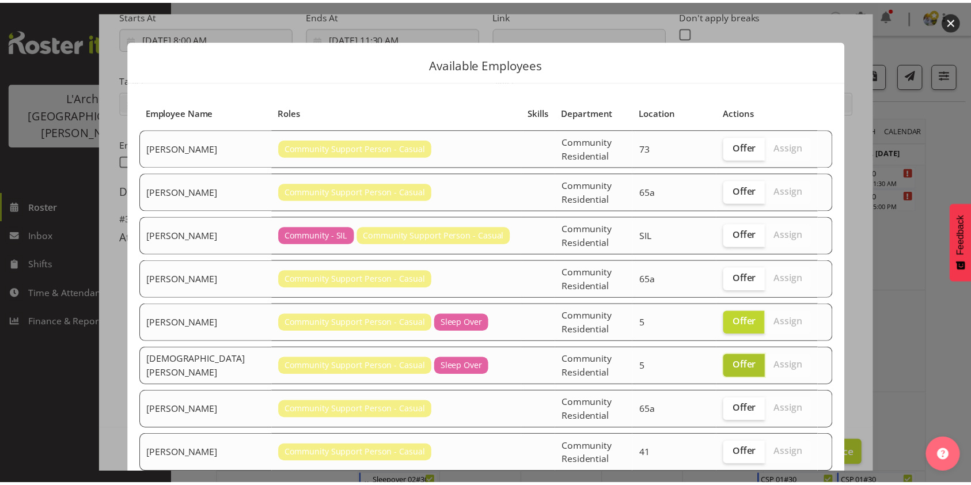
scroll to position [85, 0]
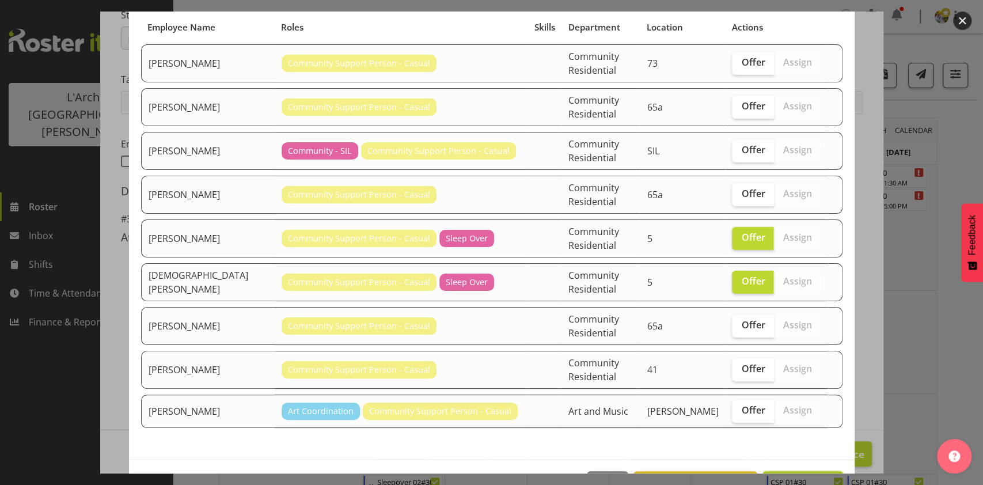
click at [783, 477] on span "Send 2 offers" at bounding box center [802, 484] width 65 height 14
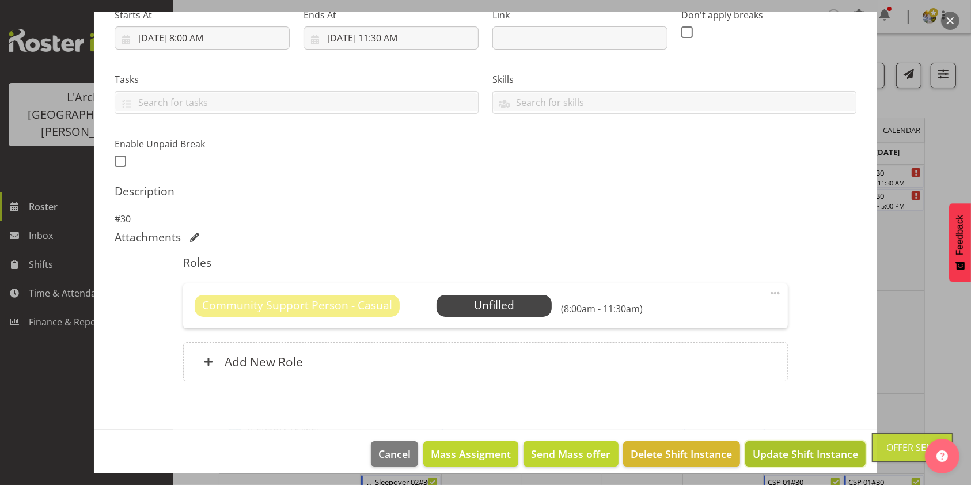
click at [786, 458] on span "Update Shift Instance" at bounding box center [805, 453] width 105 height 15
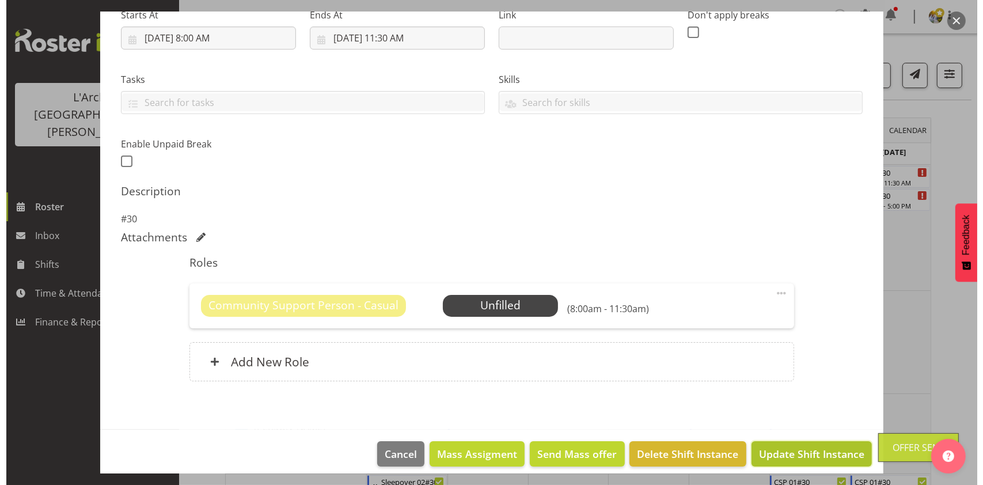
scroll to position [157, 0]
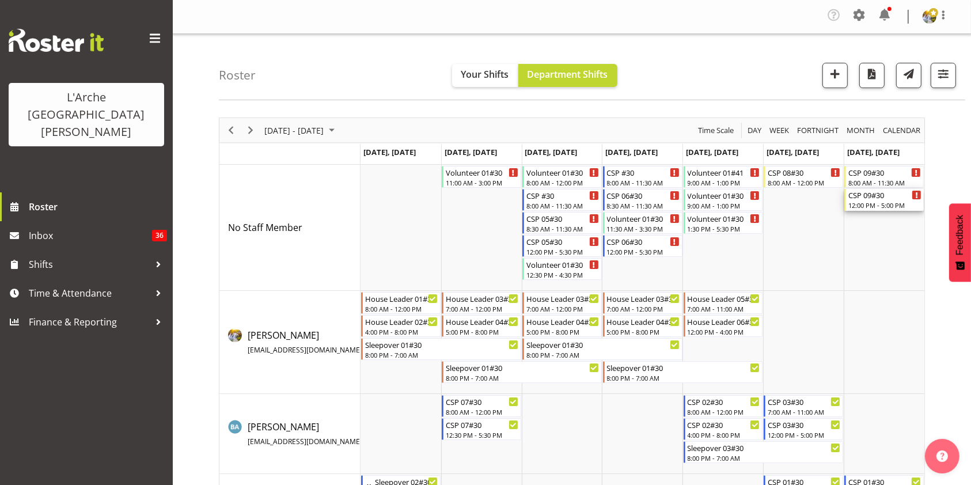
click at [883, 206] on div "12:00 PM - 5:00 PM" at bounding box center [884, 204] width 73 height 9
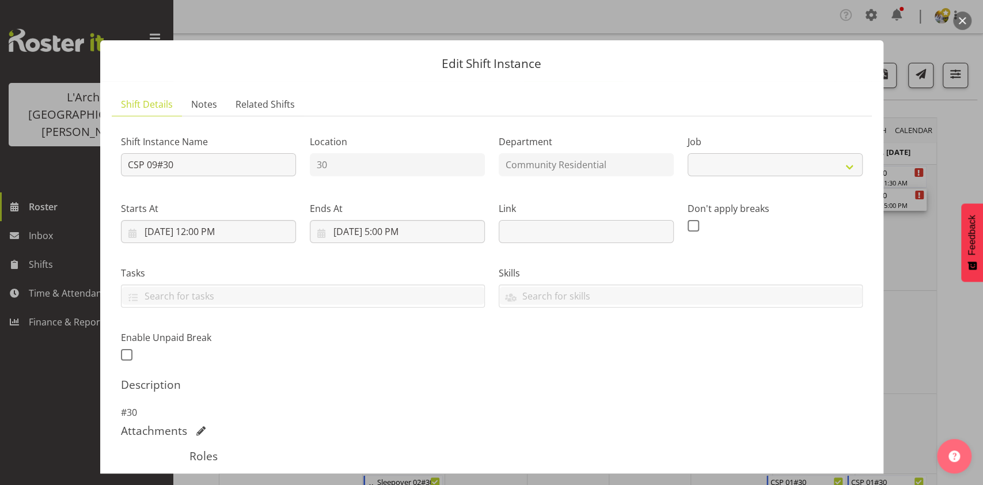
select select "3"
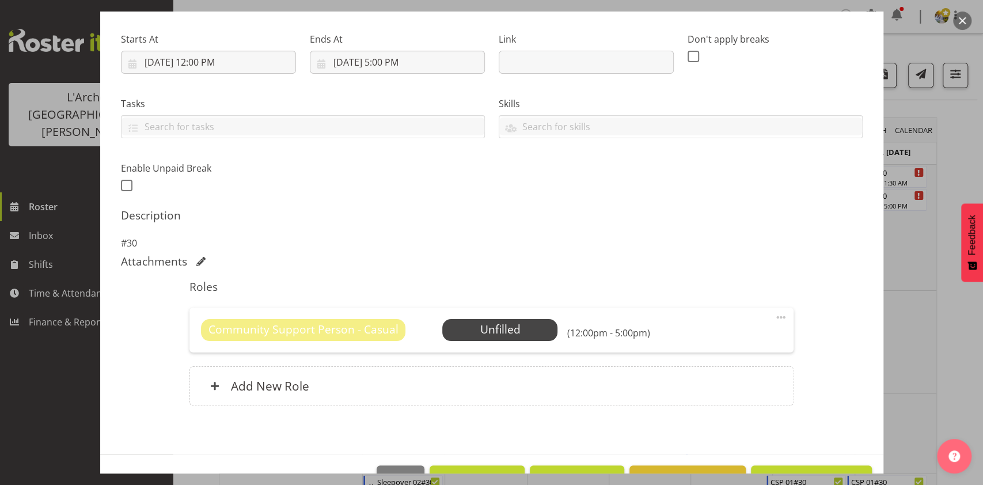
scroll to position [203, 0]
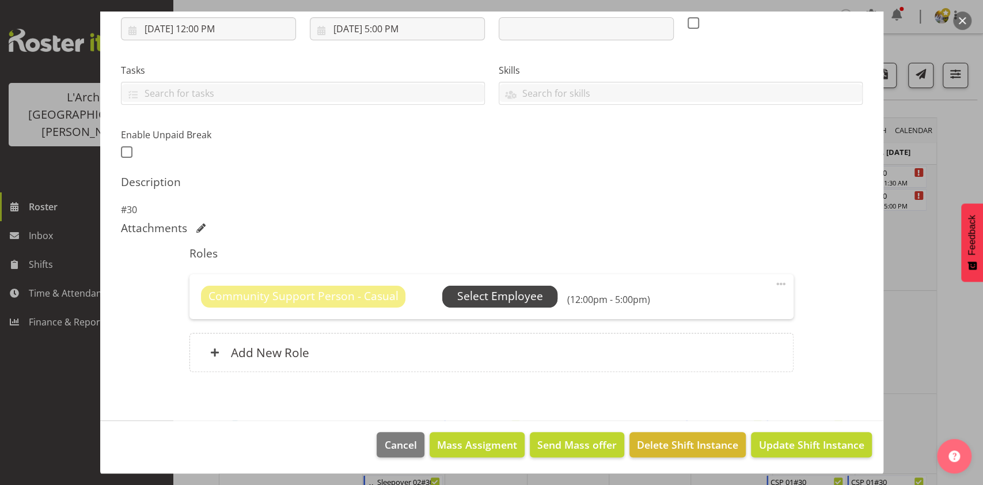
click at [476, 293] on span "Select Employee" at bounding box center [500, 296] width 86 height 17
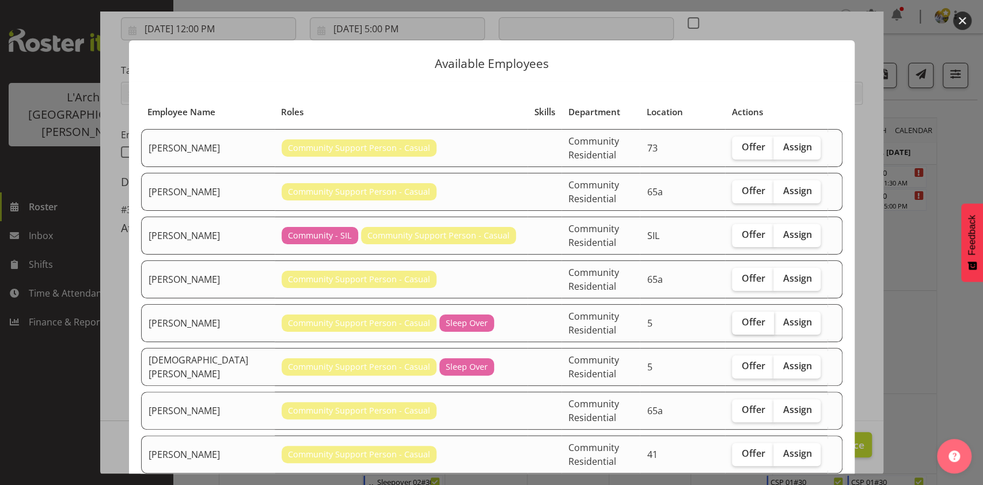
click at [746, 312] on label "Offer" at bounding box center [753, 323] width 42 height 23
click at [739, 318] on input "Offer" at bounding box center [735, 321] width 7 height 7
checkbox input "true"
click at [741, 360] on span "Offer" at bounding box center [753, 366] width 24 height 12
click at [734, 362] on input "Offer" at bounding box center [735, 365] width 7 height 7
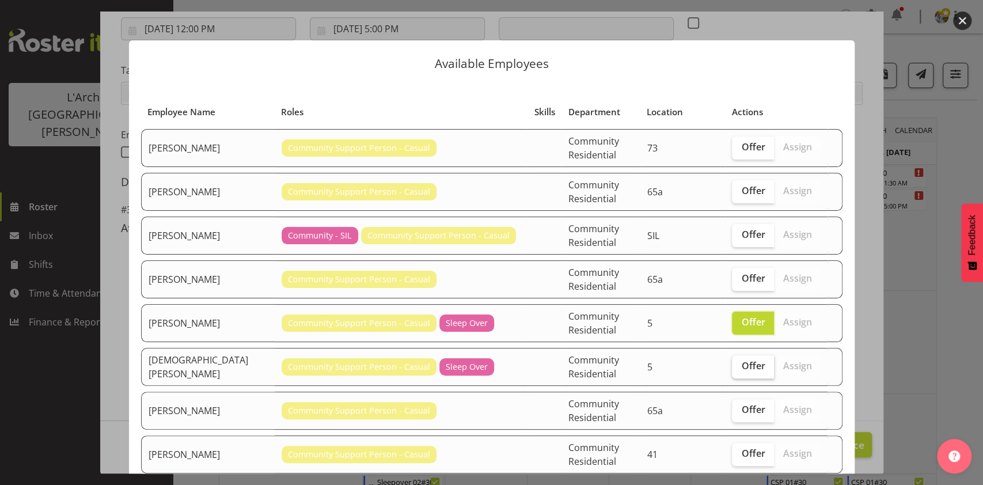
checkbox input "true"
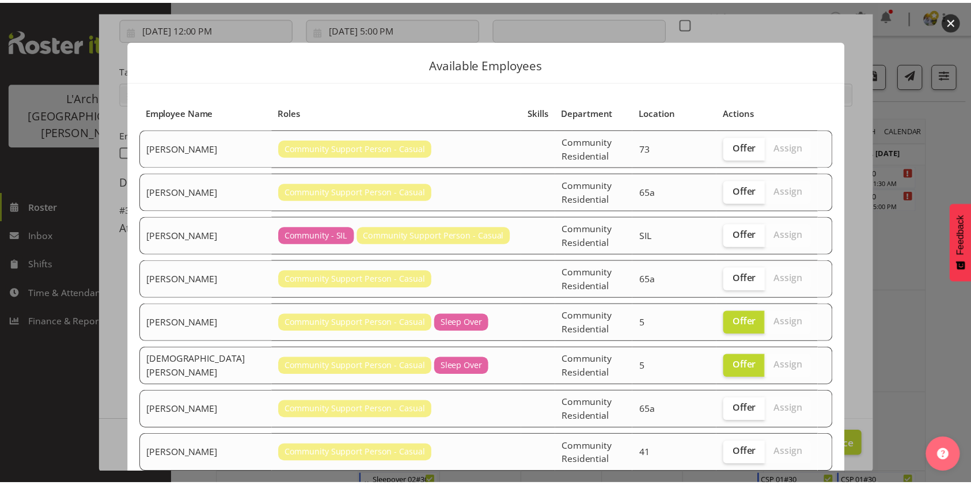
scroll to position [85, 0]
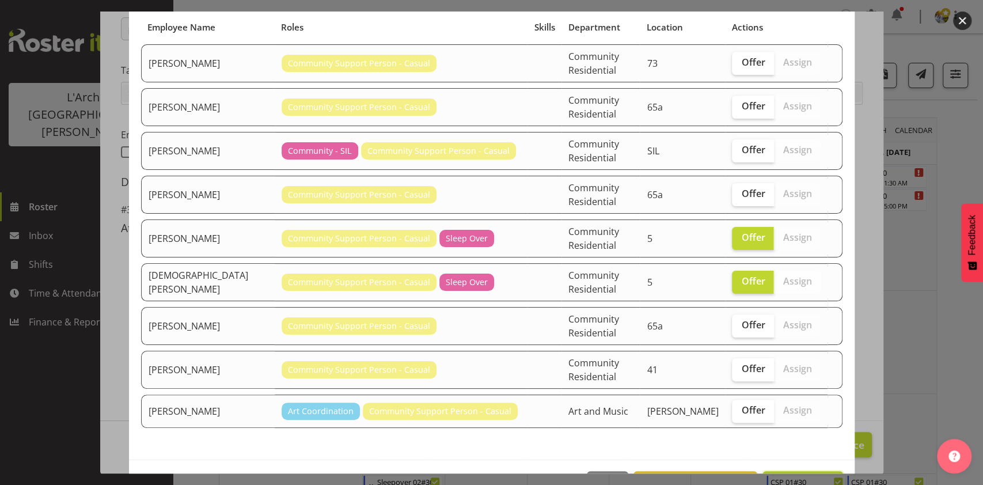
click at [797, 477] on span "Send 2 offers" at bounding box center [802, 484] width 65 height 14
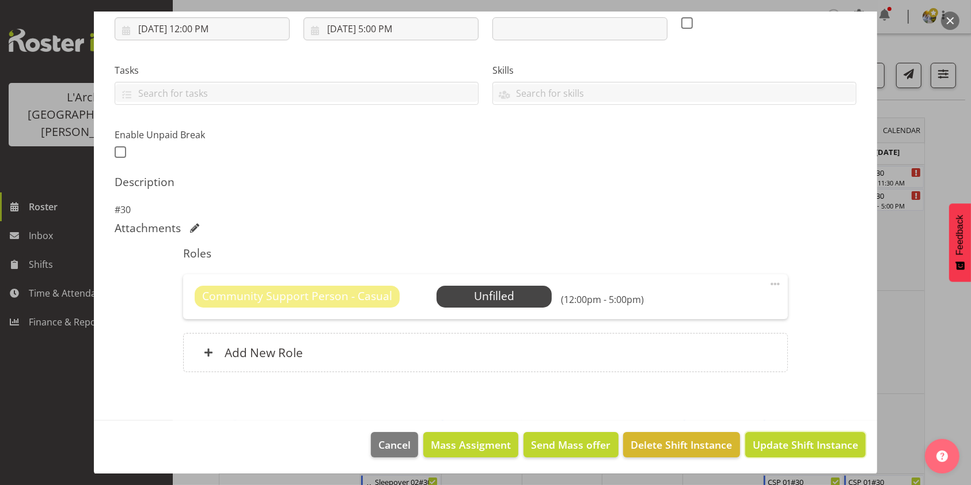
click at [797, 442] on span "Update Shift Instance" at bounding box center [805, 444] width 105 height 15
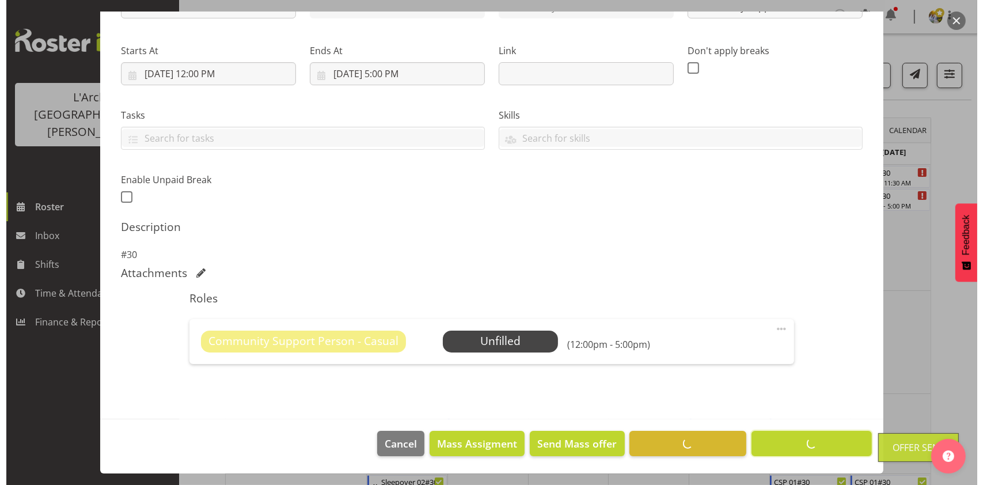
scroll to position [157, 0]
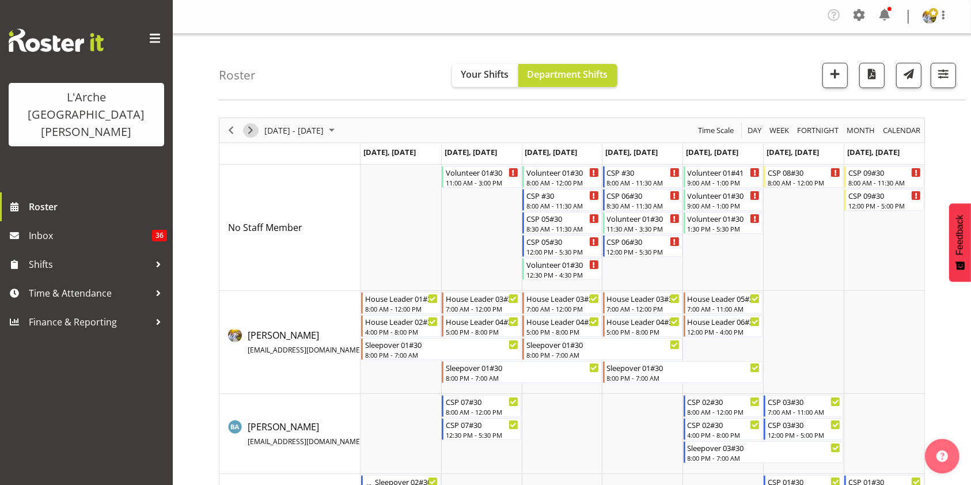
click at [249, 132] on span "Next" at bounding box center [251, 130] width 14 height 14
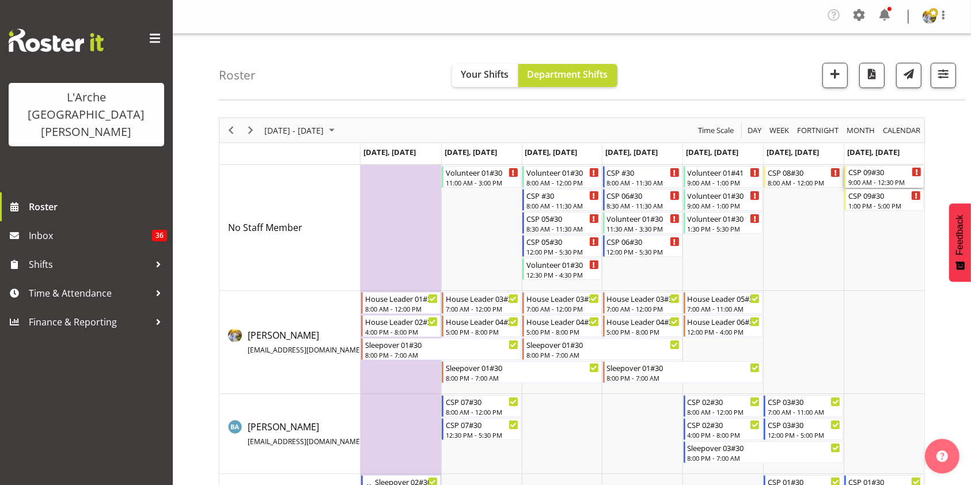
click at [865, 176] on div "CSP 09#30" at bounding box center [884, 172] width 73 height 12
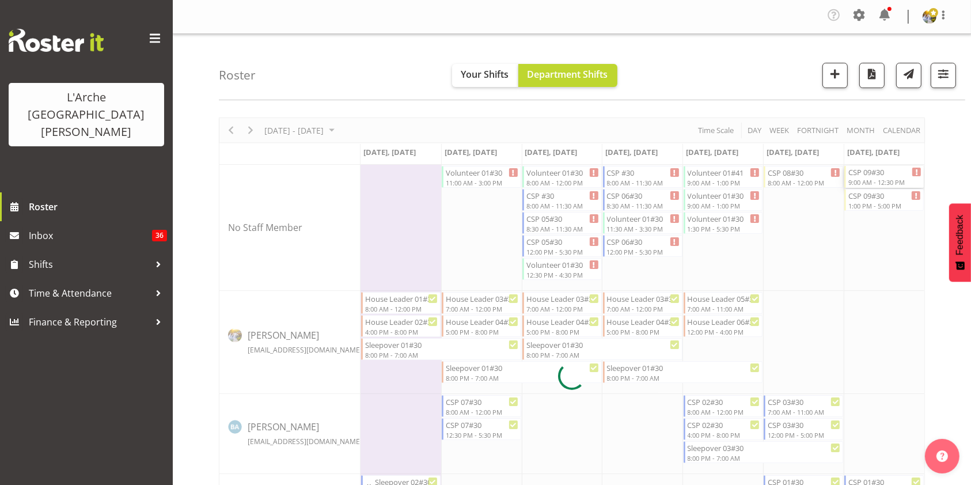
select select
select select "8"
select select "2025"
select select "9"
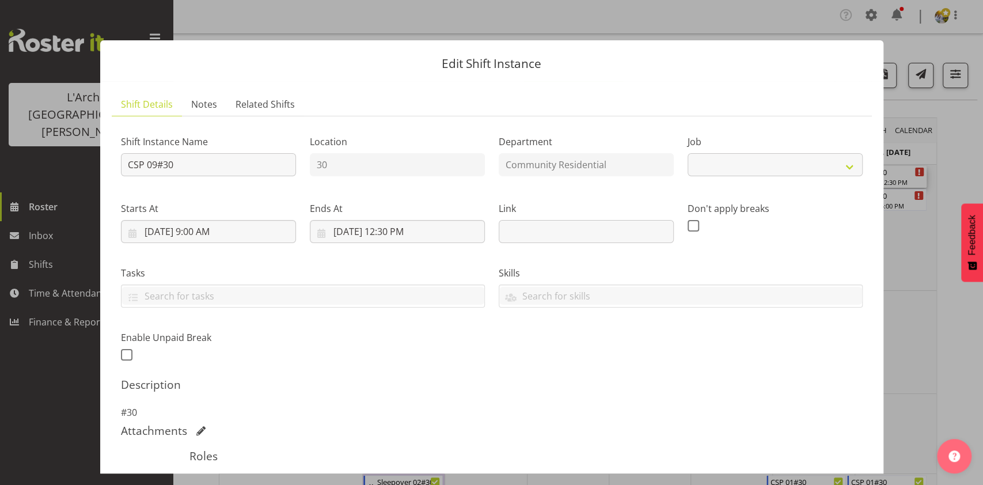
select select "3"
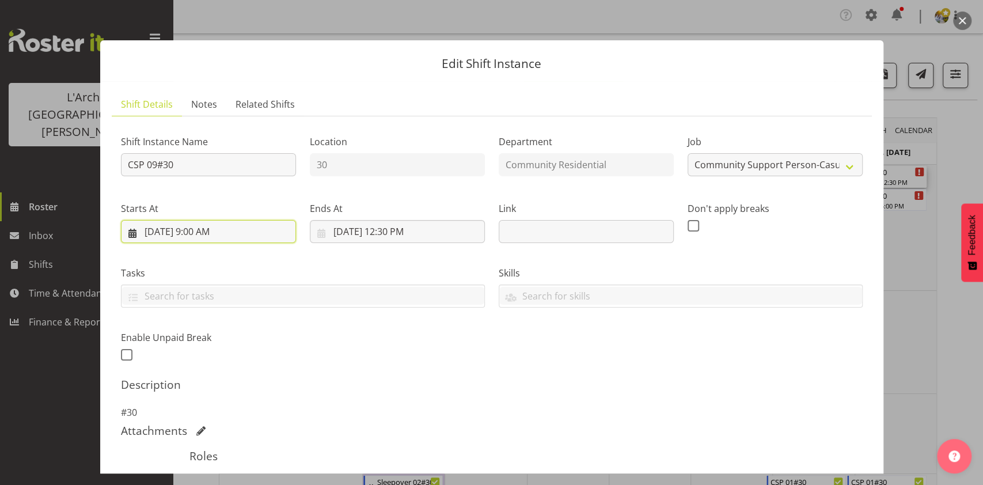
click at [202, 234] on input "[DATE] 9:00 AM" at bounding box center [208, 231] width 175 height 23
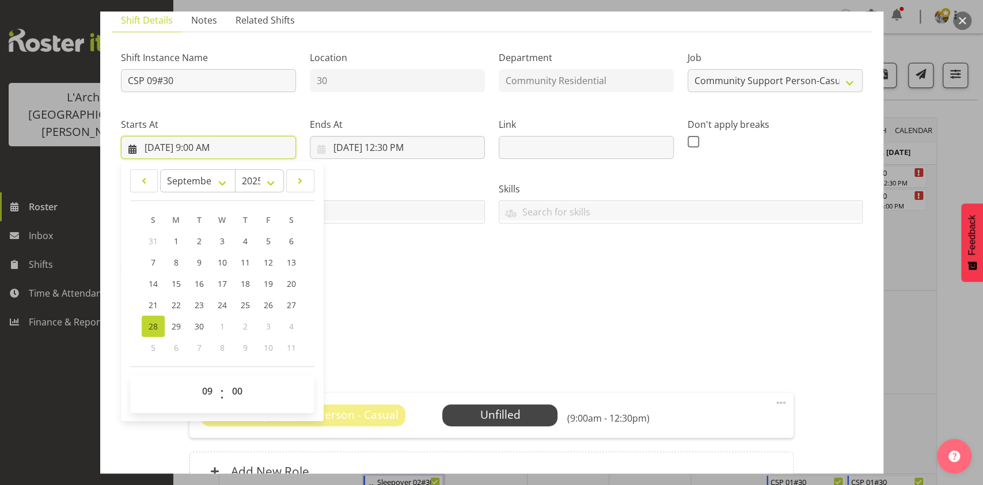
scroll to position [89, 0]
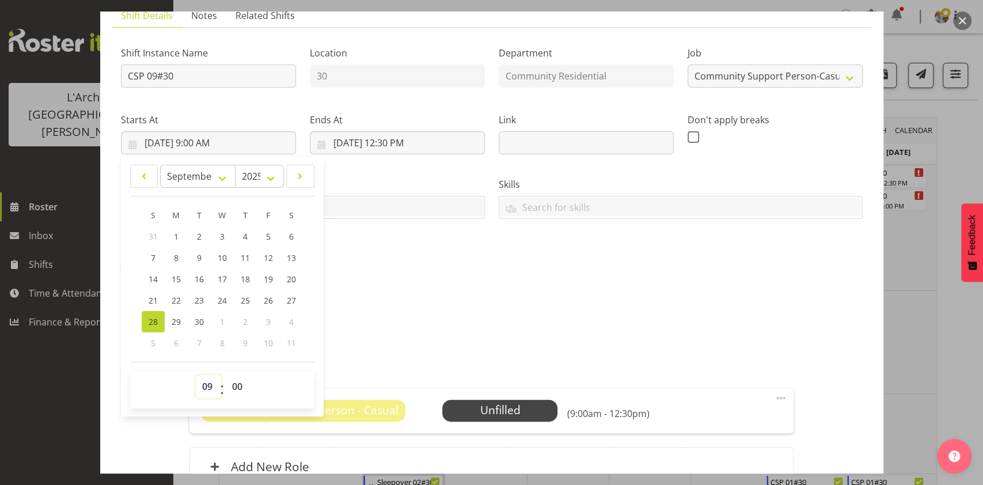
click at [202, 389] on select "00 01 02 03 04 05 06 07 08 09 10 11 12 13 14 15 16 17 18 19 20 21 22 23" at bounding box center [209, 386] width 26 height 23
select select "8"
click at [196, 375] on select "00 01 02 03 04 05 06 07 08 09 10 11 12 13 14 15 16 17 18 19 20 21 22 23" at bounding box center [209, 386] width 26 height 23
type input "[DATE] 8:00 AM"
click at [387, 142] on input "[DATE] 12:30 PM" at bounding box center [397, 142] width 175 height 23
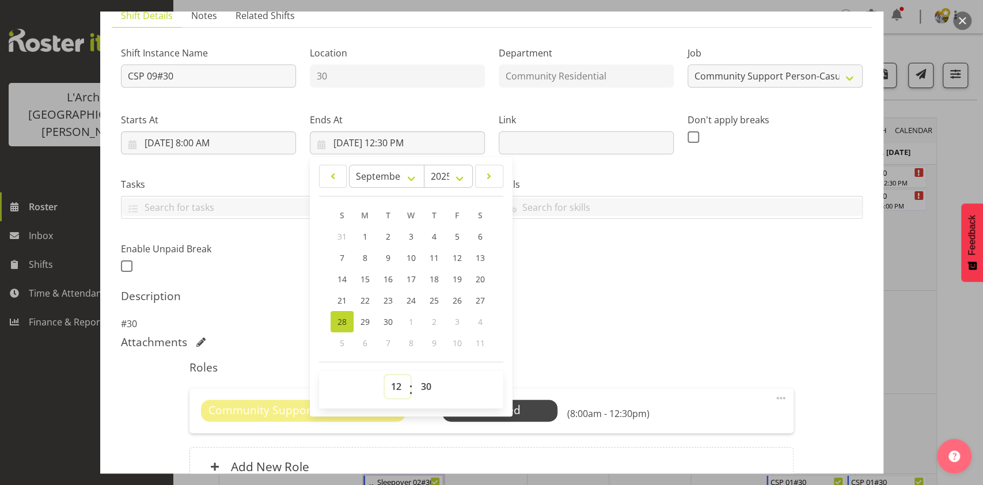
click at [394, 388] on select "00 01 02 03 04 05 06 07 08 09 10 11 12 13 14 15 16 17 18 19 20 21 22 23" at bounding box center [398, 386] width 26 height 23
select select "11"
click at [385, 375] on select "00 01 02 03 04 05 06 07 08 09 10 11 12 13 14 15 16 17 18 19 20 21 22 23" at bounding box center [398, 386] width 26 height 23
type input "[DATE] 11:30 AM"
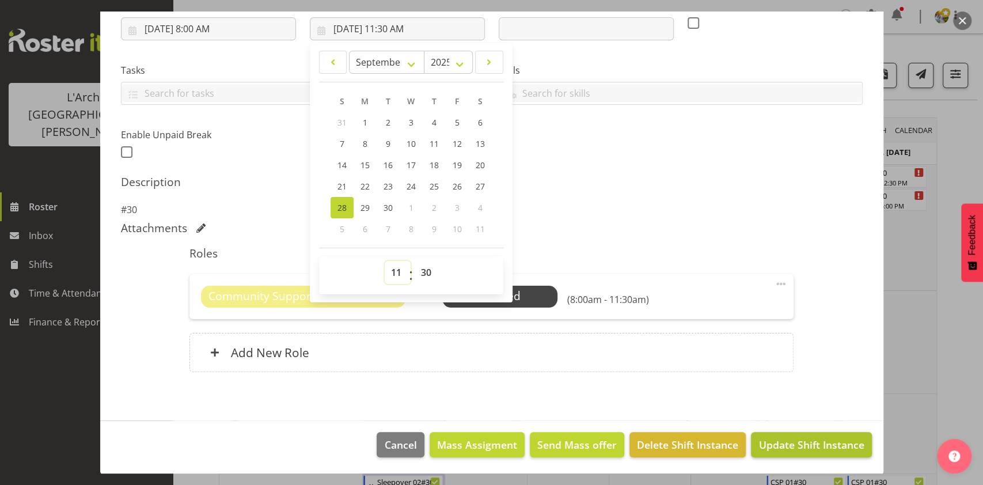
click at [769, 450] on span "Update Shift Instance" at bounding box center [810, 444] width 105 height 15
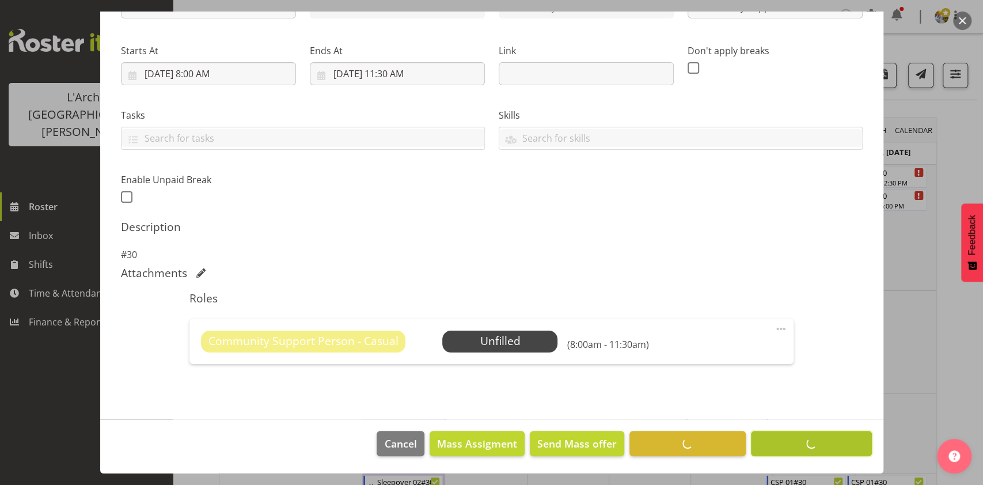
scroll to position [157, 0]
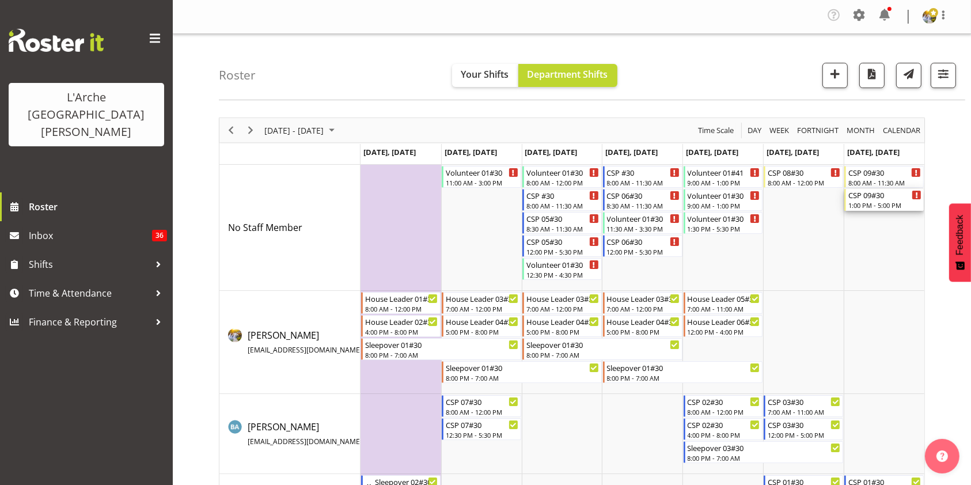
click at [872, 205] on div "1:00 PM - 5:00 PM" at bounding box center [884, 204] width 73 height 9
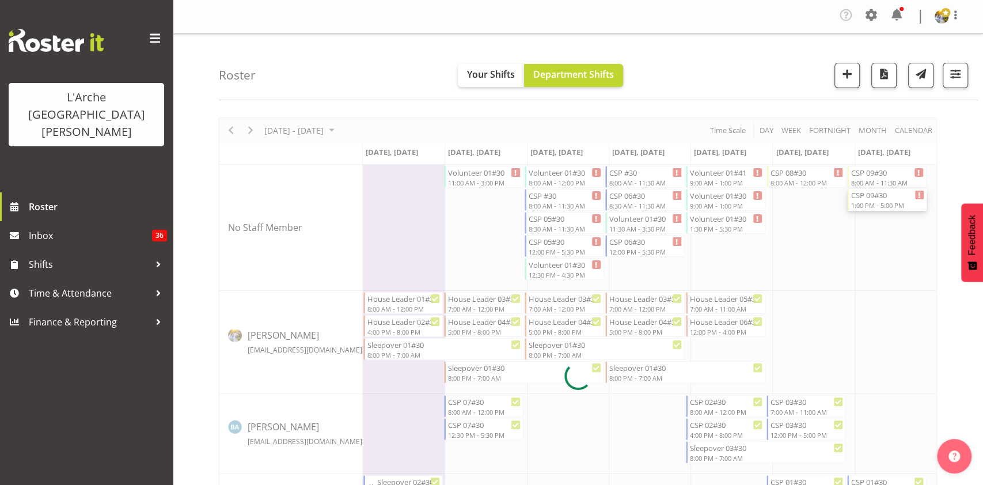
select select
select select "8"
select select "2025"
select select "13"
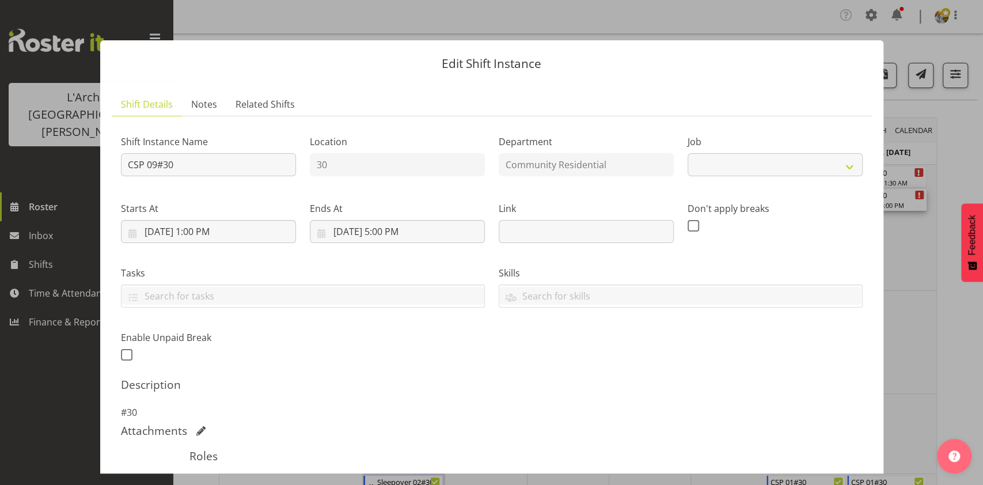
select select "3"
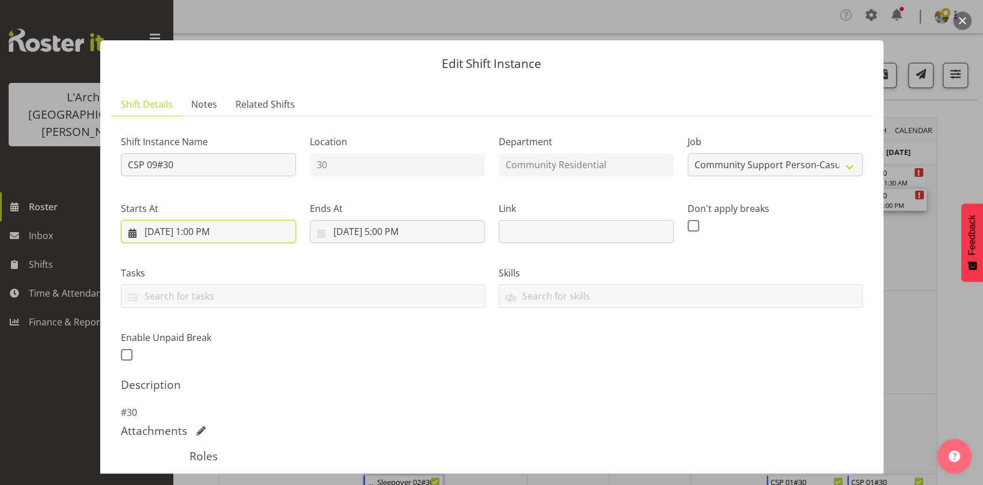
click at [207, 231] on input "[DATE] 1:00 PM" at bounding box center [208, 231] width 175 height 23
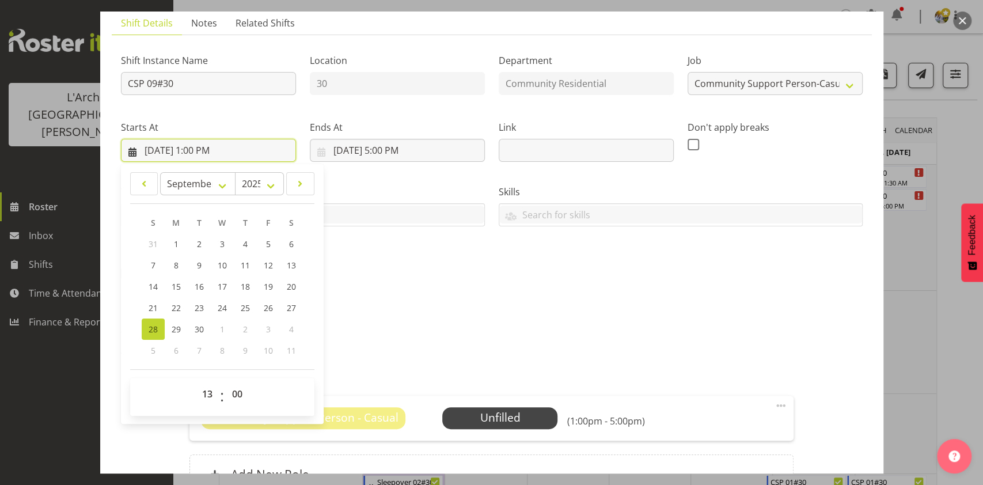
scroll to position [111, 0]
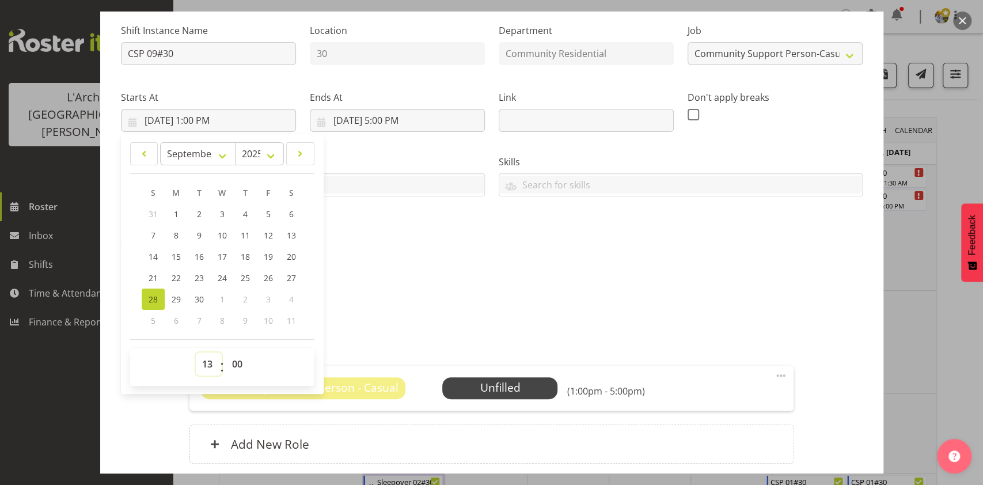
click at [206, 369] on select "00 01 02 03 04 05 06 07 08 09 10 11 12 13 14 15 16 17 18 19 20 21 22 23" at bounding box center [209, 363] width 26 height 23
select select "12"
click at [196, 352] on select "00 01 02 03 04 05 06 07 08 09 10 11 12 13 14 15 16 17 18 19 20 21 22 23" at bounding box center [209, 363] width 26 height 23
type input "[DATE] 12:00 PM"
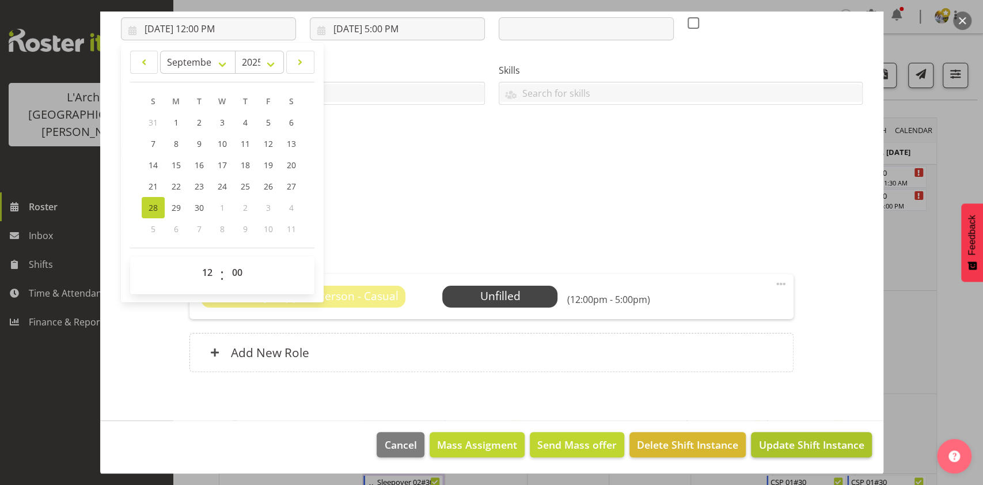
click at [787, 446] on span "Update Shift Instance" at bounding box center [810, 444] width 105 height 15
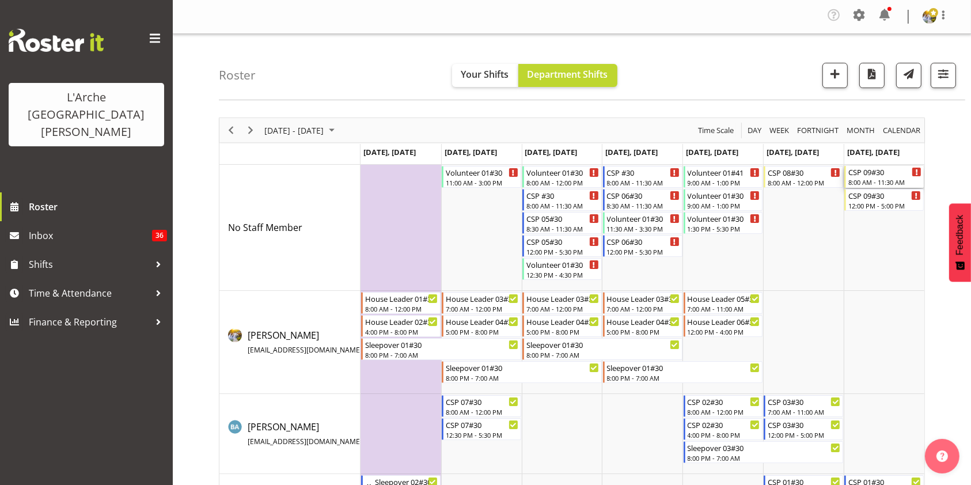
click at [879, 177] on div "CSP 09#30 8:00 AM - 11:30 AM" at bounding box center [884, 177] width 73 height 22
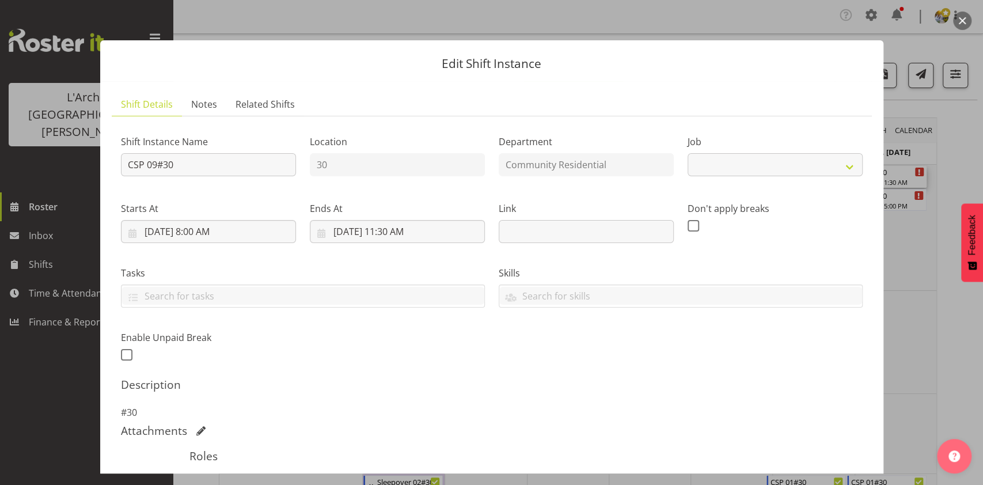
select select "3"
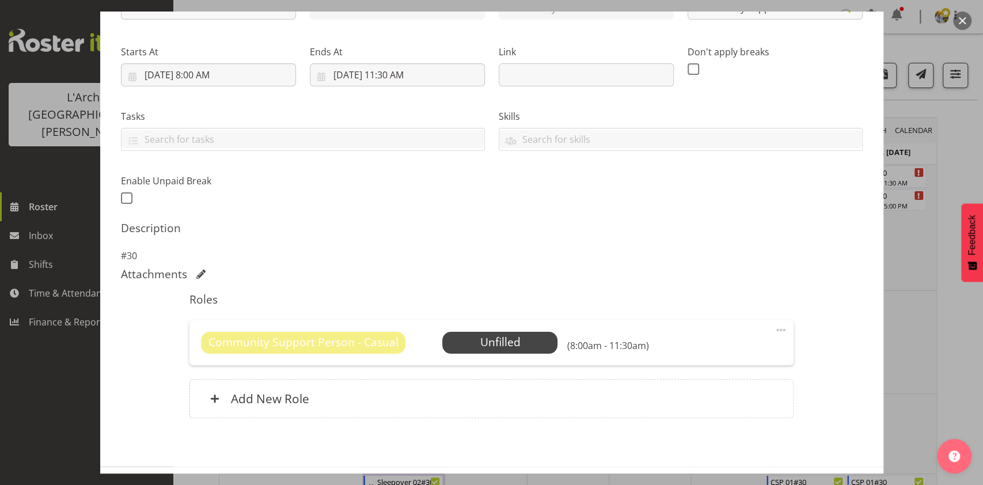
scroll to position [203, 0]
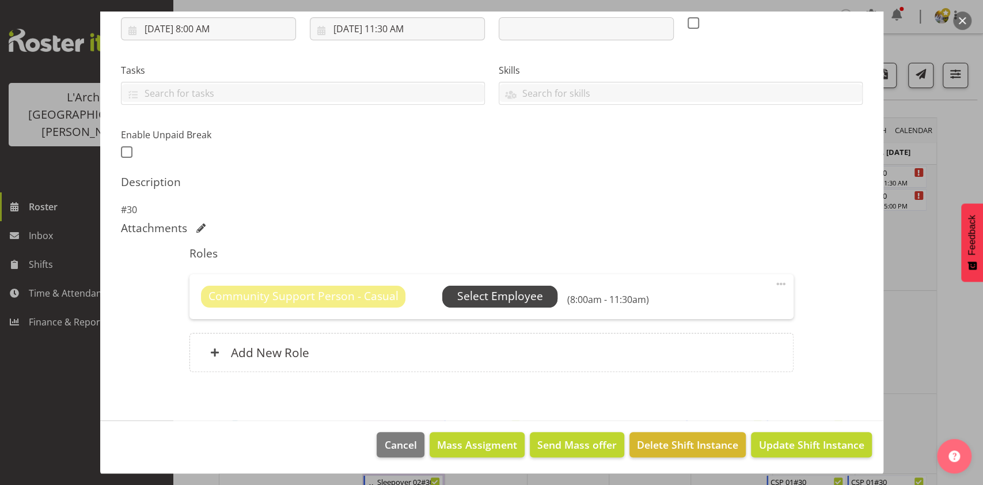
click at [484, 297] on span "Select Employee" at bounding box center [500, 296] width 86 height 17
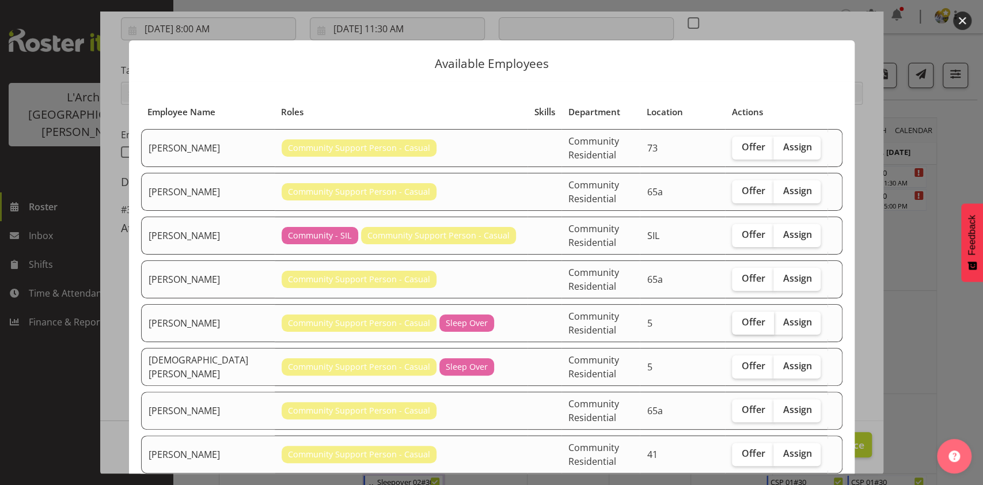
click at [741, 316] on span "Offer" at bounding box center [753, 322] width 24 height 12
click at [732, 318] on input "Offer" at bounding box center [735, 321] width 7 height 7
checkbox input "true"
click at [741, 360] on span "Offer" at bounding box center [753, 366] width 24 height 12
click at [739, 362] on input "Offer" at bounding box center [735, 365] width 7 height 7
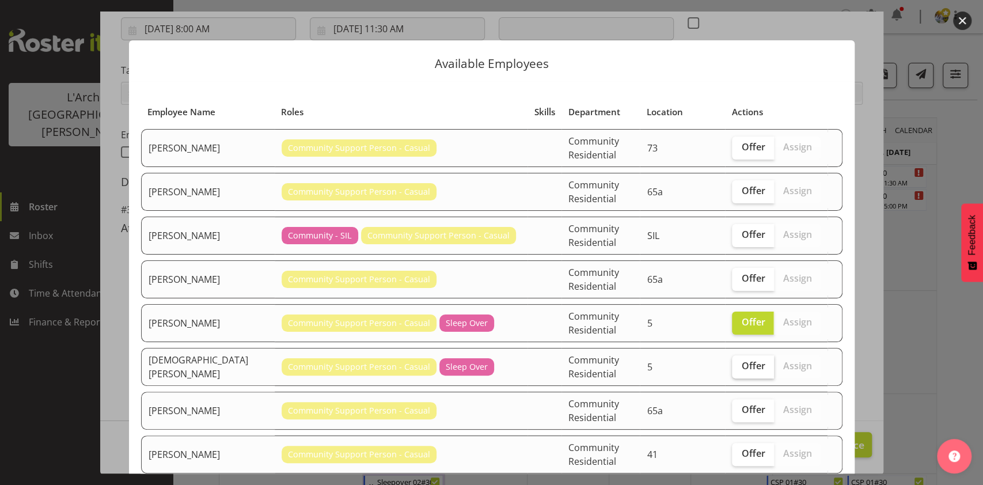
checkbox input "true"
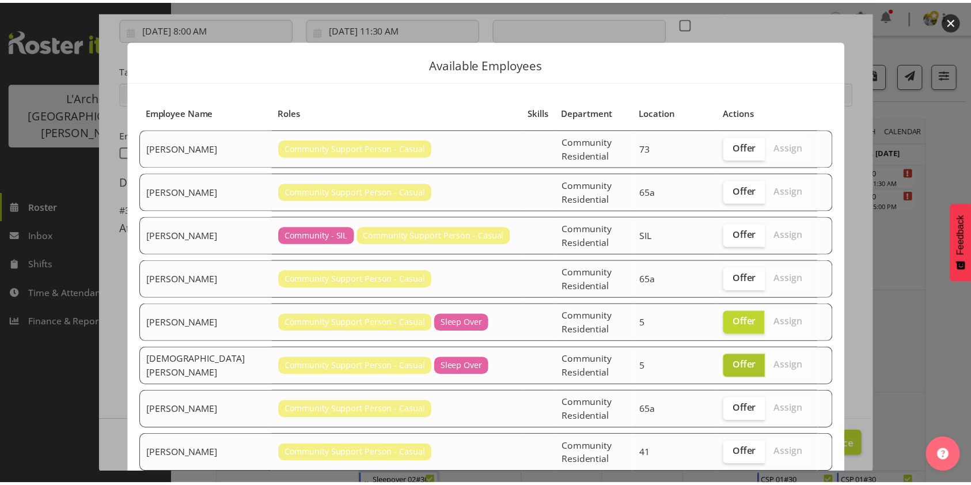
scroll to position [85, 0]
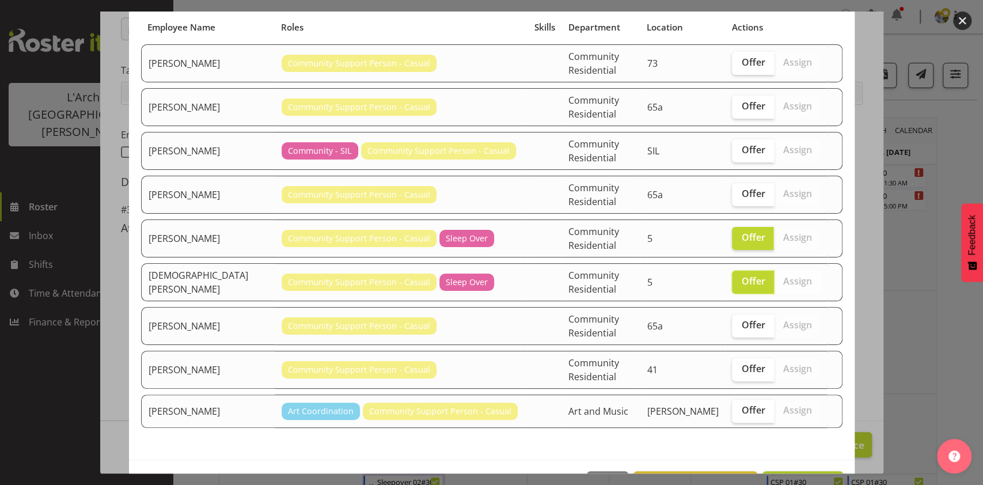
click at [777, 477] on span "Send 2 offers" at bounding box center [802, 484] width 65 height 14
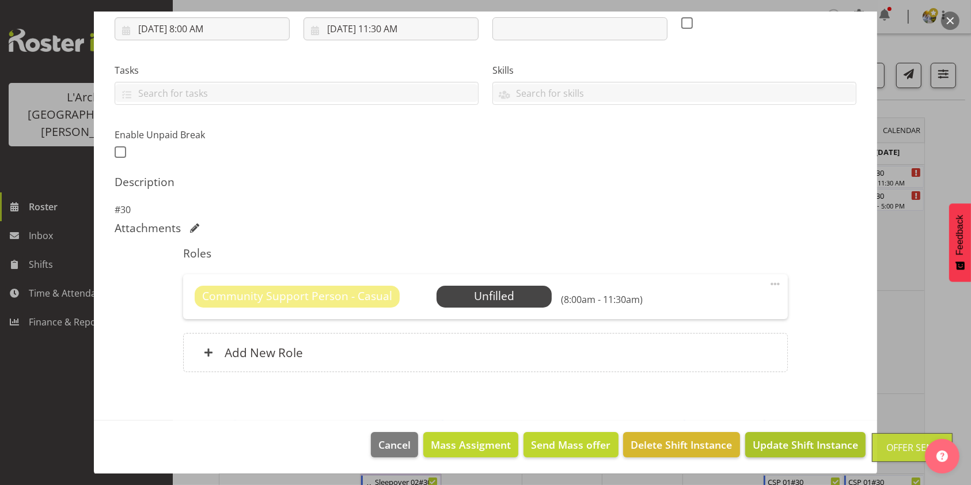
click at [760, 448] on span "Update Shift Instance" at bounding box center [805, 444] width 105 height 15
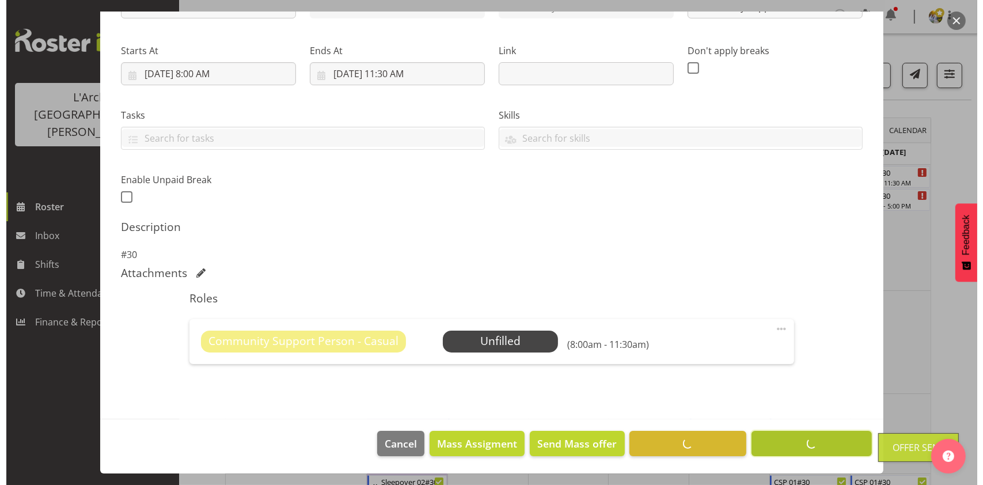
scroll to position [157, 0]
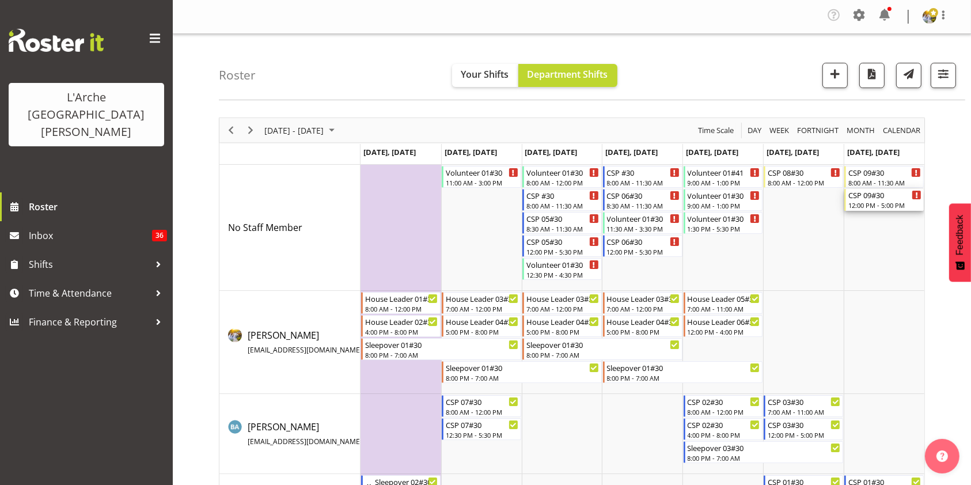
click at [879, 210] on div "CSP 09#30 12:00 PM - 5:00 PM" at bounding box center [884, 200] width 73 height 22
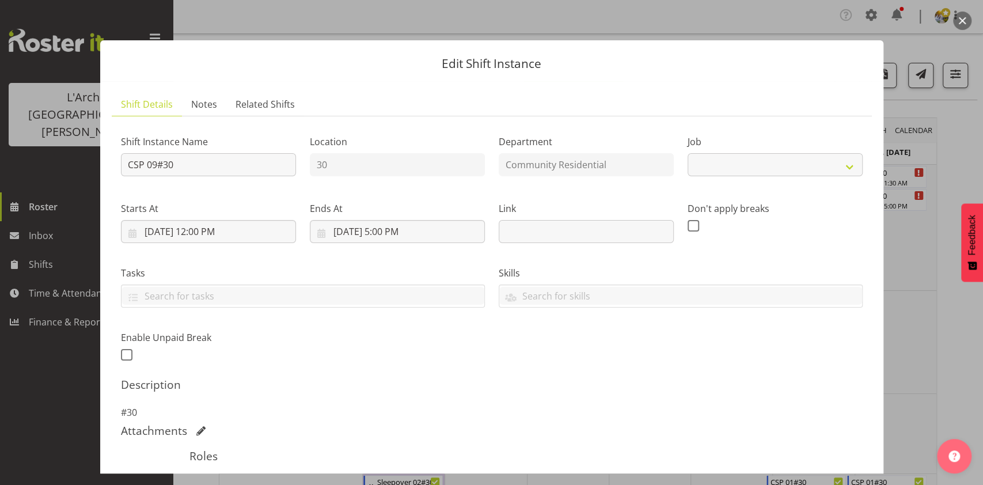
select select "3"
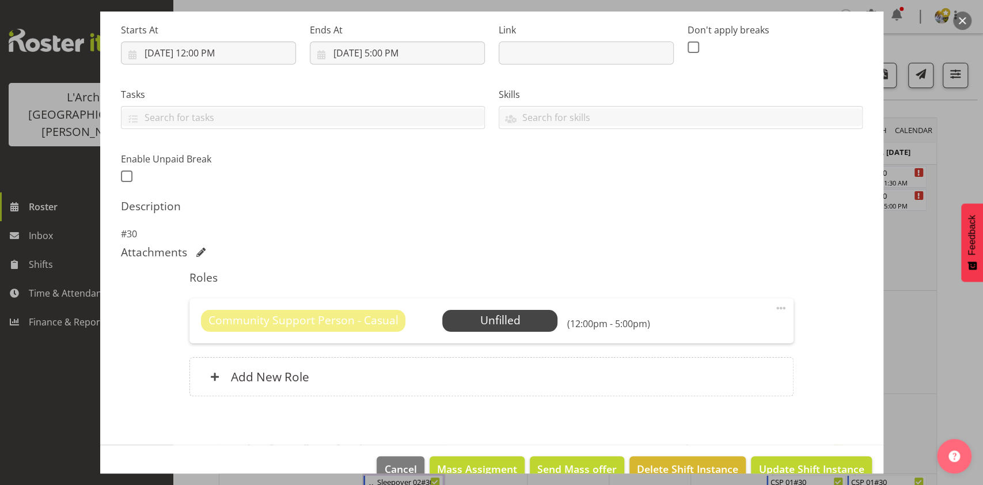
scroll to position [180, 0]
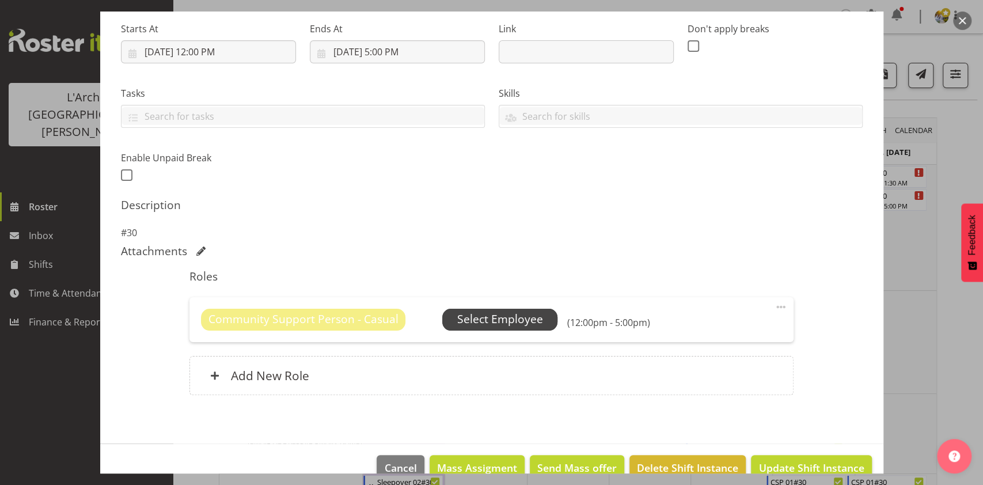
click at [483, 324] on span "Select Employee" at bounding box center [500, 319] width 86 height 17
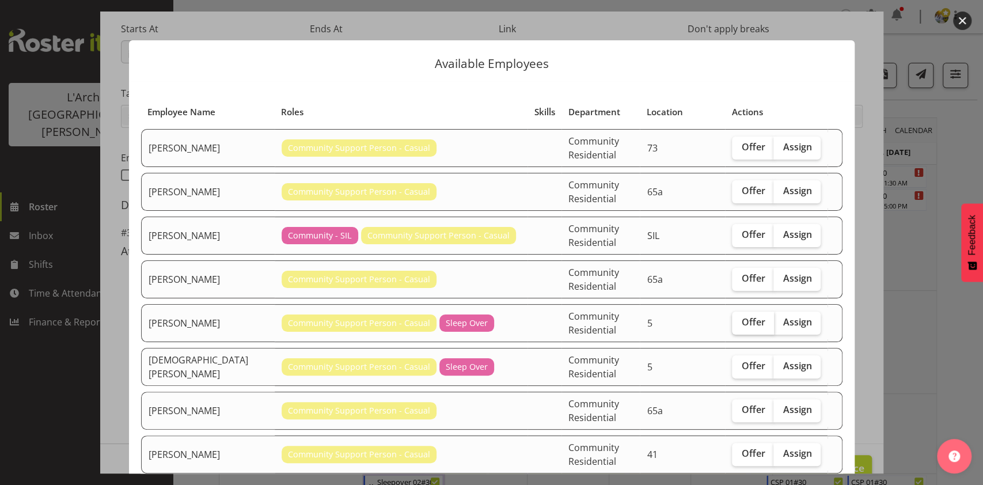
click at [732, 318] on input "Offer" at bounding box center [735, 321] width 7 height 7
checkbox input "true"
click at [741, 360] on span "Offer" at bounding box center [753, 366] width 24 height 12
click at [737, 362] on input "Offer" at bounding box center [735, 365] width 7 height 7
checkbox input "true"
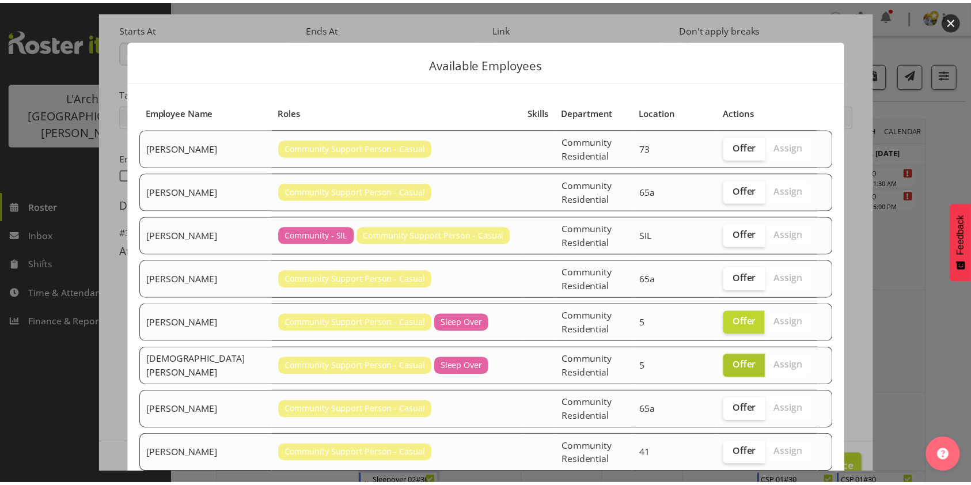
scroll to position [85, 0]
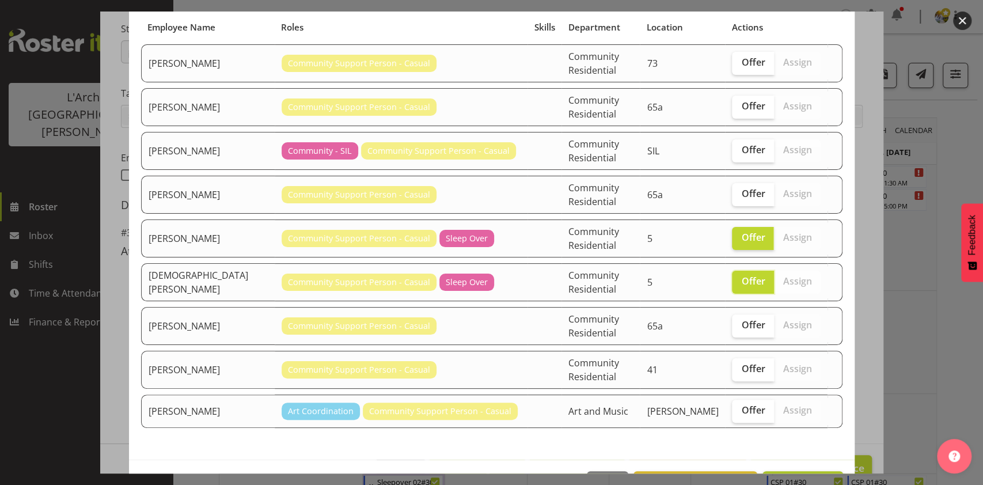
click at [781, 477] on span "Send 2 offers" at bounding box center [802, 484] width 65 height 14
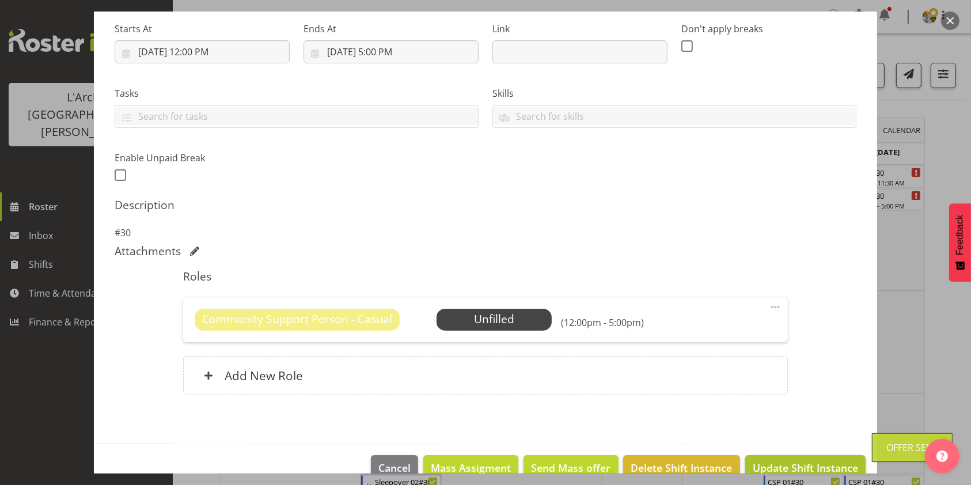
click at [760, 465] on span "Update Shift Instance" at bounding box center [805, 467] width 105 height 15
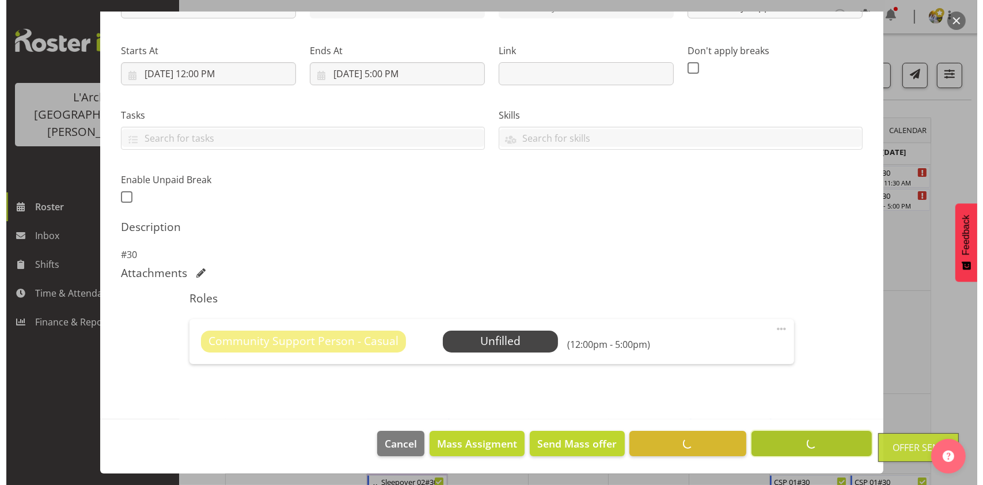
scroll to position [157, 0]
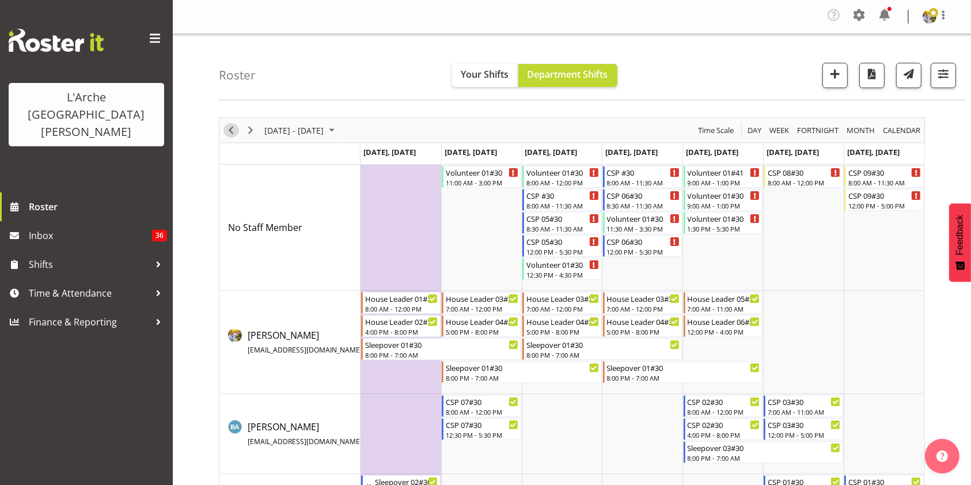
click at [228, 135] on span "Previous" at bounding box center [231, 130] width 14 height 14
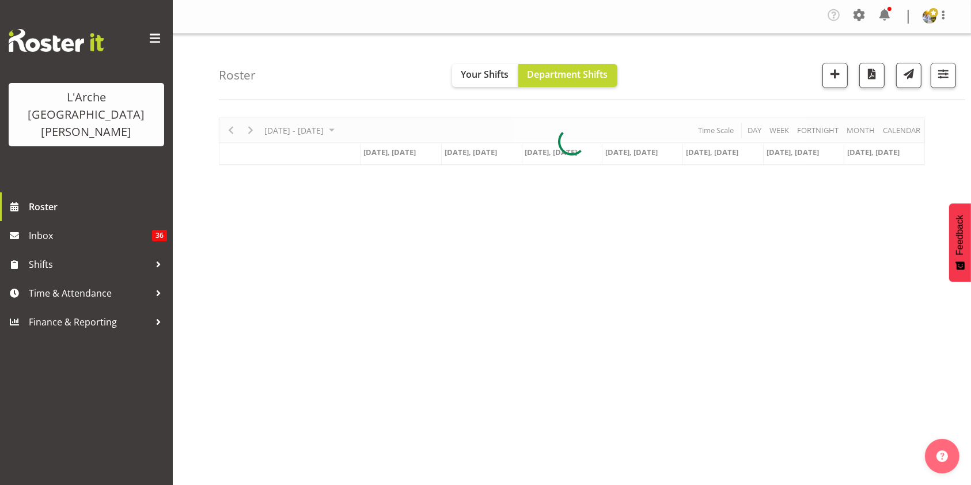
click at [230, 131] on div at bounding box center [572, 141] width 706 height 48
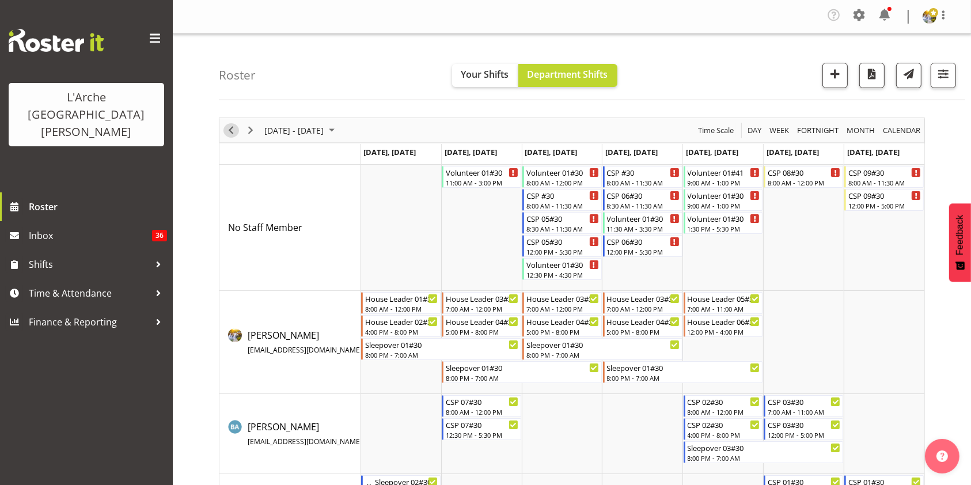
click at [230, 131] on span "Previous" at bounding box center [231, 130] width 14 height 14
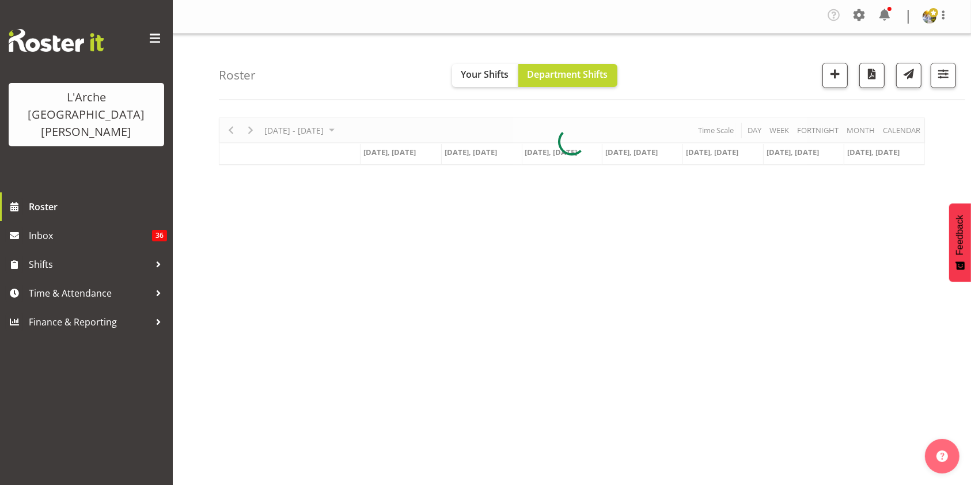
click at [230, 131] on div at bounding box center [572, 141] width 706 height 48
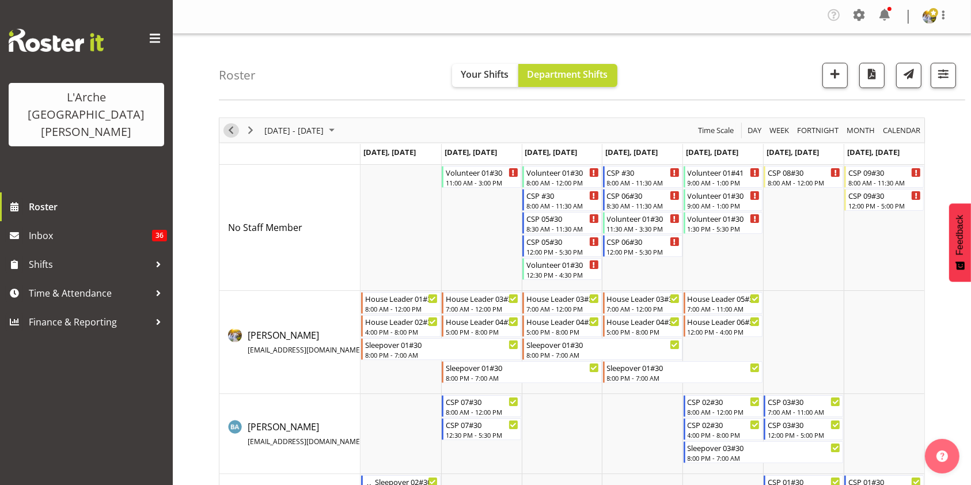
click at [230, 131] on span "Previous" at bounding box center [231, 130] width 14 height 14
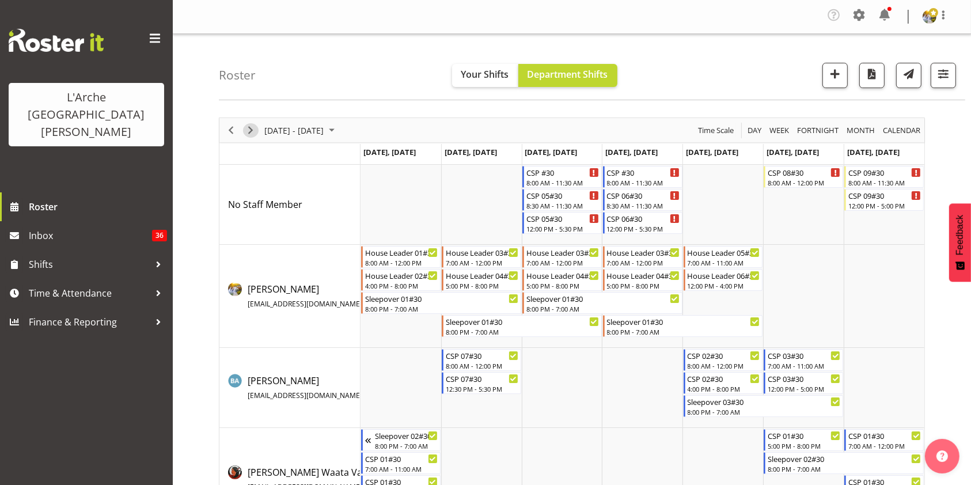
click at [251, 128] on span "Next" at bounding box center [251, 130] width 14 height 14
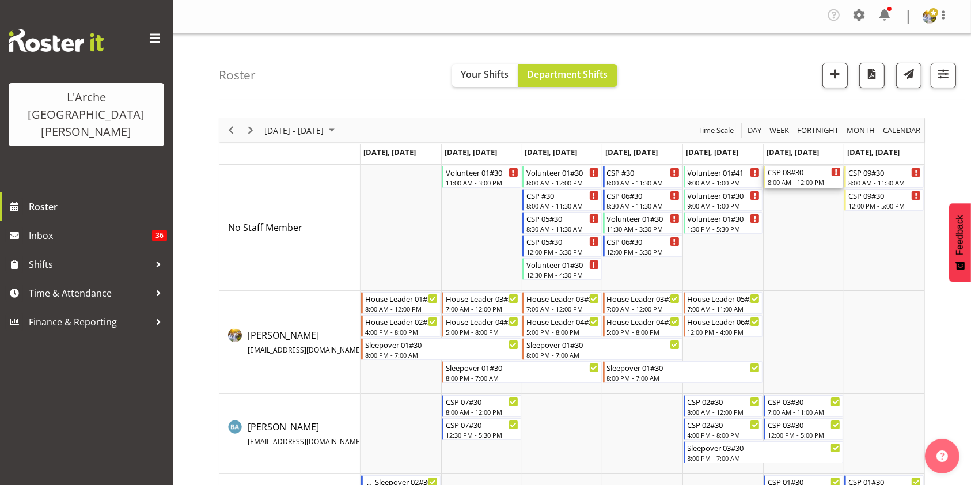
click at [799, 182] on div "8:00 AM - 12:00 PM" at bounding box center [804, 181] width 73 height 9
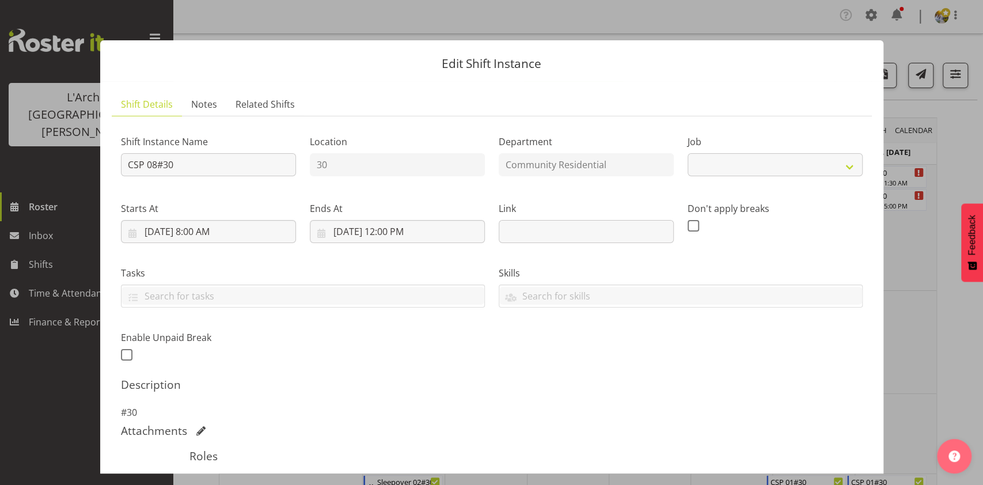
select select "3"
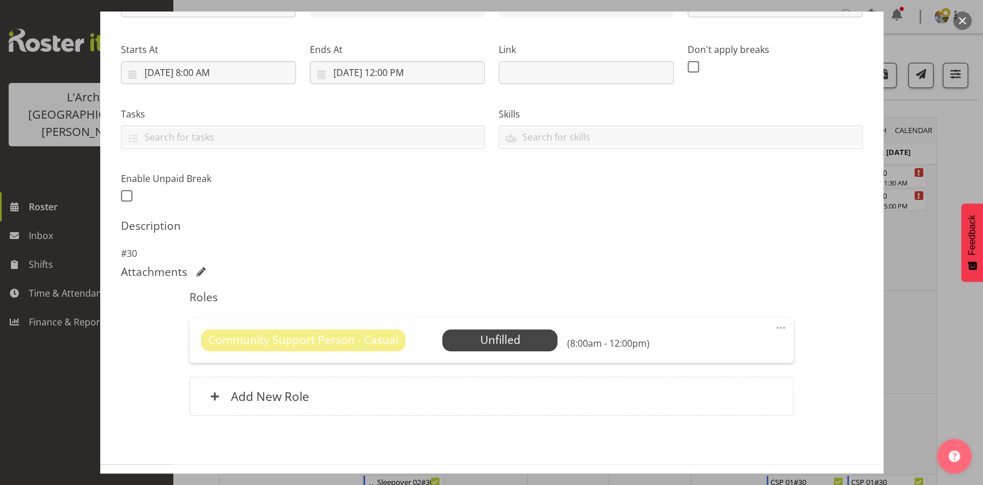
scroll to position [203, 0]
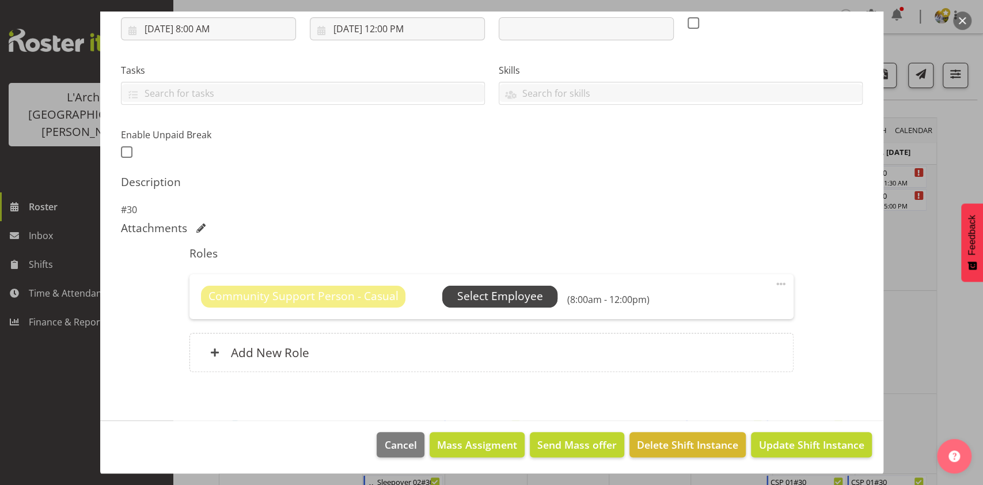
click at [484, 301] on span "Select Employee" at bounding box center [500, 296] width 86 height 17
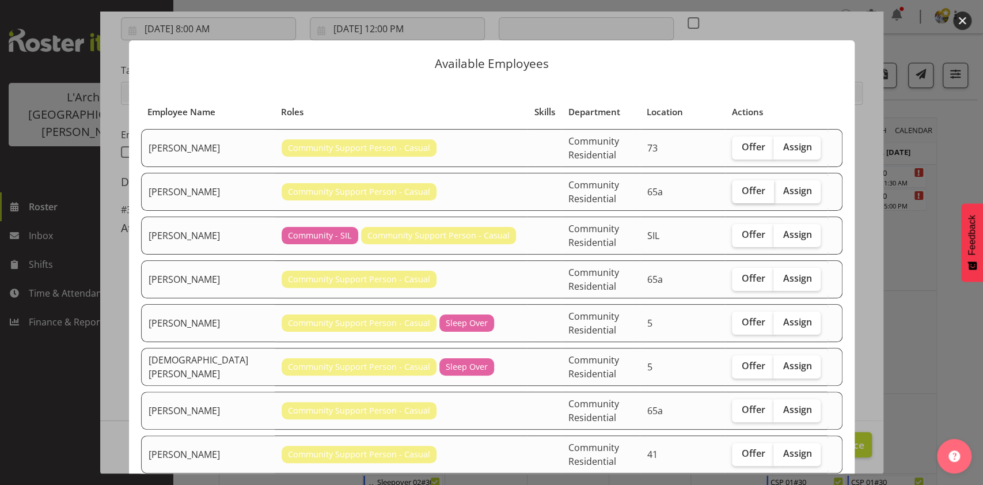
click at [732, 189] on label "Offer" at bounding box center [753, 191] width 42 height 23
click at [732, 189] on input "Offer" at bounding box center [735, 190] width 7 height 7
checkbox input "true"
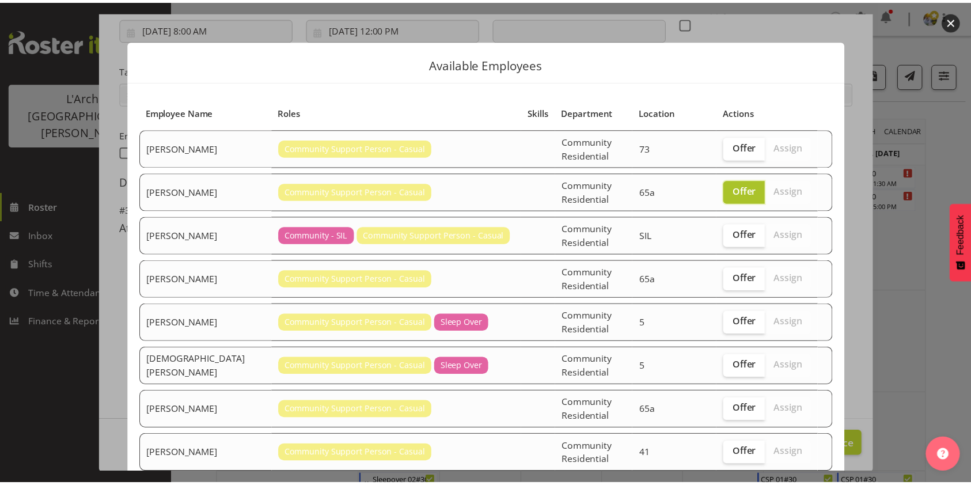
scroll to position [85, 0]
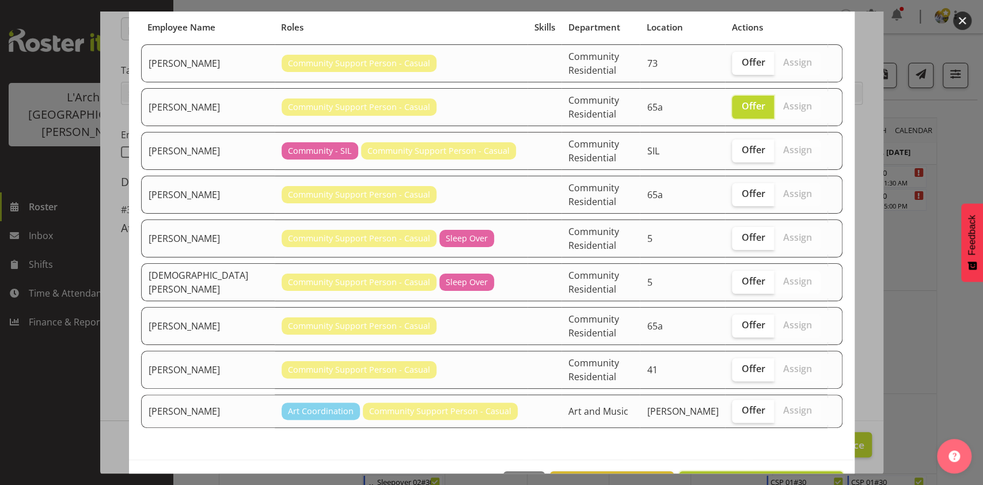
click at [772, 477] on span "Send offer to [PERSON_NAME]" at bounding box center [760, 484] width 149 height 14
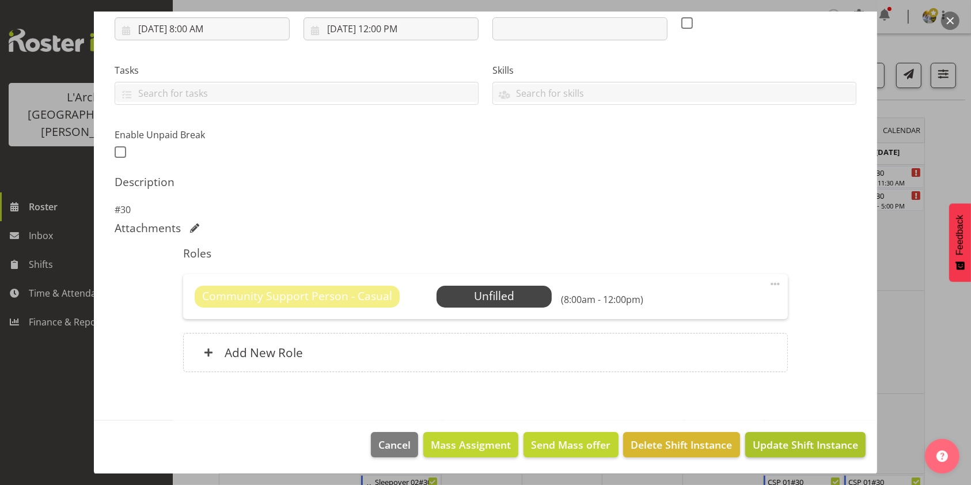
click at [760, 446] on span "Update Shift Instance" at bounding box center [805, 444] width 105 height 15
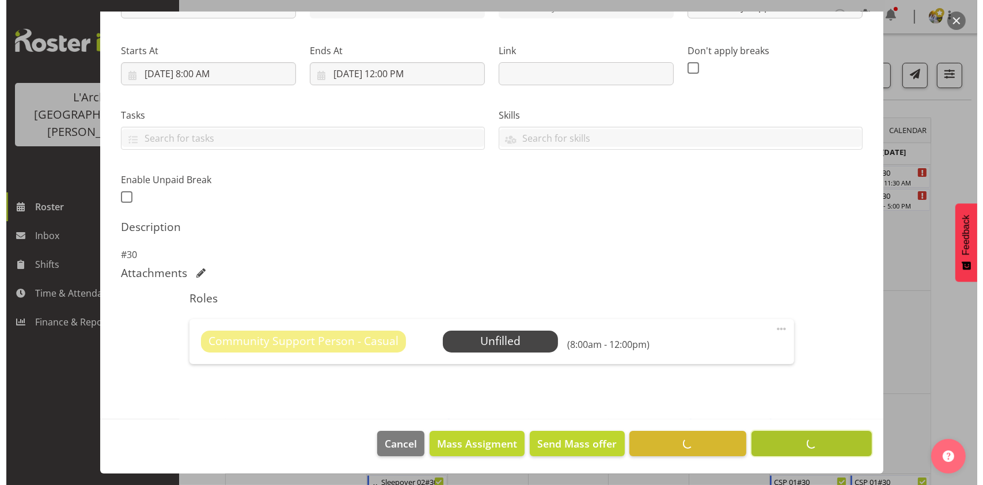
scroll to position [157, 0]
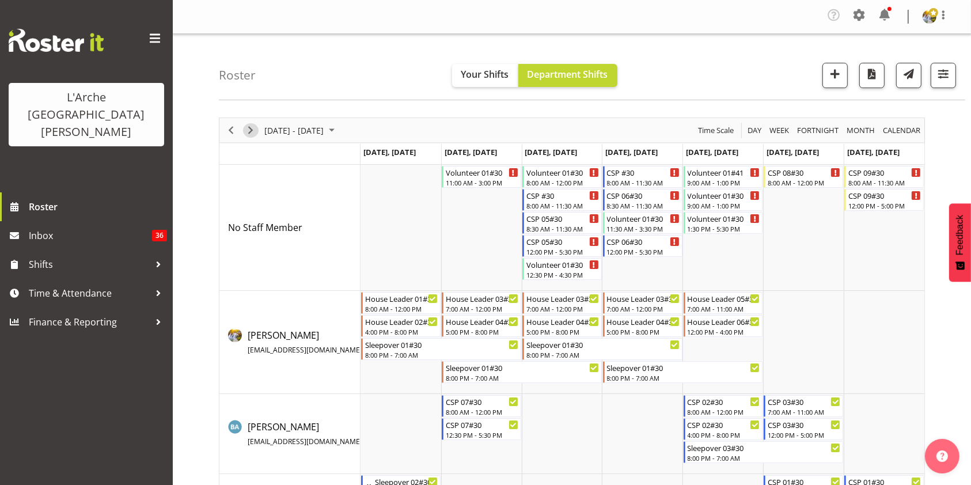
click at [251, 131] on span "Next" at bounding box center [251, 130] width 14 height 14
click at [788, 173] on div "CSP 08#30" at bounding box center [804, 172] width 73 height 12
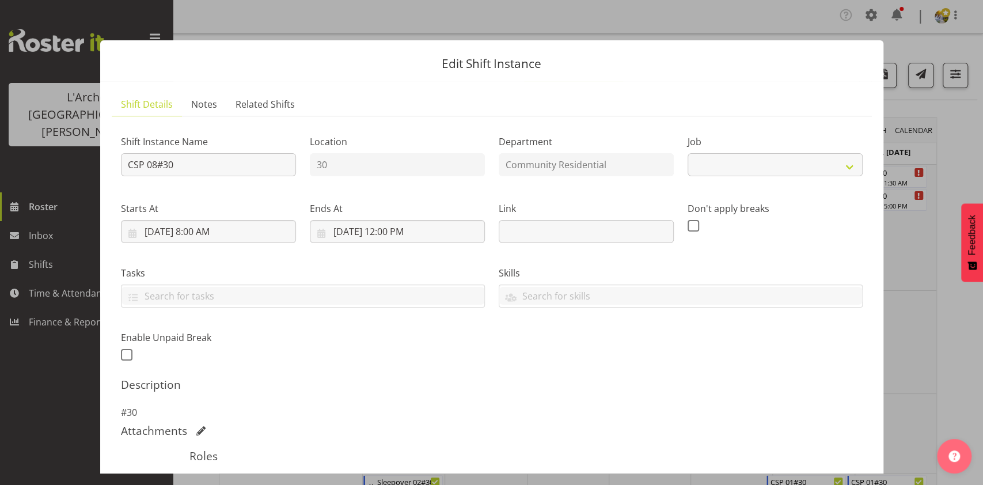
select select "3"
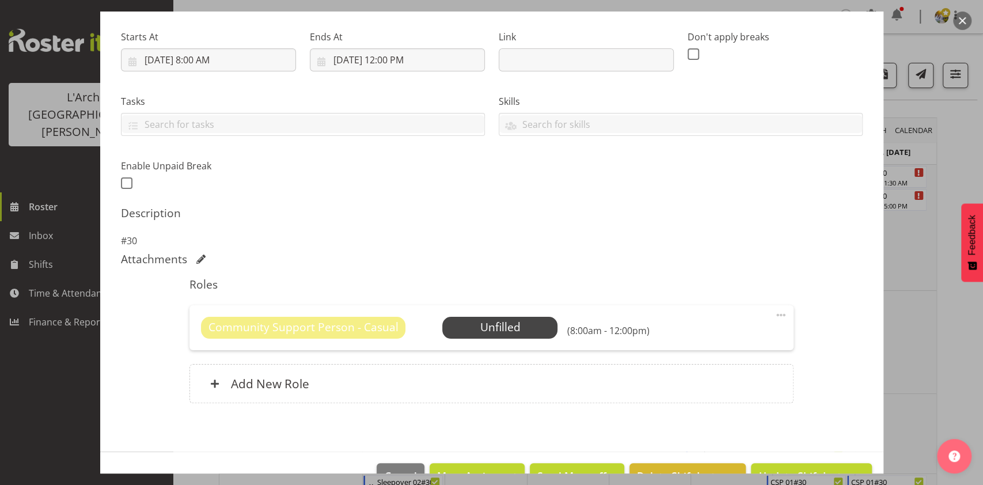
scroll to position [203, 0]
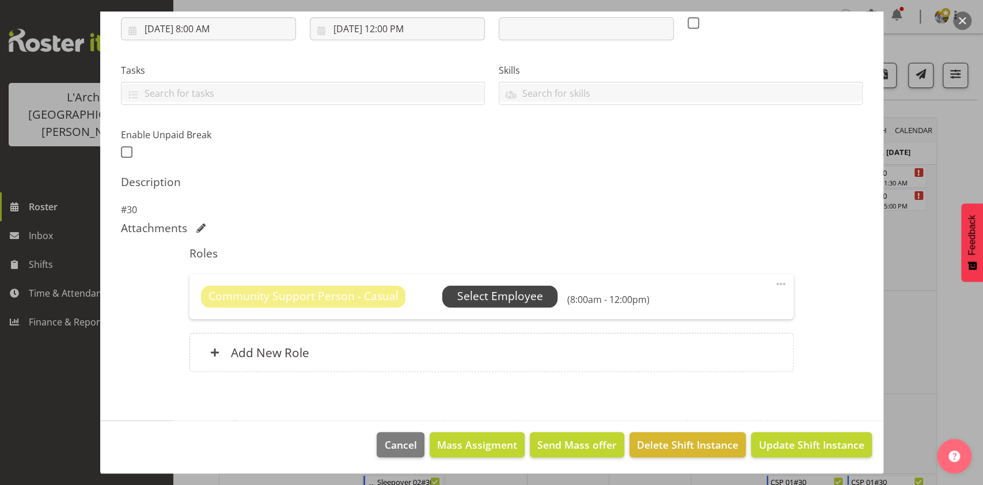
click at [487, 293] on span "Select Employee" at bounding box center [500, 296] width 86 height 17
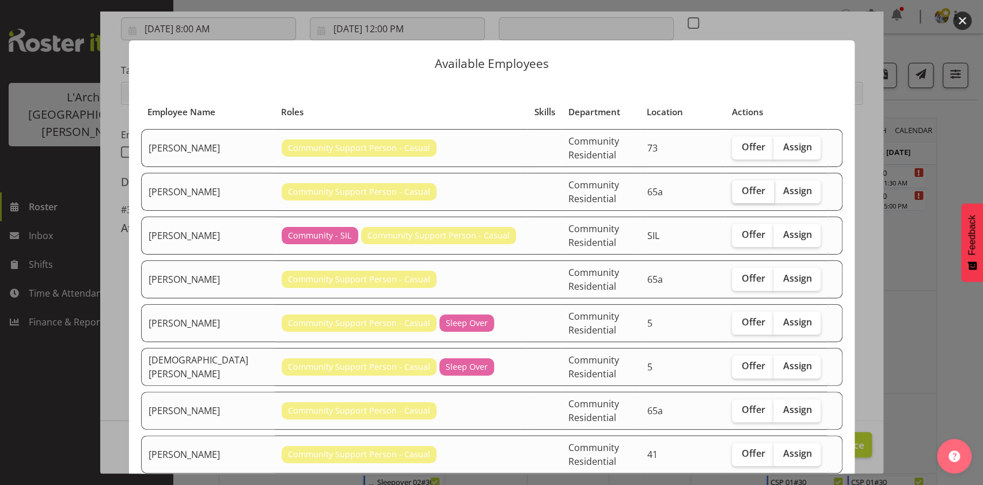
click at [737, 190] on label "Offer" at bounding box center [753, 191] width 42 height 23
click at [737, 190] on input "Offer" at bounding box center [735, 190] width 7 height 7
checkbox input "true"
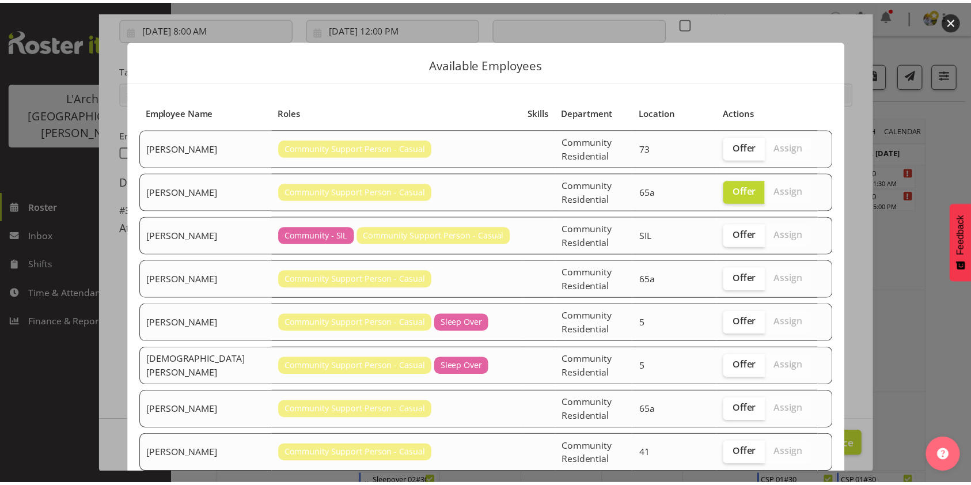
scroll to position [85, 0]
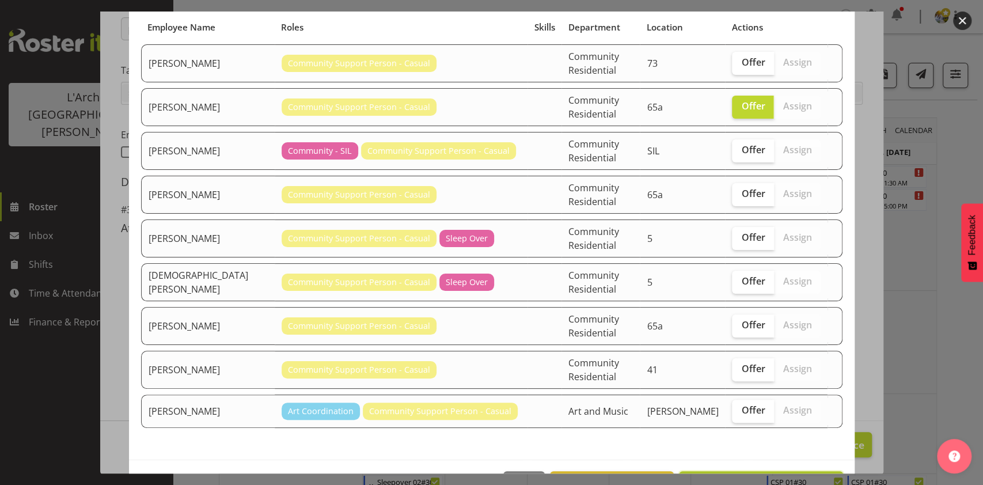
click at [788, 471] on button "Send offer to [PERSON_NAME]" at bounding box center [761, 483] width 164 height 25
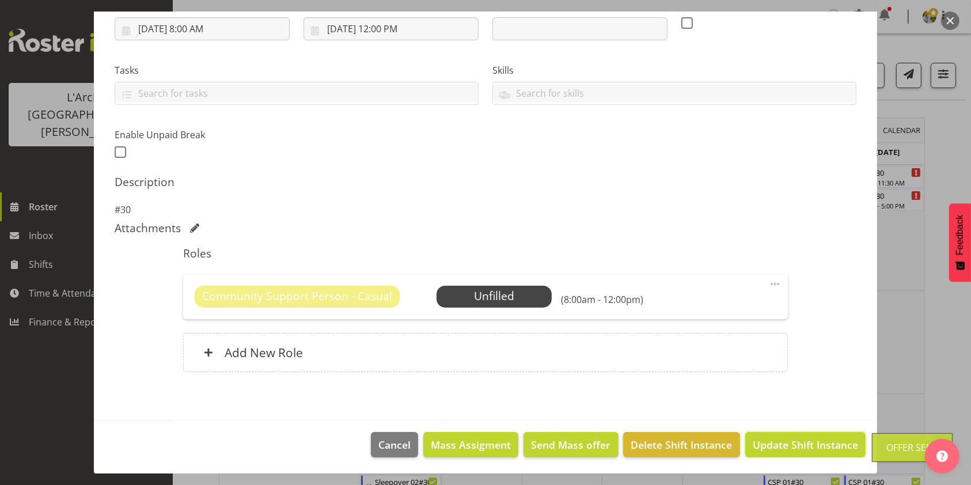
click at [788, 453] on button "Update Shift Instance" at bounding box center [805, 444] width 120 height 25
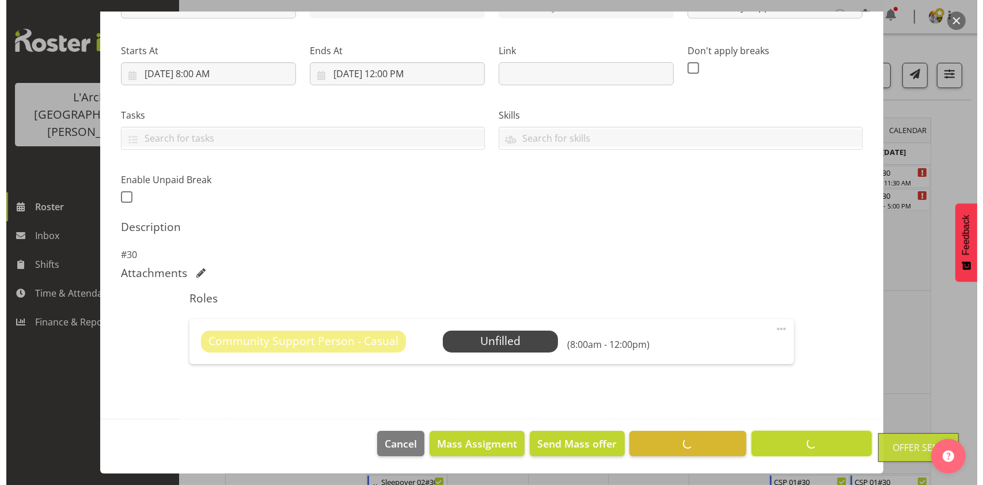
scroll to position [157, 0]
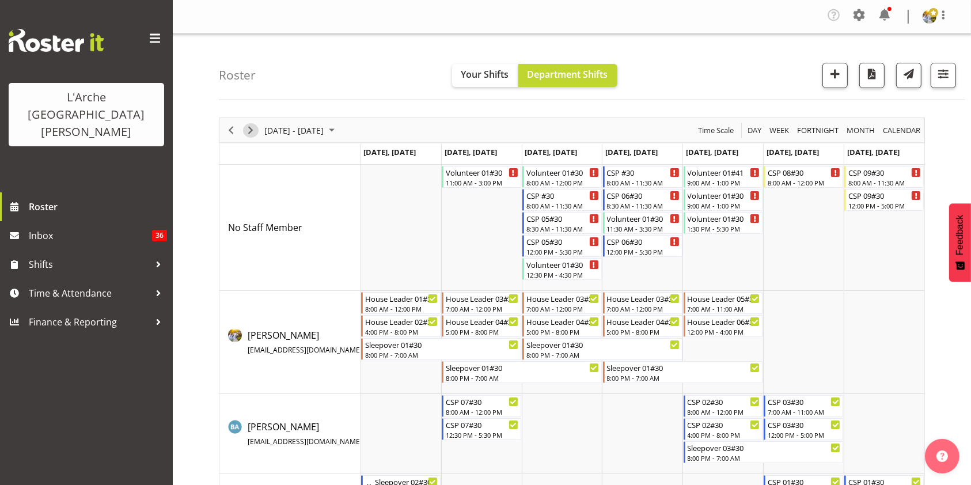
click at [250, 131] on span "Next" at bounding box center [251, 130] width 14 height 14
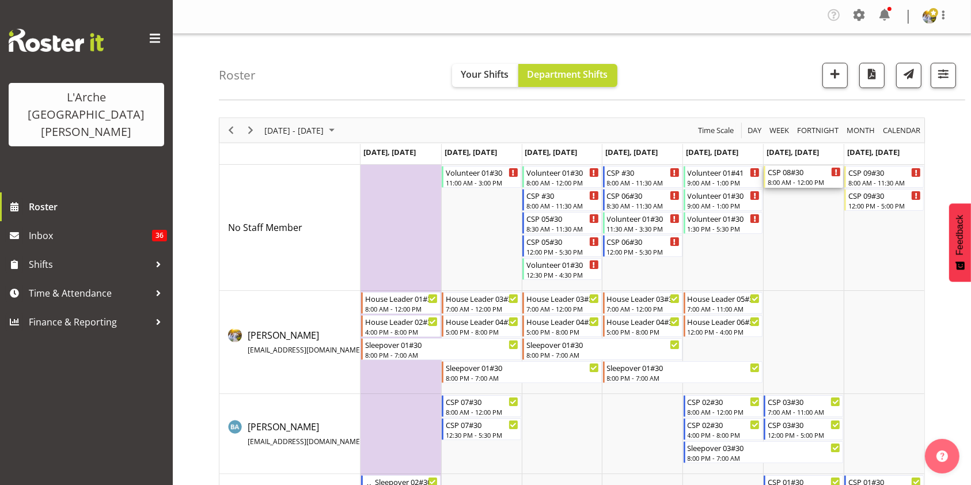
click at [789, 176] on div "CSP 08#30" at bounding box center [804, 172] width 73 height 12
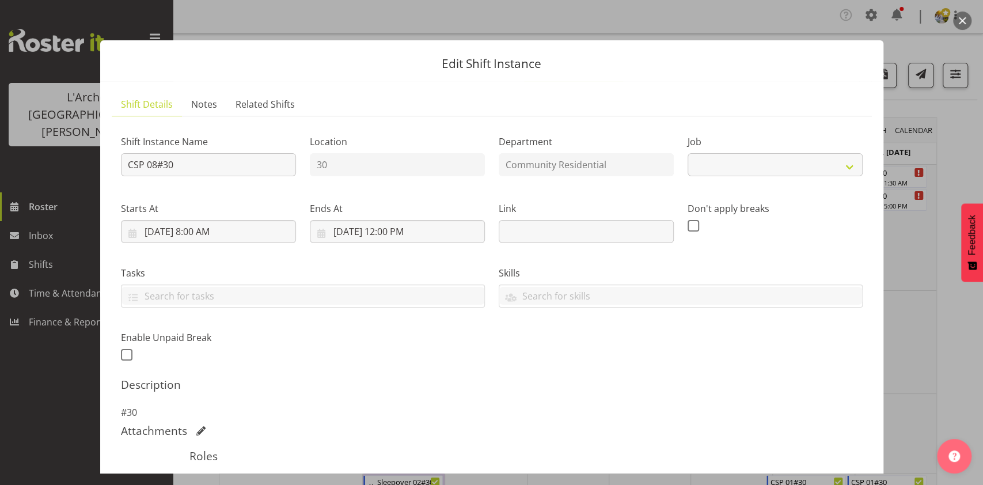
select select "3"
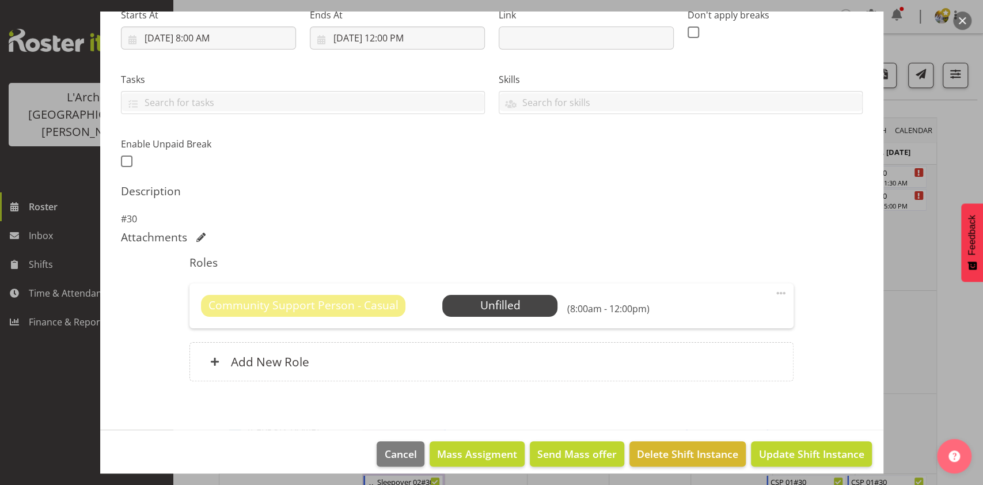
scroll to position [203, 0]
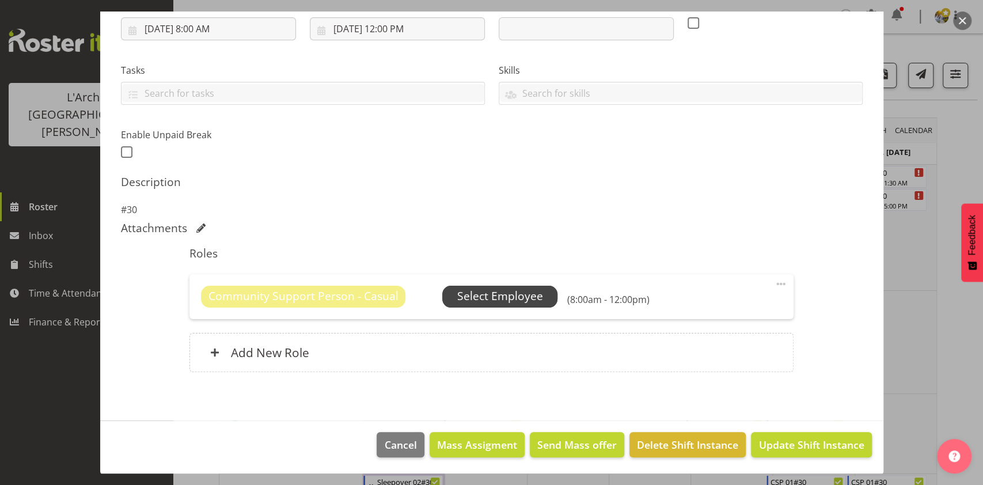
click at [498, 303] on span "Select Employee" at bounding box center [500, 296] width 86 height 17
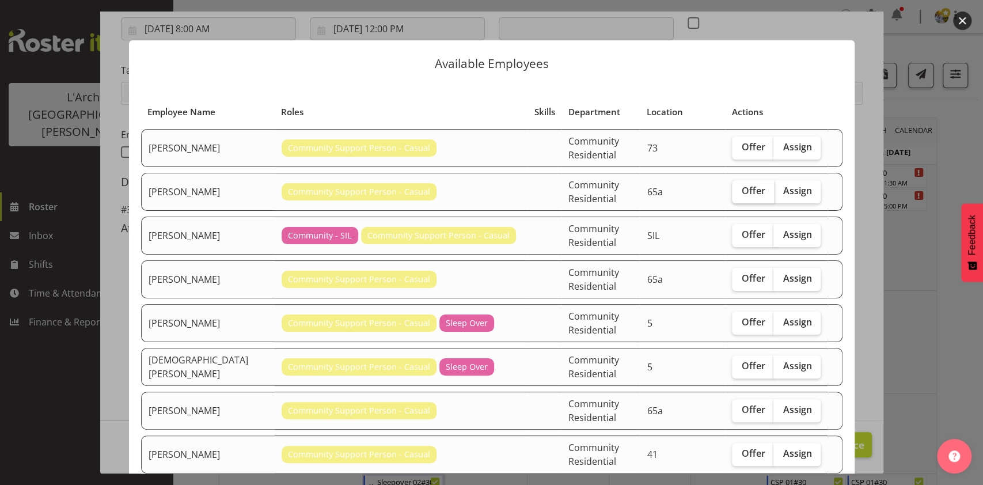
click at [741, 185] on span "Offer" at bounding box center [753, 191] width 24 height 12
click at [734, 187] on input "Offer" at bounding box center [735, 190] width 7 height 7
checkbox input "true"
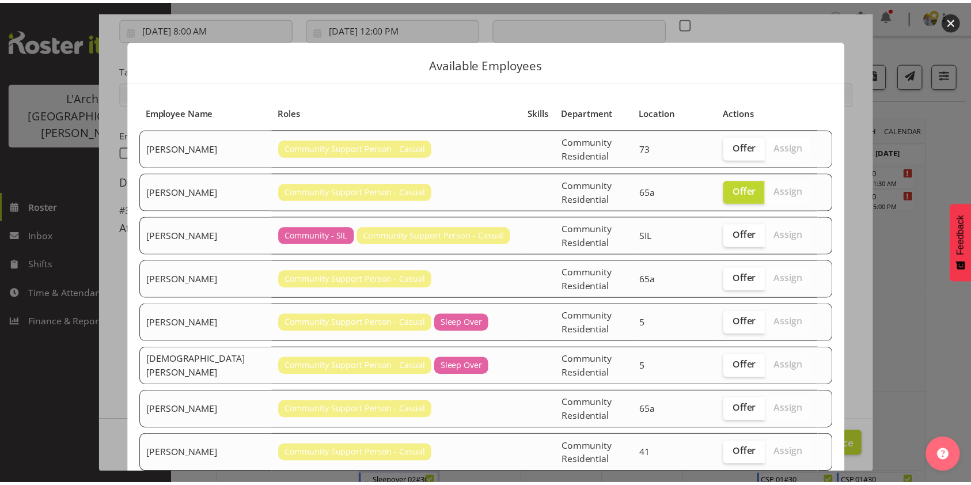
scroll to position [85, 0]
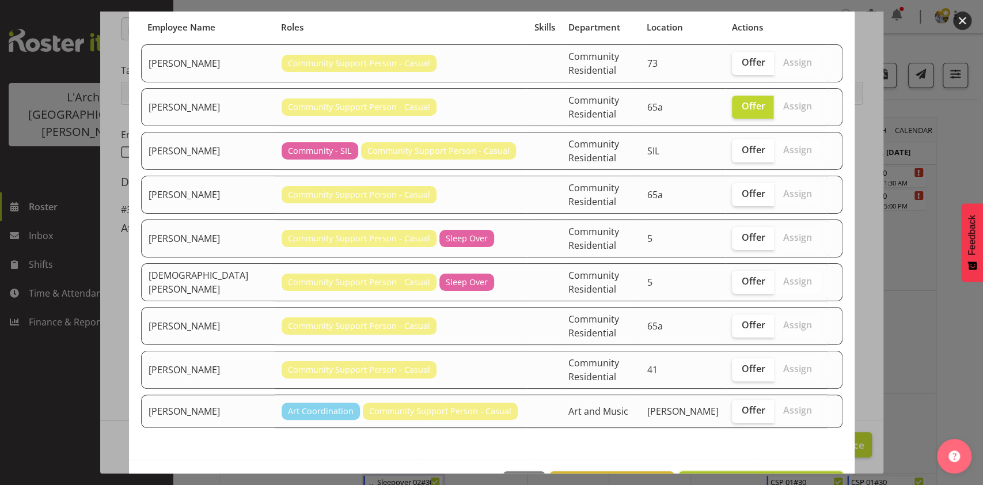
click at [760, 477] on span "Send offer to [PERSON_NAME]" at bounding box center [760, 484] width 149 height 14
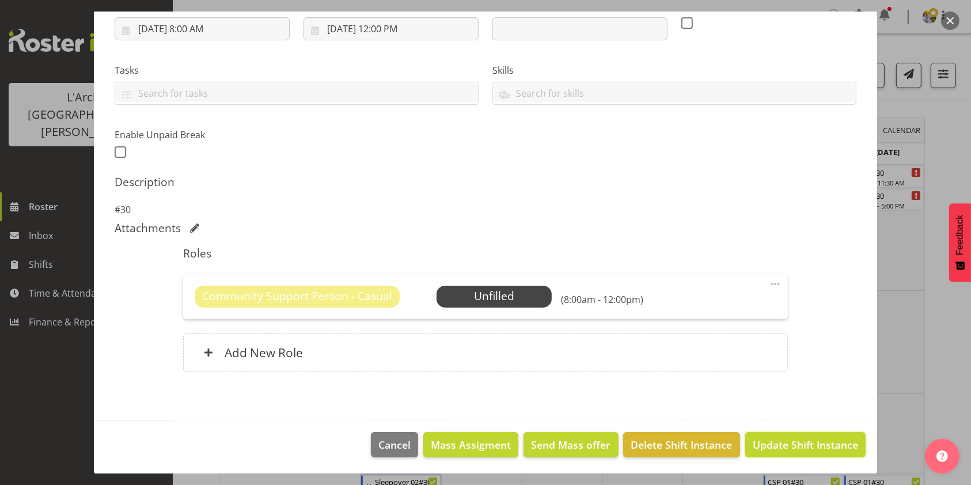
click at [760, 445] on span "Update Shift Instance" at bounding box center [805, 444] width 105 height 15
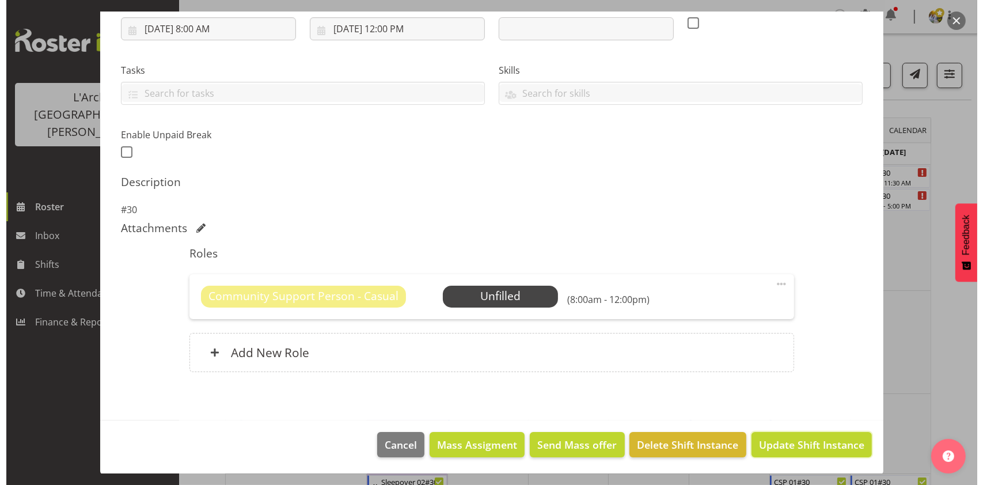
scroll to position [157, 0]
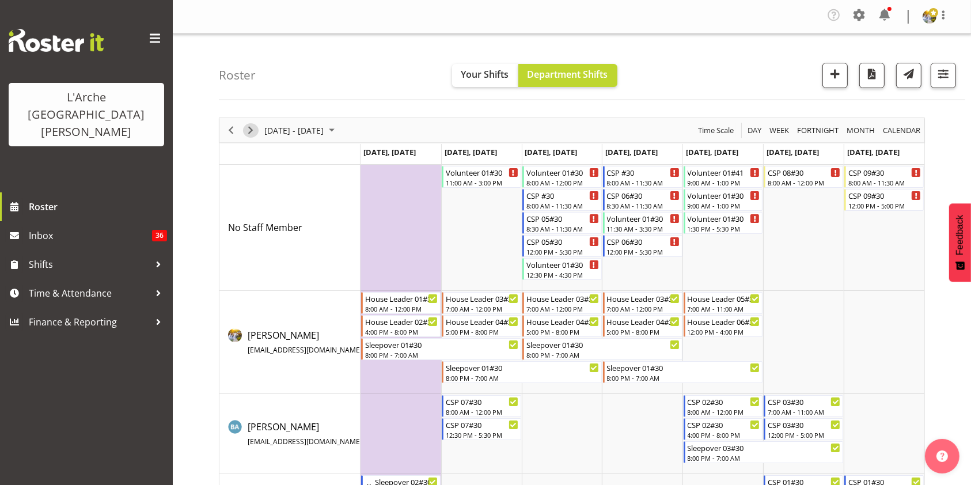
click at [250, 131] on span "Next" at bounding box center [251, 130] width 14 height 14
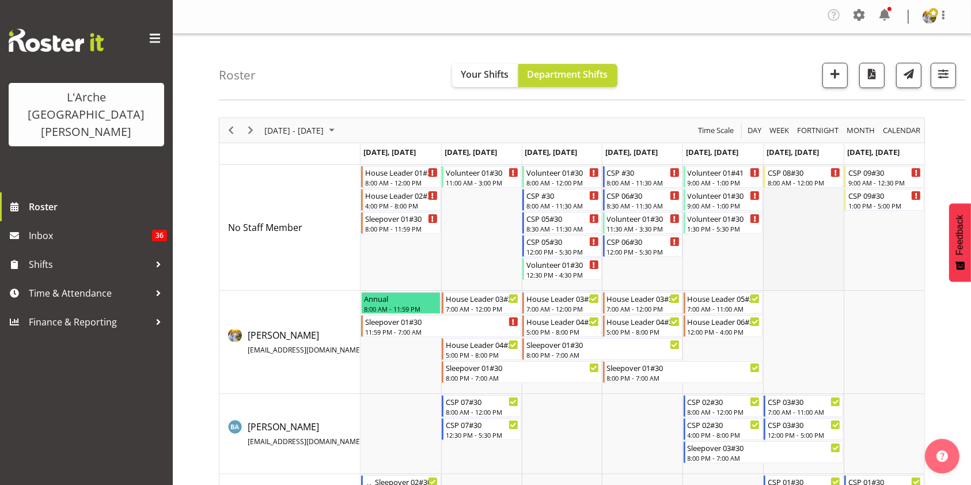
click at [795, 188] on td "Timeline Week of October 1, 2025" at bounding box center [803, 228] width 81 height 126
click at [791, 178] on div "8:00 AM - 12:00 PM" at bounding box center [804, 181] width 73 height 9
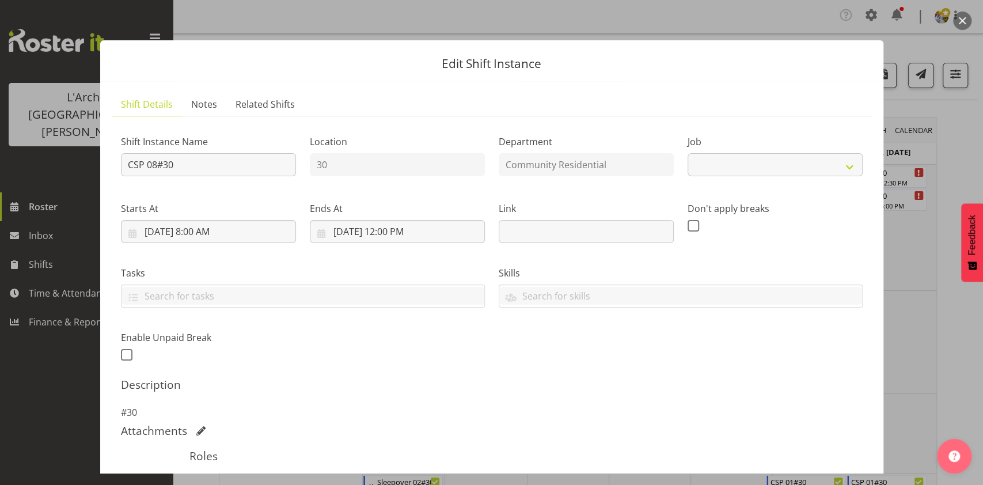
select select "3"
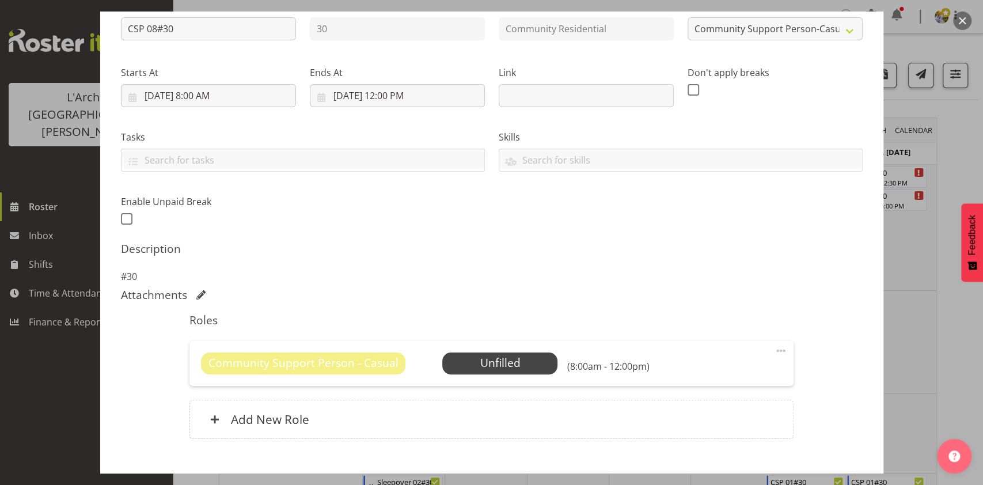
scroll to position [166, 0]
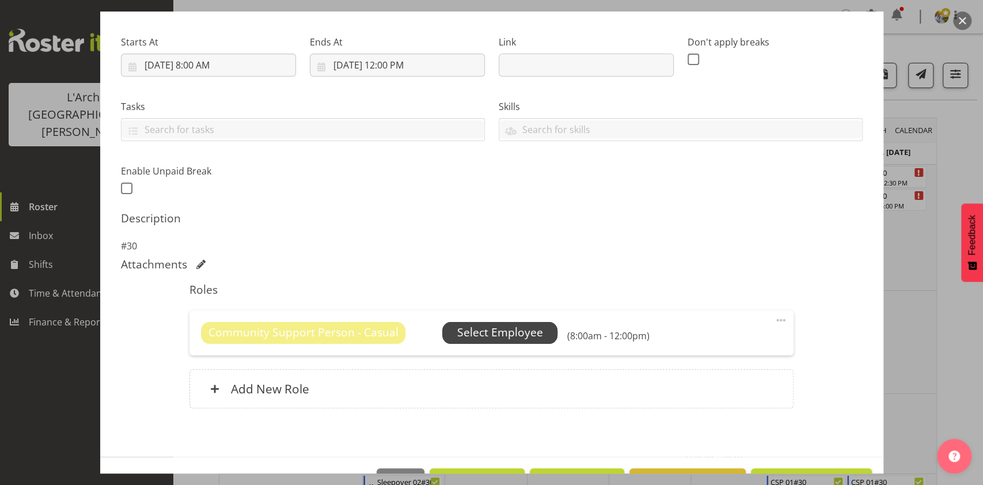
click at [503, 334] on span "Select Employee" at bounding box center [500, 332] width 86 height 17
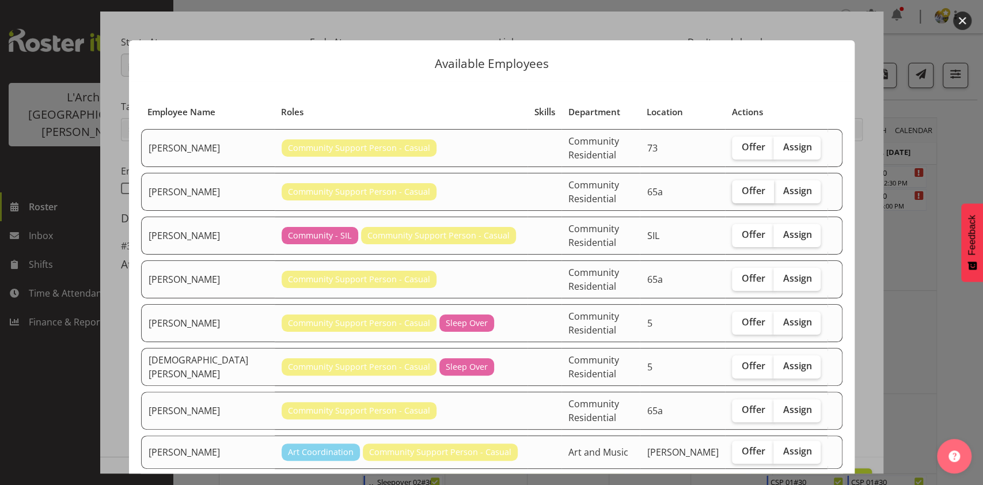
click at [732, 187] on label "Offer" at bounding box center [753, 191] width 42 height 23
click at [732, 187] on input "Offer" at bounding box center [735, 190] width 7 height 7
checkbox input "true"
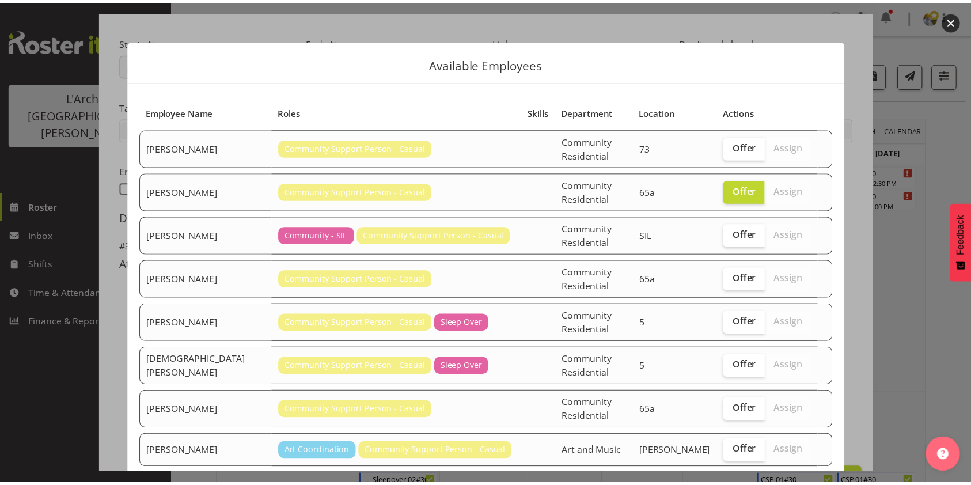
scroll to position [46, 0]
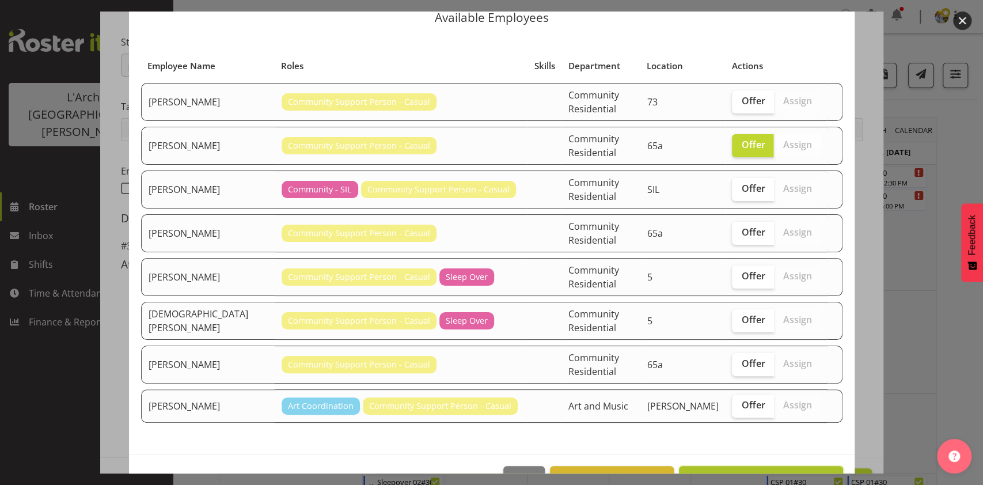
click at [781, 472] on span "Send offer to [PERSON_NAME]" at bounding box center [760, 479] width 149 height 14
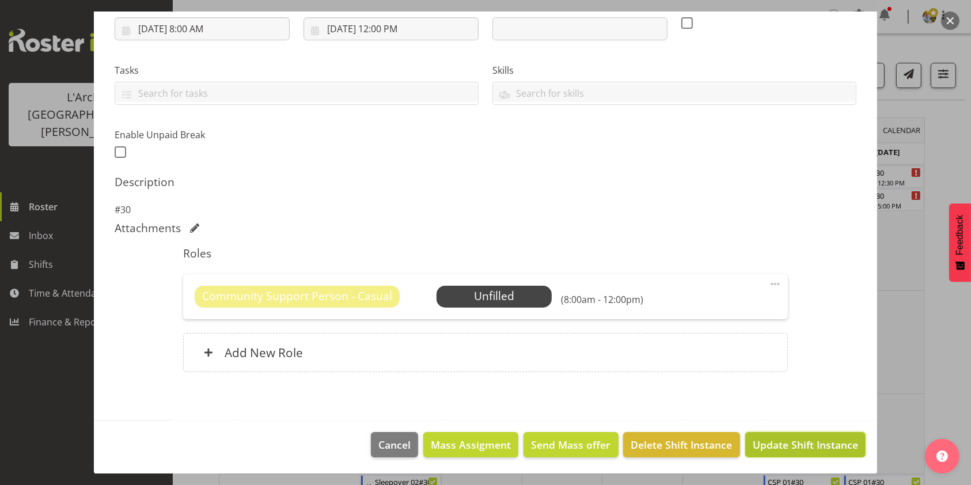
click at [787, 441] on span "Update Shift Instance" at bounding box center [805, 444] width 105 height 15
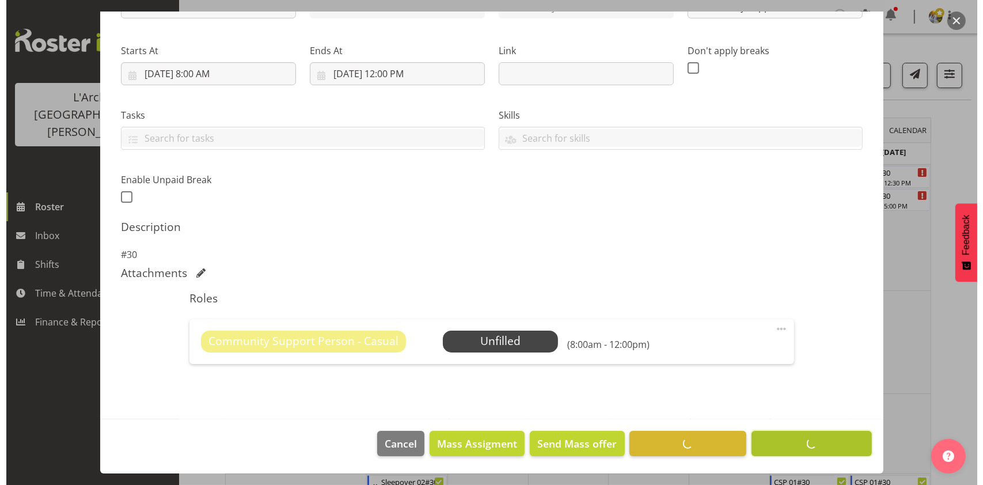
scroll to position [157, 0]
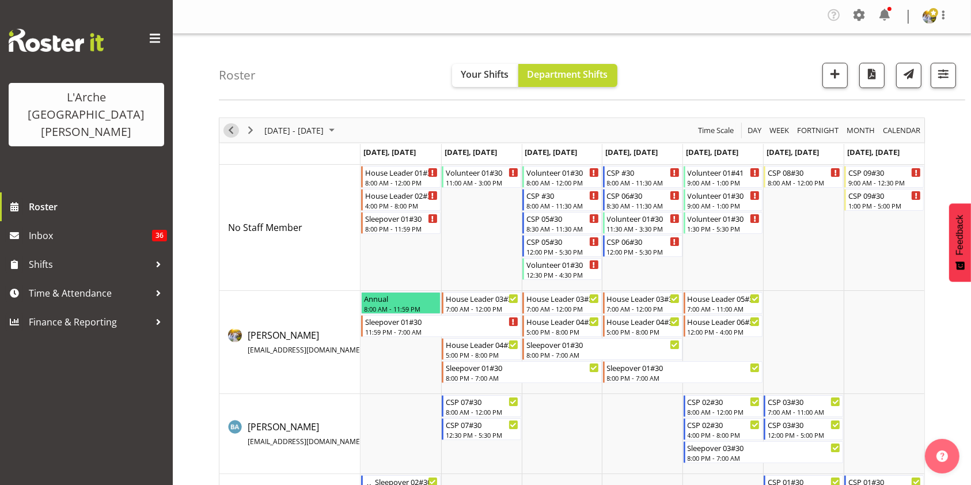
click at [233, 129] on span "Previous" at bounding box center [231, 130] width 14 height 14
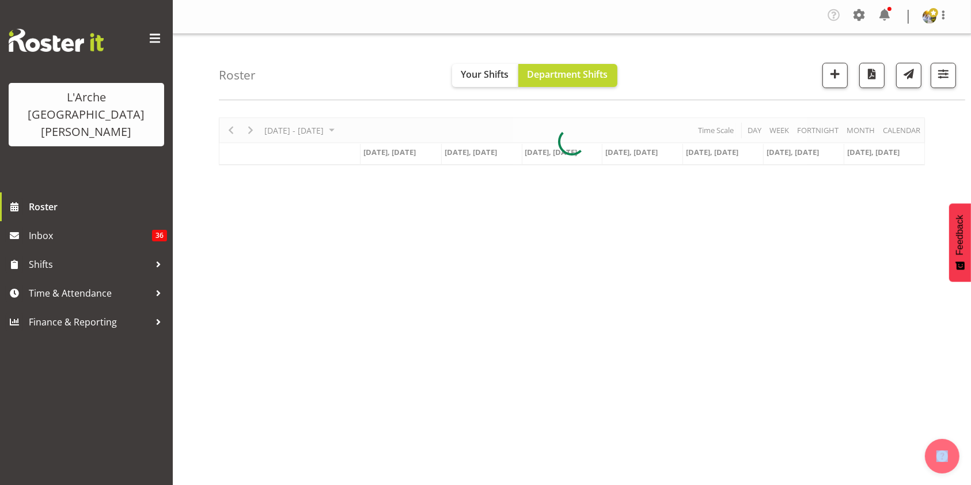
click at [233, 129] on div at bounding box center [572, 141] width 706 height 48
click at [230, 124] on div at bounding box center [572, 141] width 706 height 48
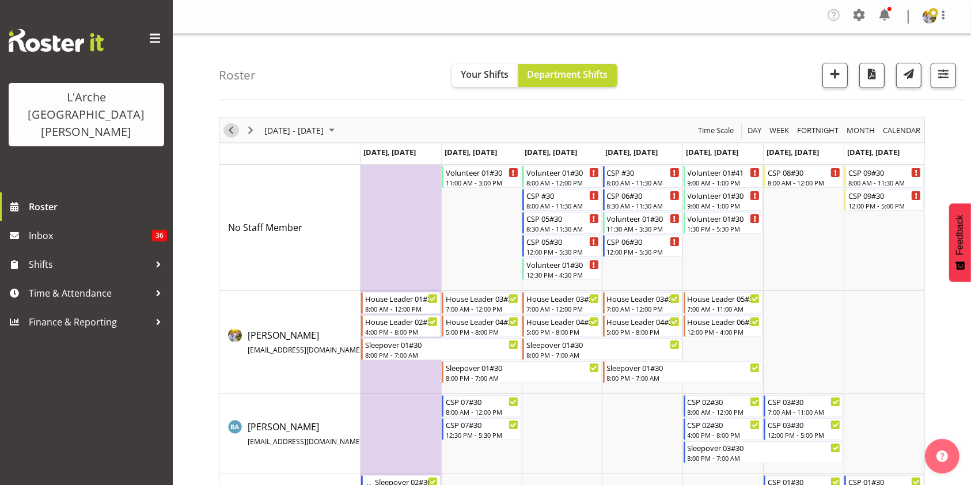
click at [230, 126] on span "Previous" at bounding box center [231, 130] width 14 height 14
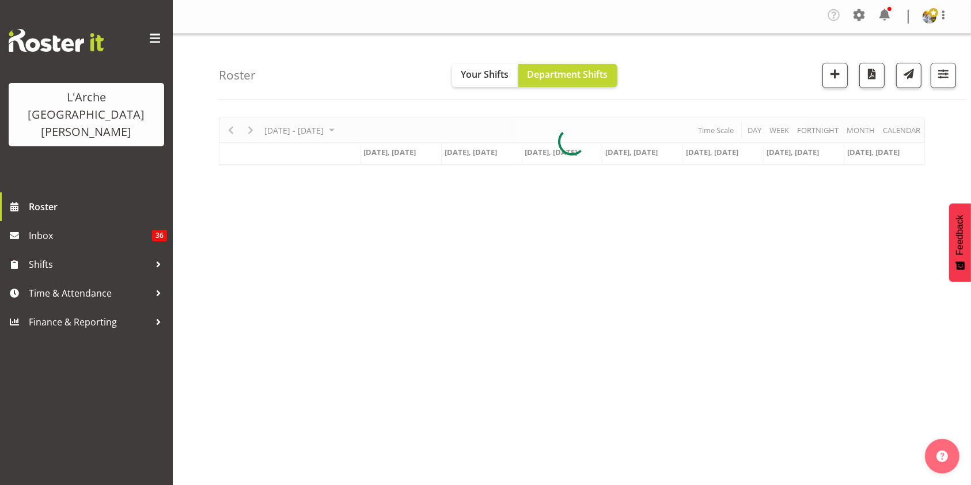
click at [232, 131] on div at bounding box center [572, 141] width 706 height 48
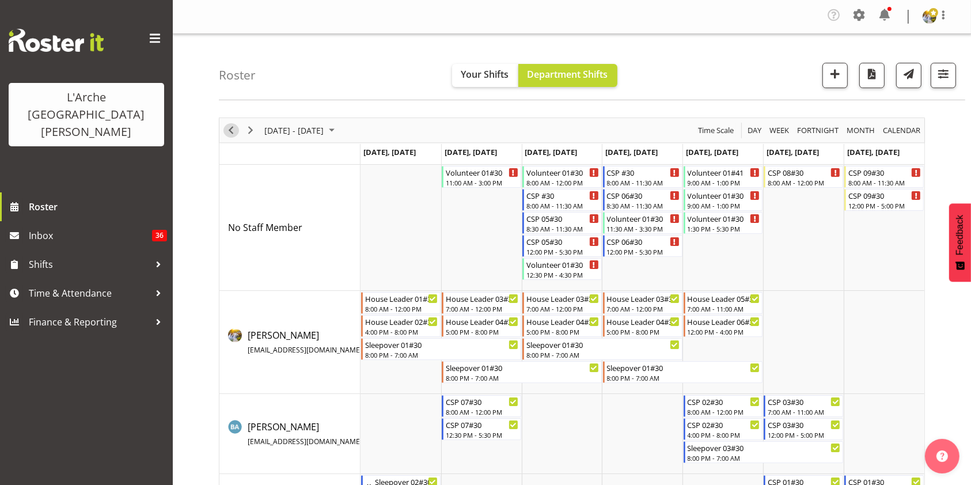
click at [232, 131] on span "Previous" at bounding box center [231, 130] width 14 height 14
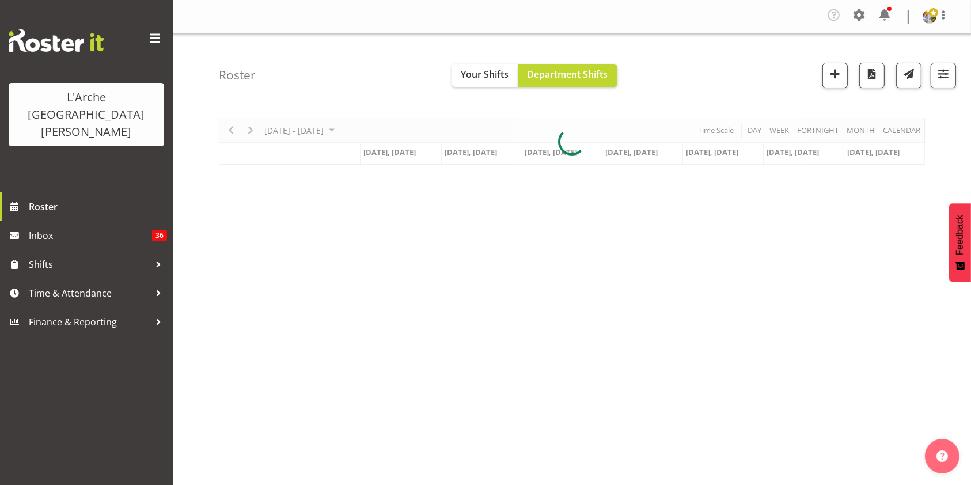
click at [232, 131] on div at bounding box center [572, 141] width 706 height 48
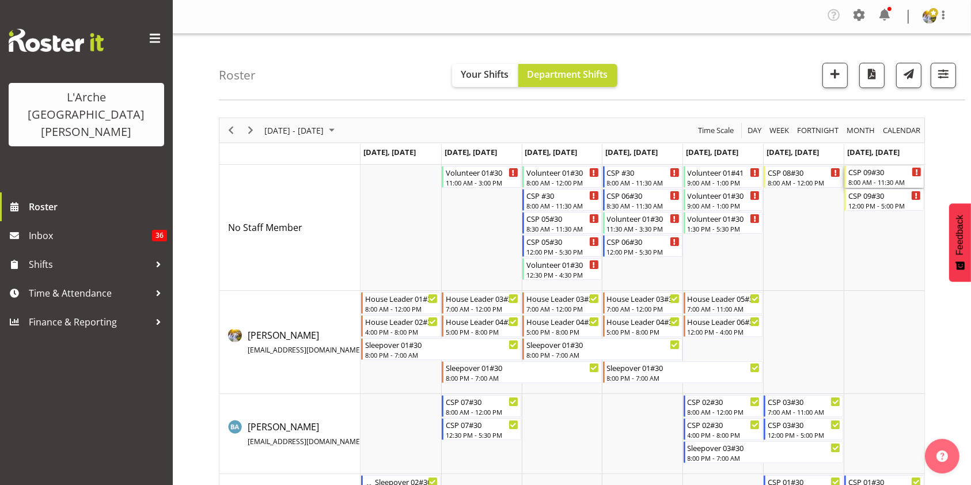
click at [879, 180] on div "8:00 AM - 11:30 AM" at bounding box center [884, 181] width 73 height 9
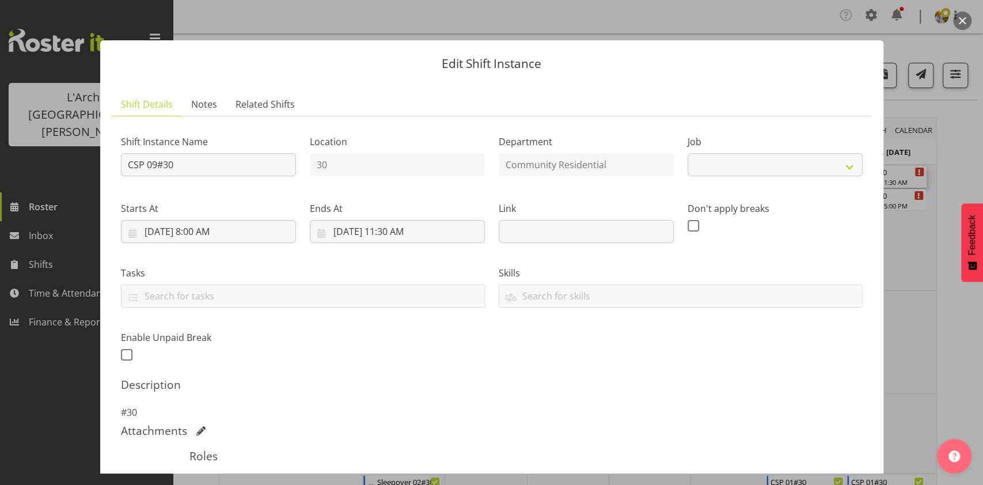
select select "3"
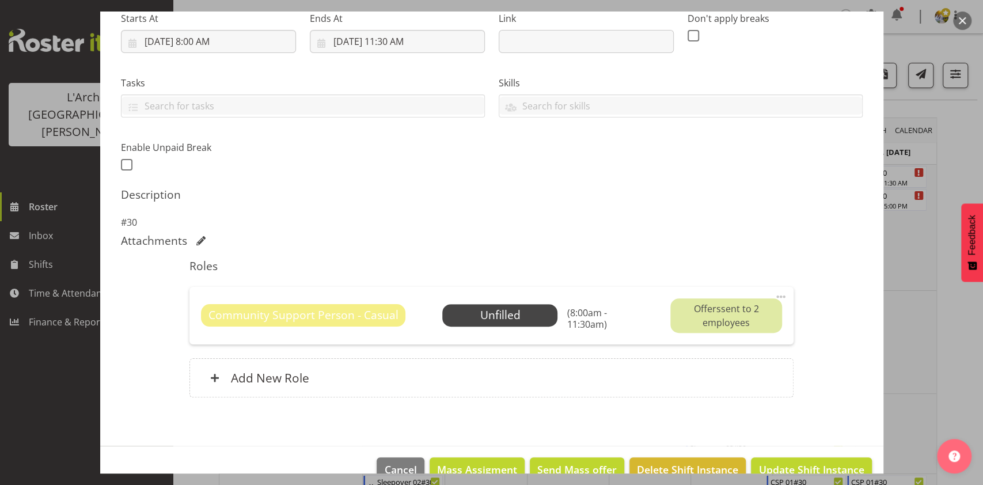
scroll to position [216, 0]
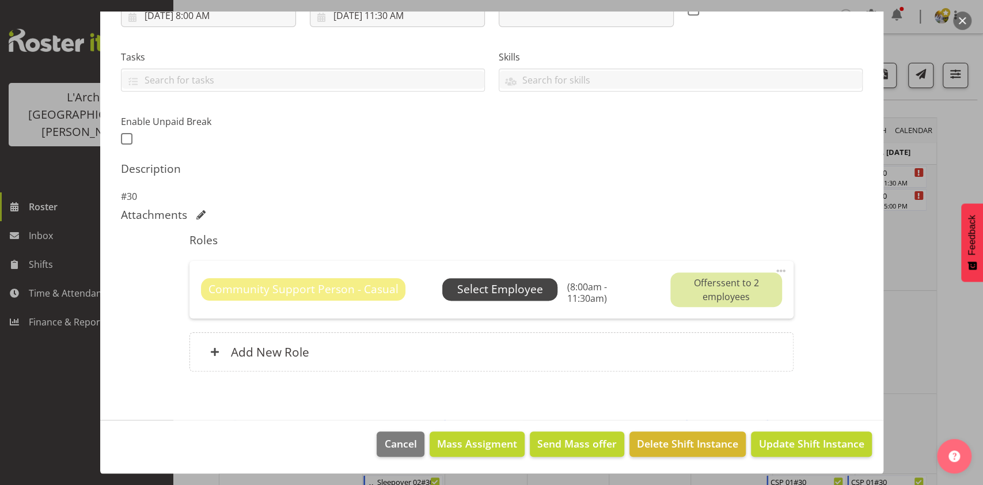
click at [487, 291] on span "Select Employee" at bounding box center [500, 289] width 86 height 17
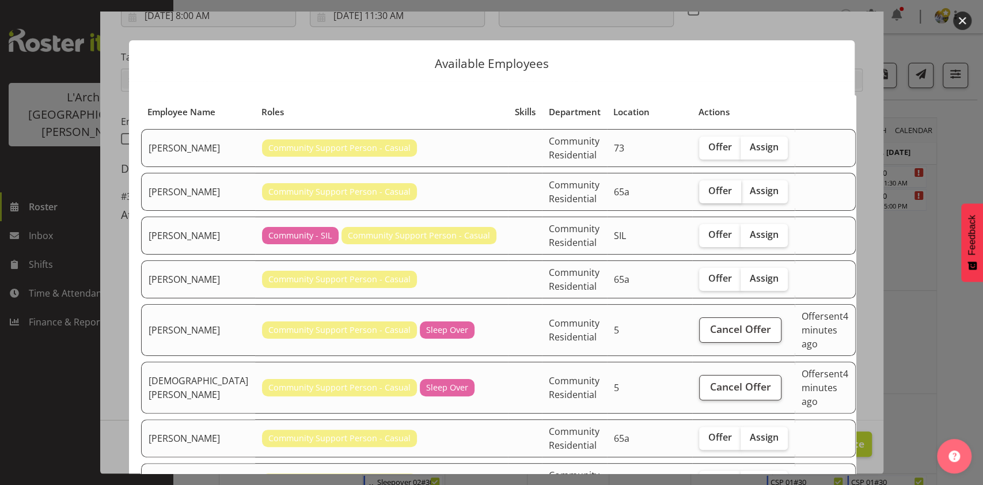
click at [708, 196] on span "Offer" at bounding box center [720, 191] width 24 height 12
click at [699, 195] on input "Offer" at bounding box center [702, 190] width 7 height 7
checkbox input "true"
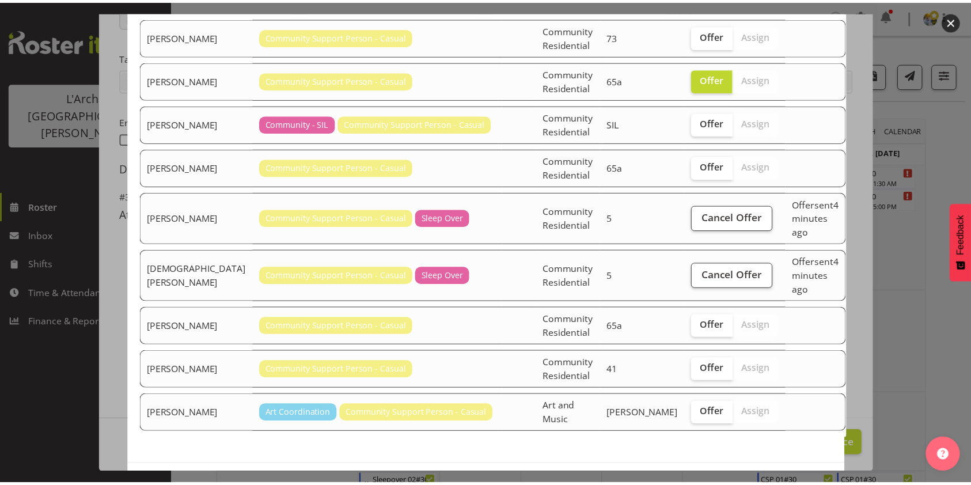
scroll to position [139, 0]
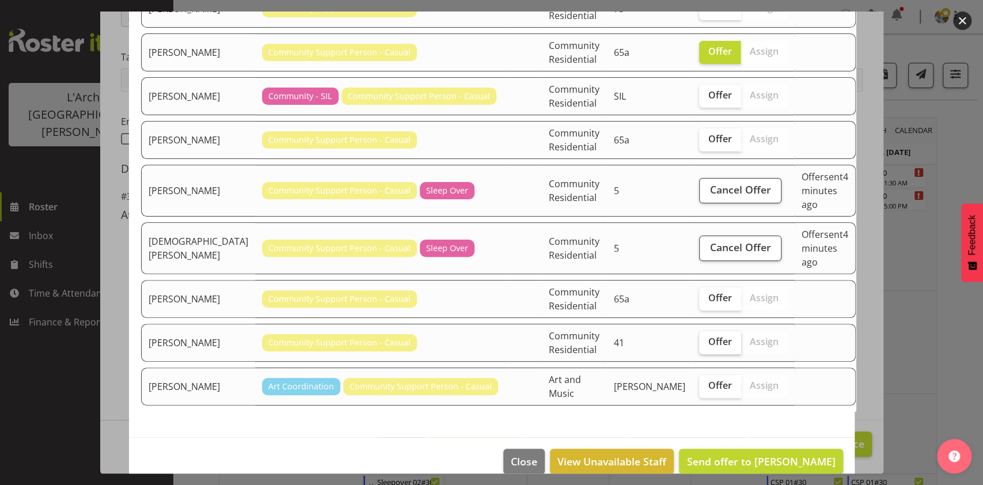
click at [708, 336] on span "Offer" at bounding box center [720, 342] width 24 height 12
click at [699, 338] on input "Offer" at bounding box center [702, 341] width 7 height 7
checkbox input "true"
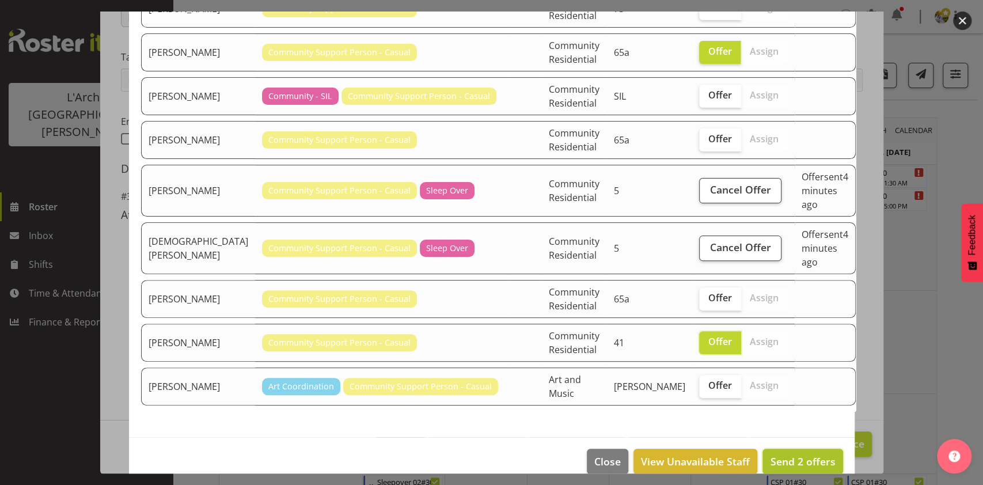
click at [783, 454] on span "Send 2 offers" at bounding box center [802, 461] width 65 height 14
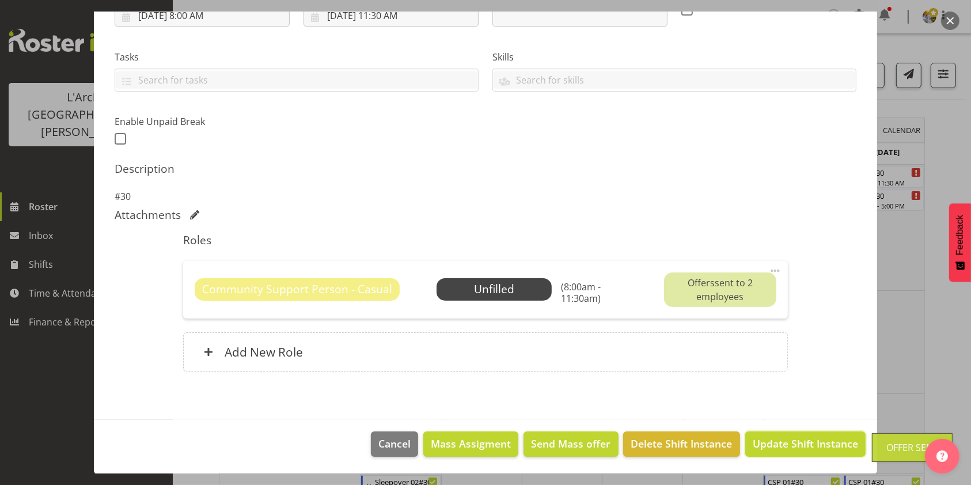
click at [783, 442] on span "Update Shift Instance" at bounding box center [805, 443] width 105 height 15
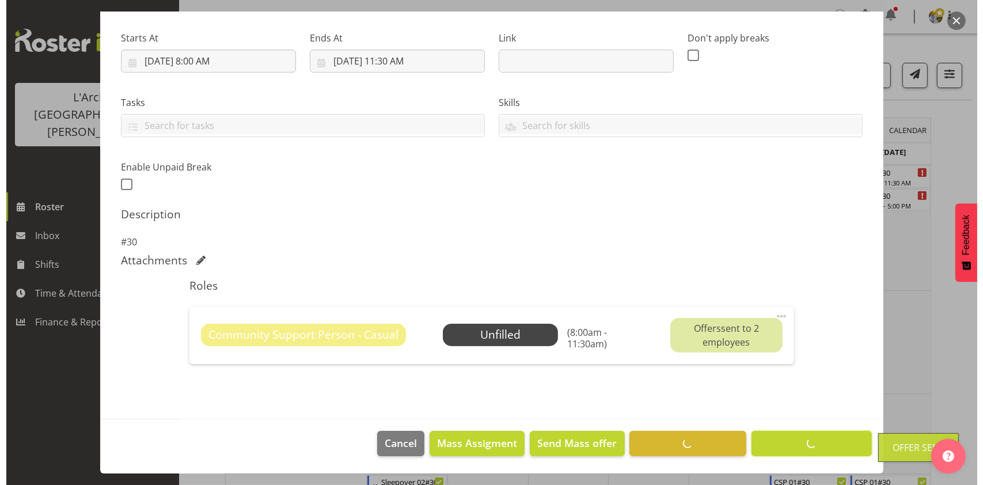
scroll to position [170, 0]
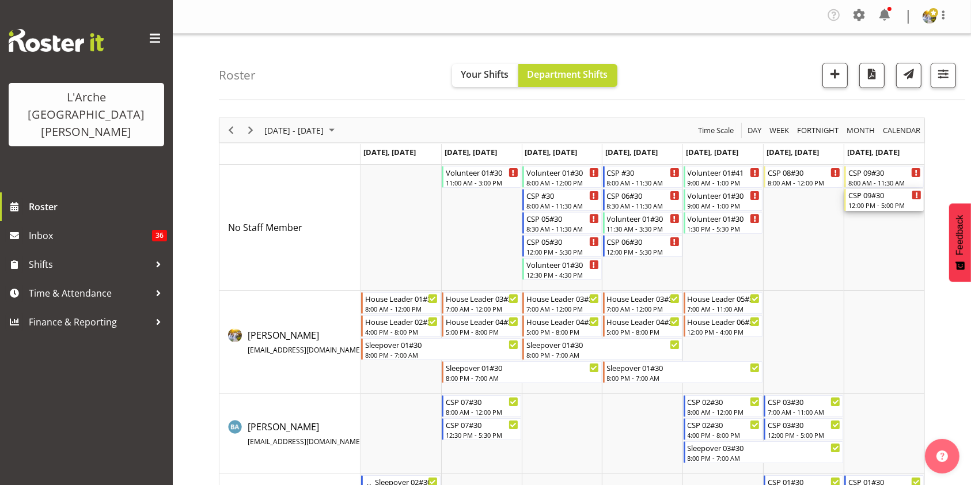
click at [863, 206] on div "12:00 PM - 5:00 PM" at bounding box center [884, 204] width 73 height 9
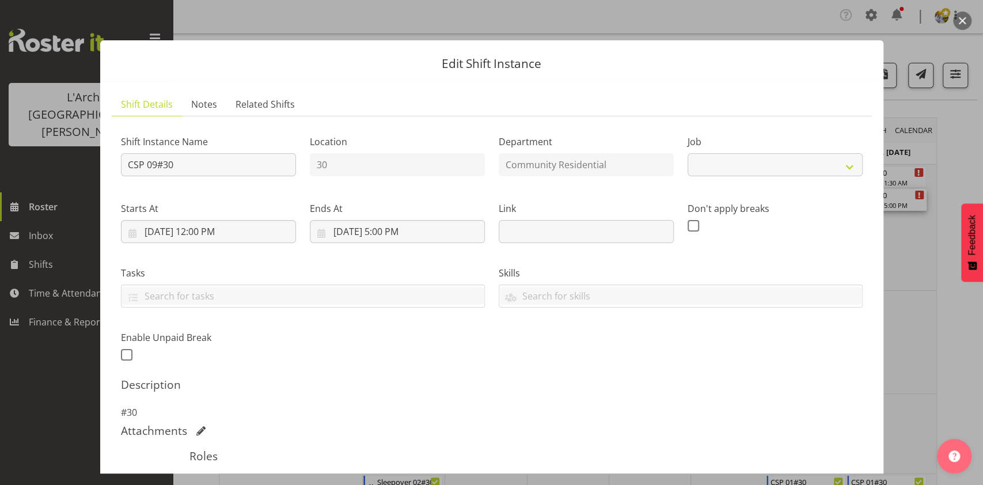
select select "3"
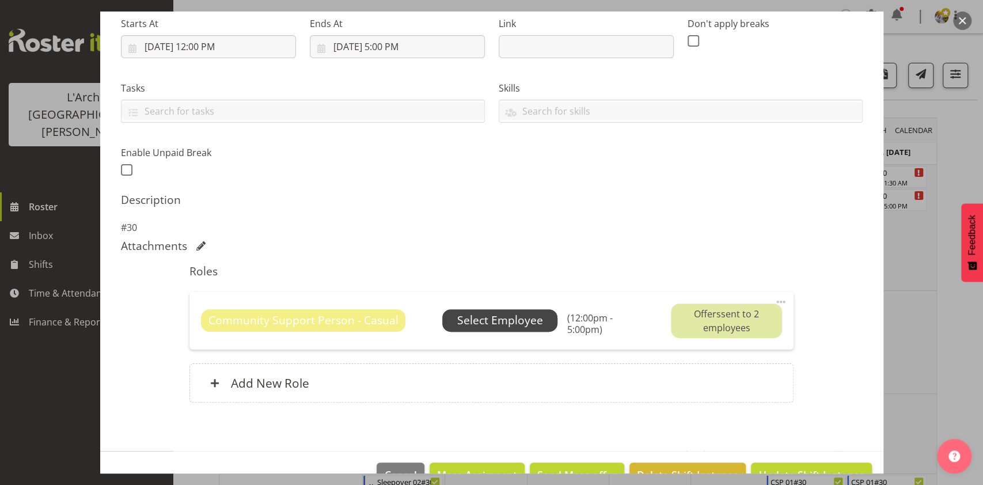
click at [507, 324] on span "Select Employee" at bounding box center [500, 320] width 86 height 17
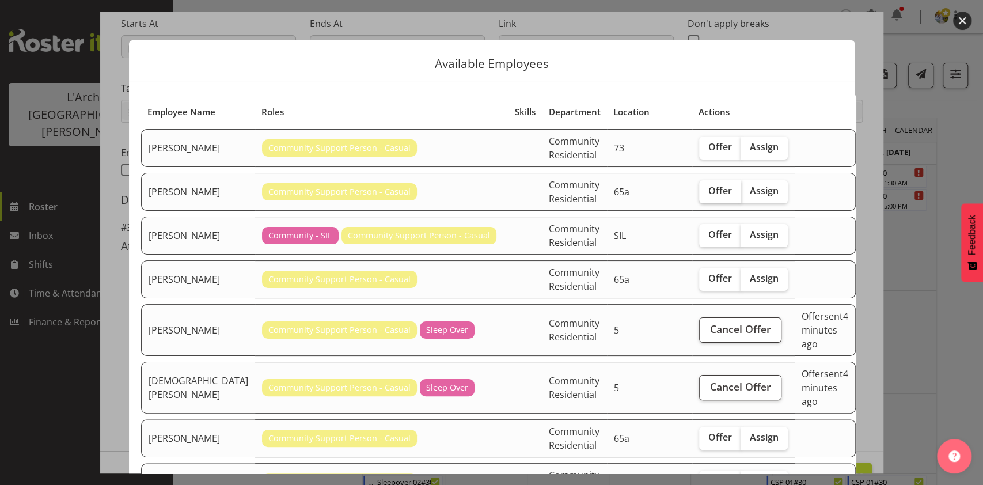
click at [708, 196] on span "Offer" at bounding box center [720, 191] width 24 height 12
click at [699, 195] on input "Offer" at bounding box center [702, 190] width 7 height 7
checkbox input "true"
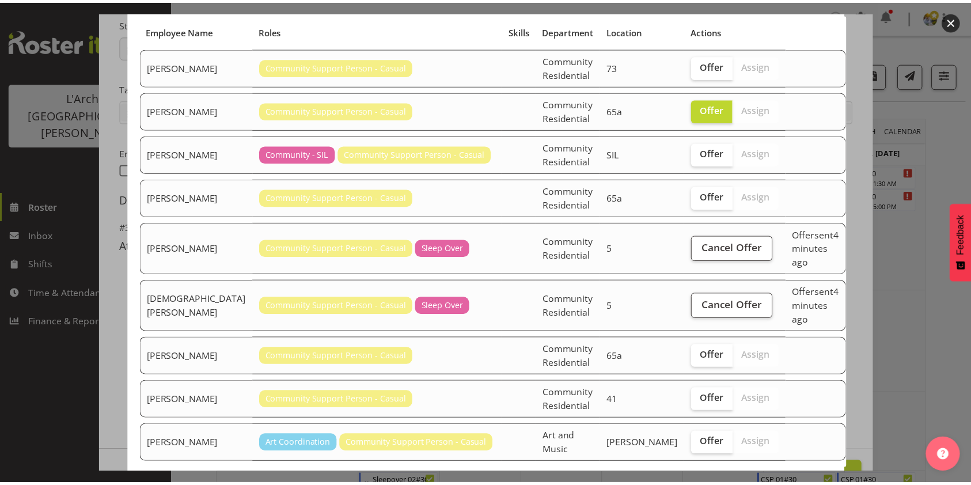
scroll to position [139, 0]
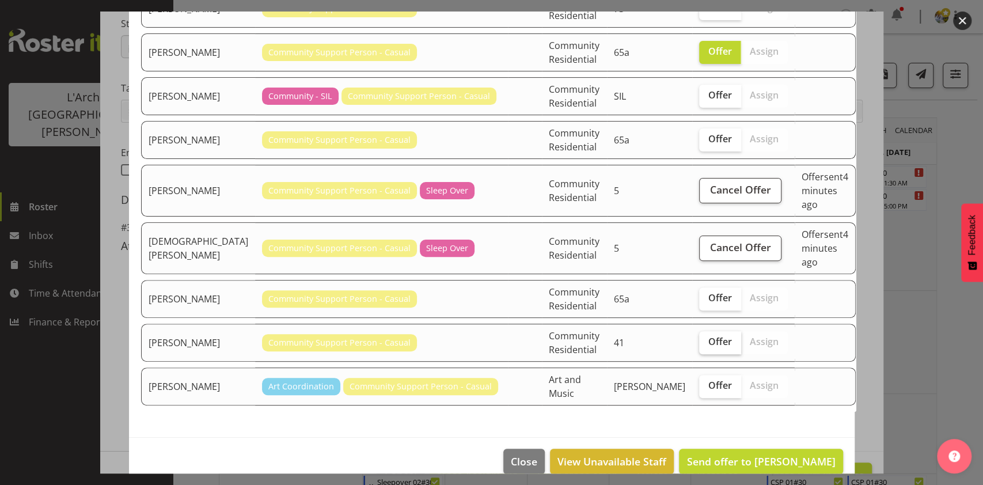
click at [708, 336] on span "Offer" at bounding box center [720, 342] width 24 height 12
click at [699, 338] on input "Offer" at bounding box center [702, 341] width 7 height 7
checkbox input "true"
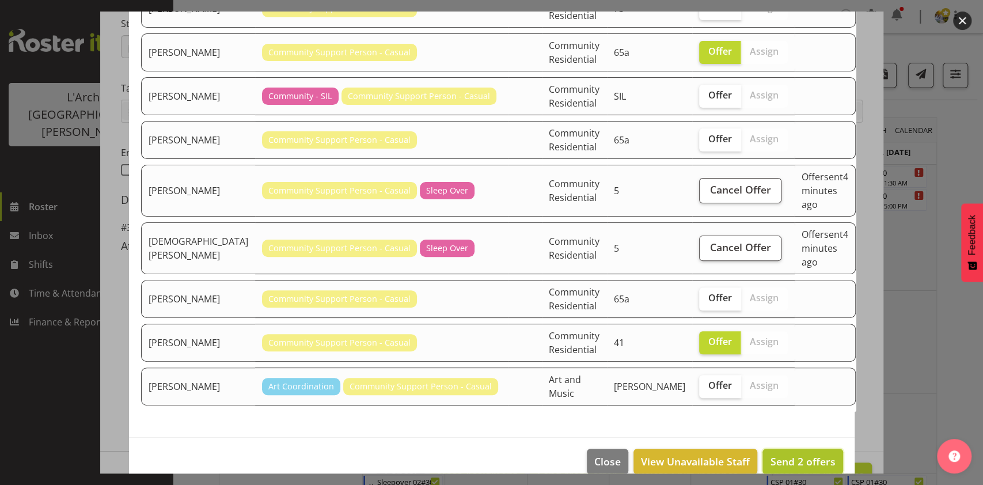
click at [770, 454] on span "Send 2 offers" at bounding box center [802, 461] width 65 height 14
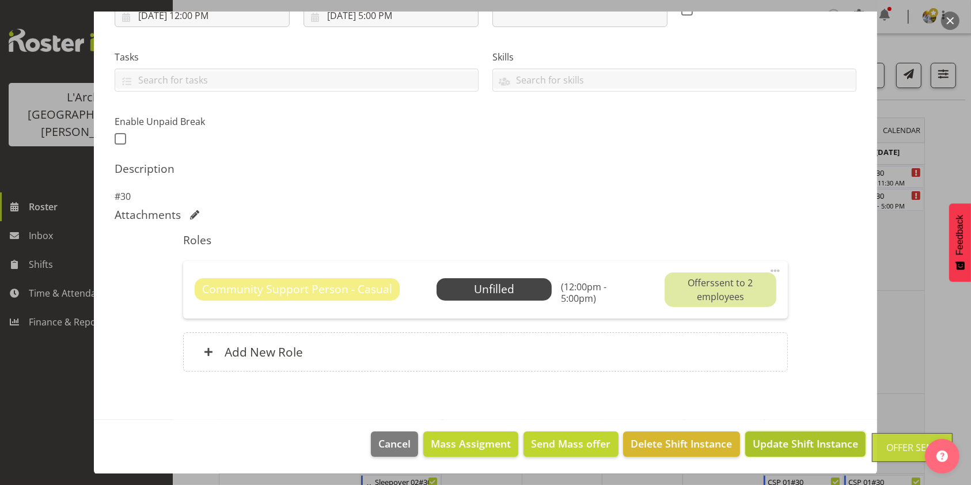
click at [803, 446] on span "Update Shift Instance" at bounding box center [805, 443] width 105 height 15
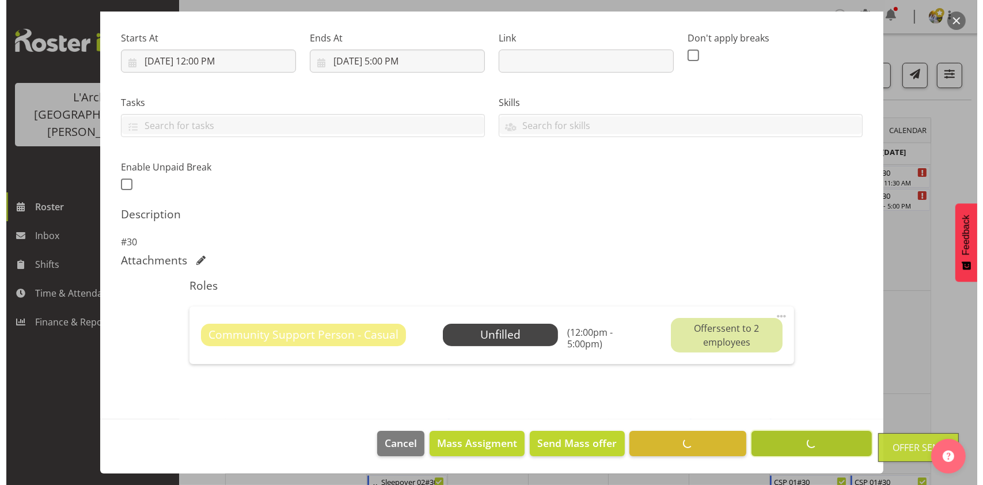
scroll to position [170, 0]
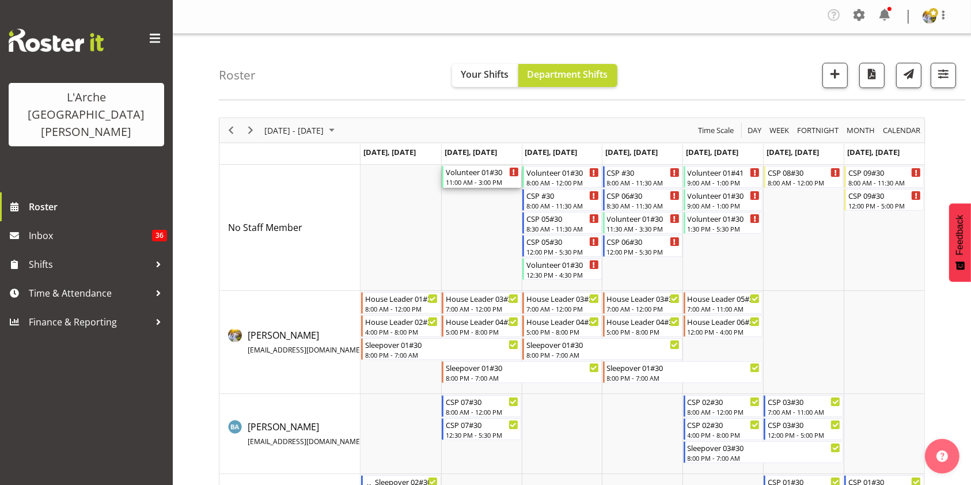
click at [471, 187] on div "Volunteer 01#30 11:00 AM - 3:00 PM" at bounding box center [482, 177] width 73 height 22
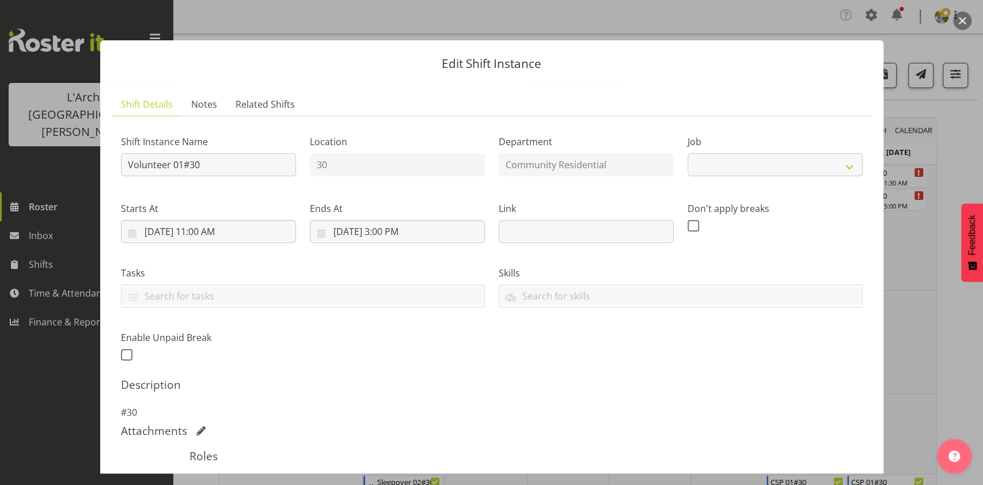
select select "4550"
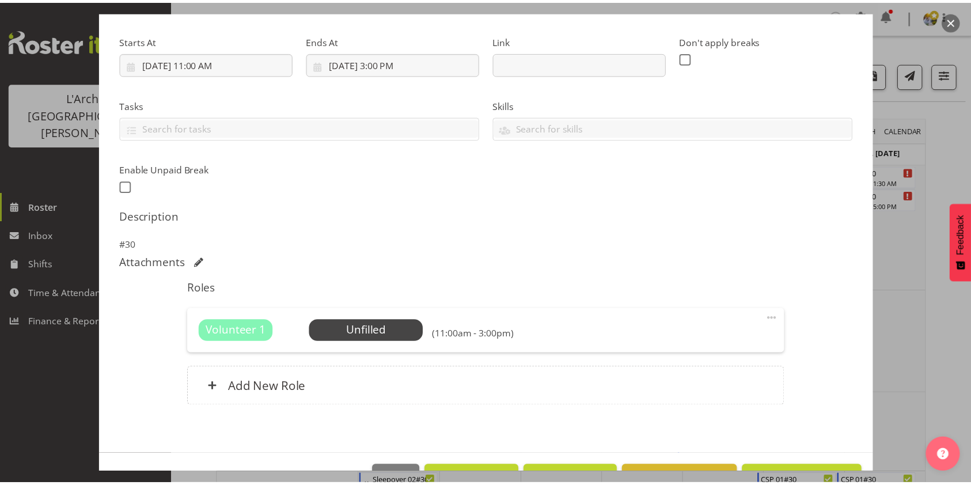
scroll to position [203, 0]
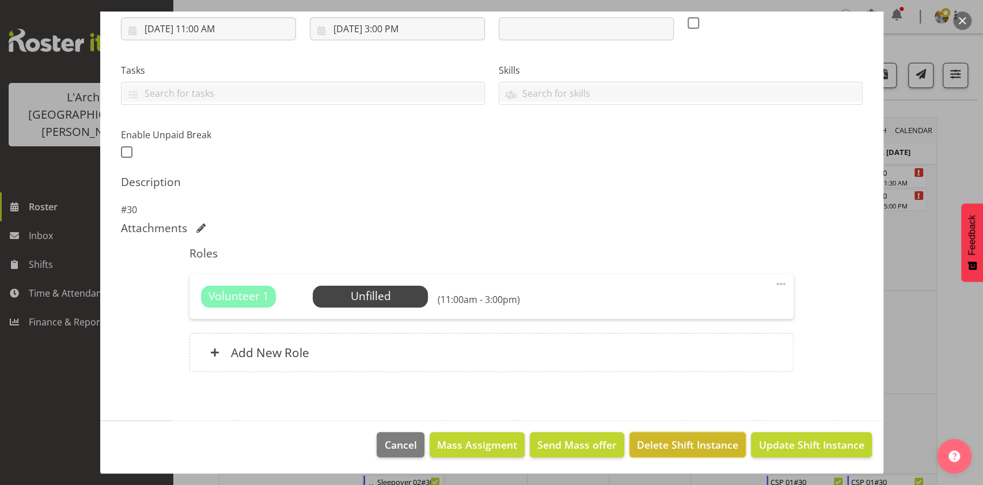
click at [629, 442] on button "Delete Shift Instance" at bounding box center [687, 444] width 116 height 25
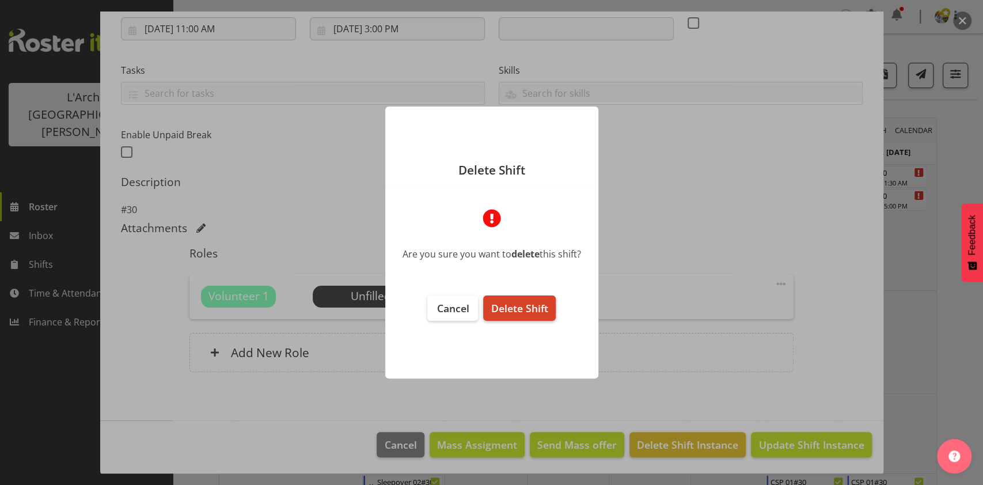
click at [507, 298] on button "Delete Shift" at bounding box center [519, 307] width 72 height 25
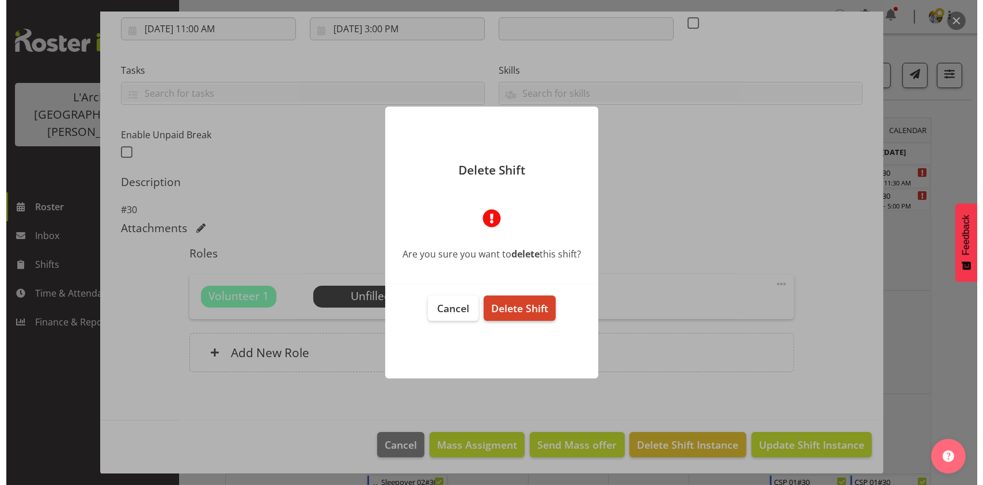
scroll to position [157, 0]
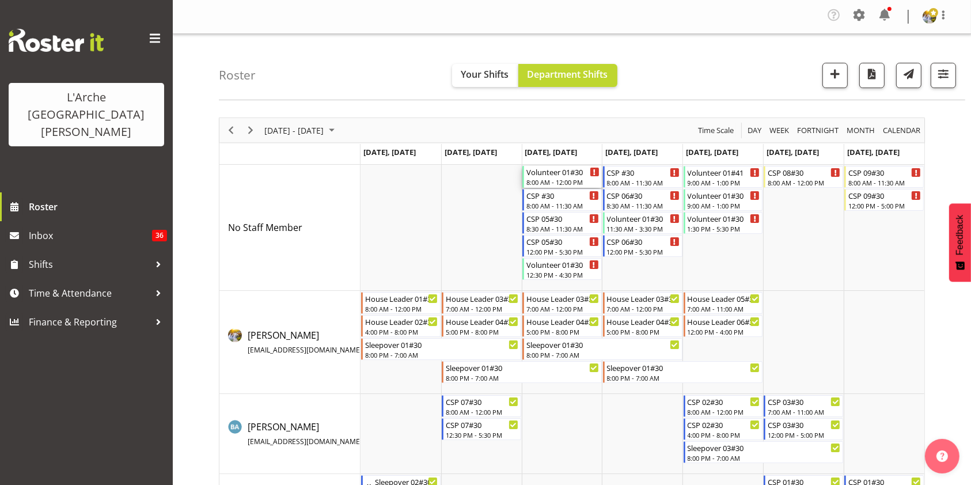
click at [553, 181] on div "8:00 AM - 12:00 PM" at bounding box center [562, 181] width 73 height 9
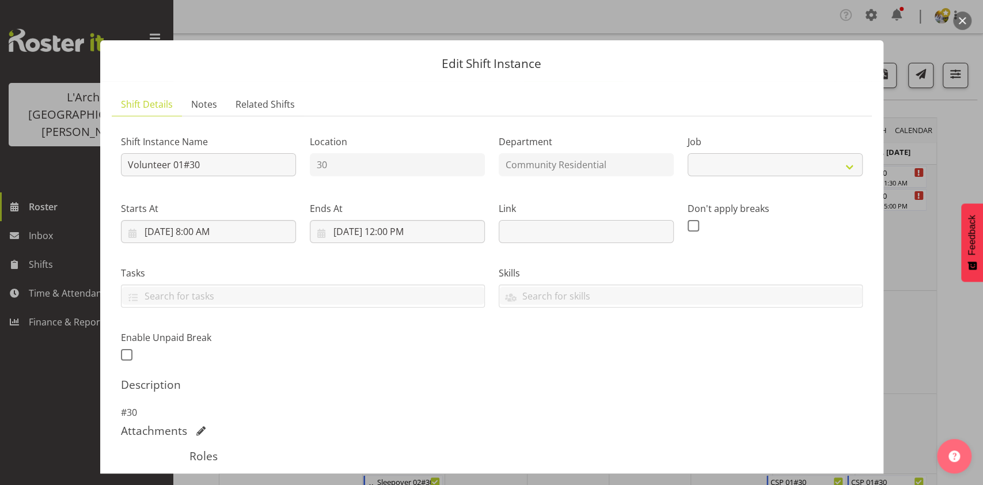
select select "4550"
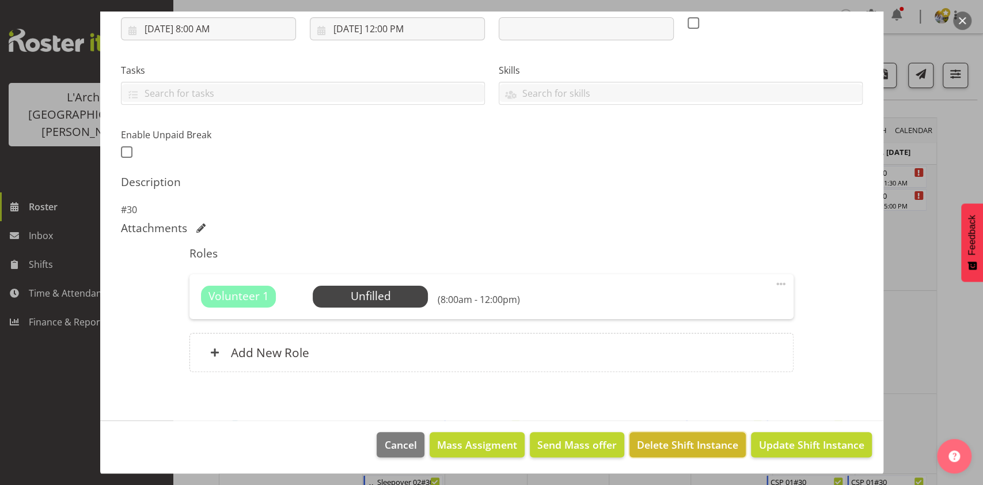
click at [714, 438] on span "Delete Shift Instance" at bounding box center [687, 444] width 101 height 15
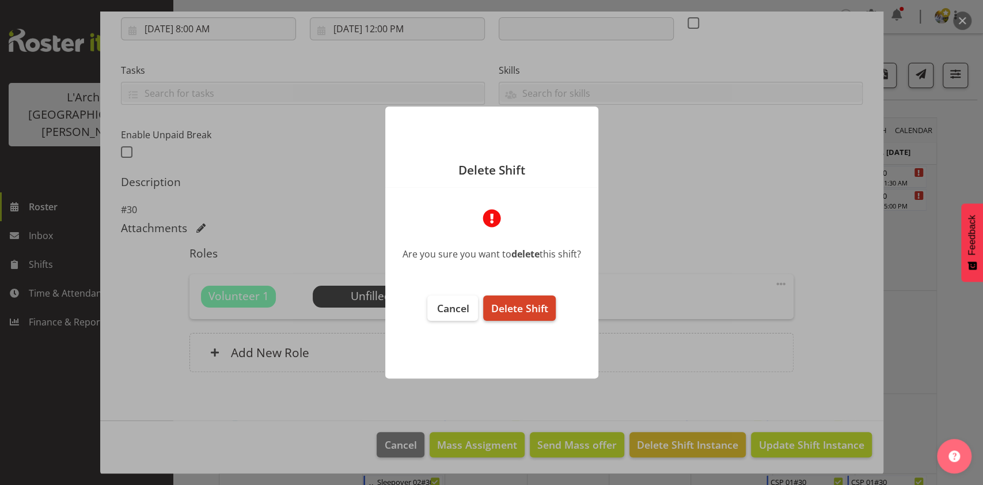
click at [514, 298] on button "Delete Shift" at bounding box center [519, 307] width 72 height 25
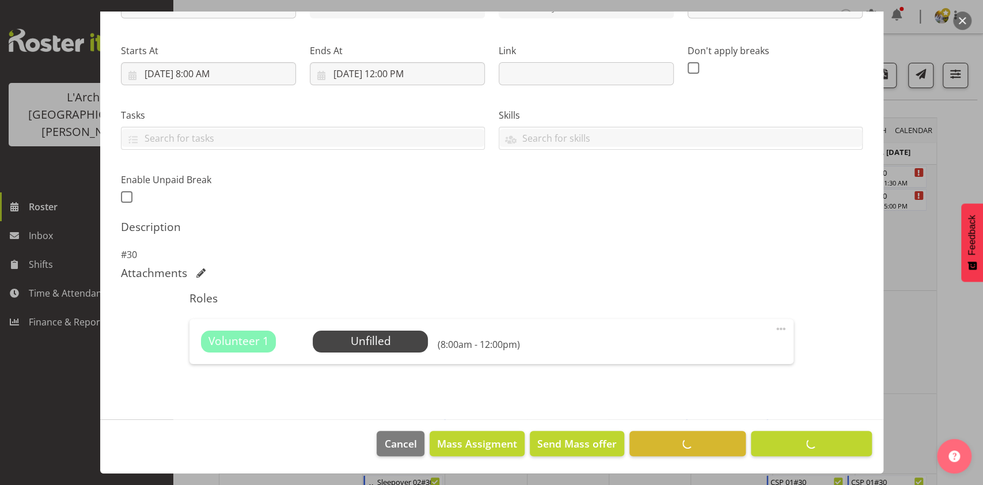
scroll to position [157, 0]
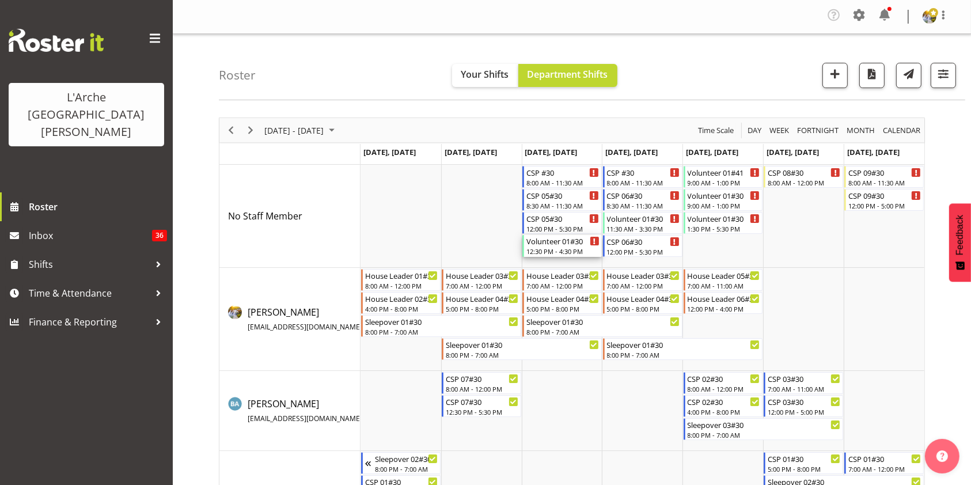
click at [561, 248] on div "12:30 PM - 4:30 PM" at bounding box center [562, 250] width 73 height 9
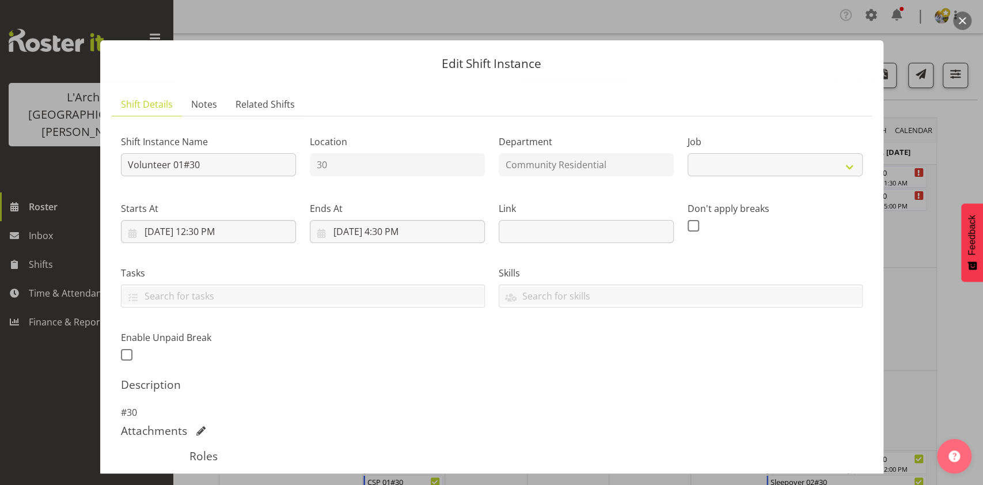
select select "4550"
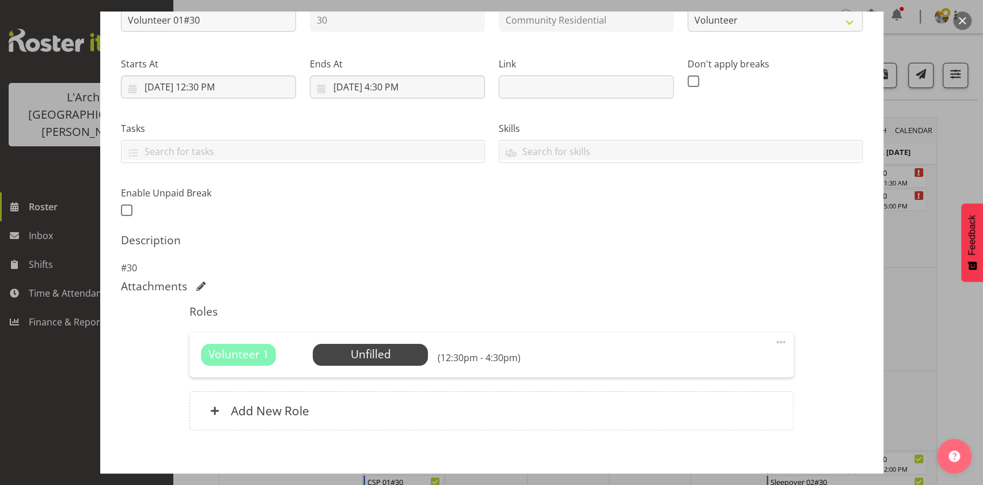
scroll to position [203, 0]
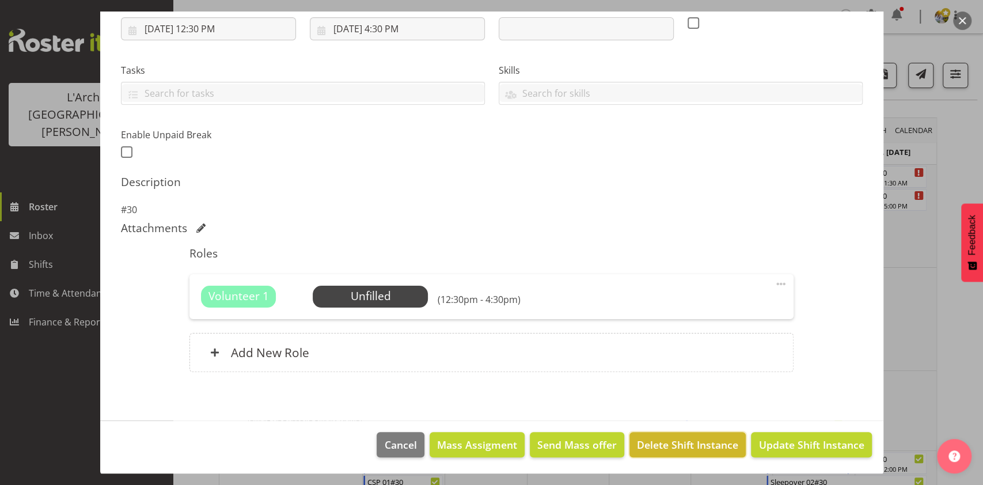
click at [682, 449] on span "Delete Shift Instance" at bounding box center [687, 444] width 101 height 15
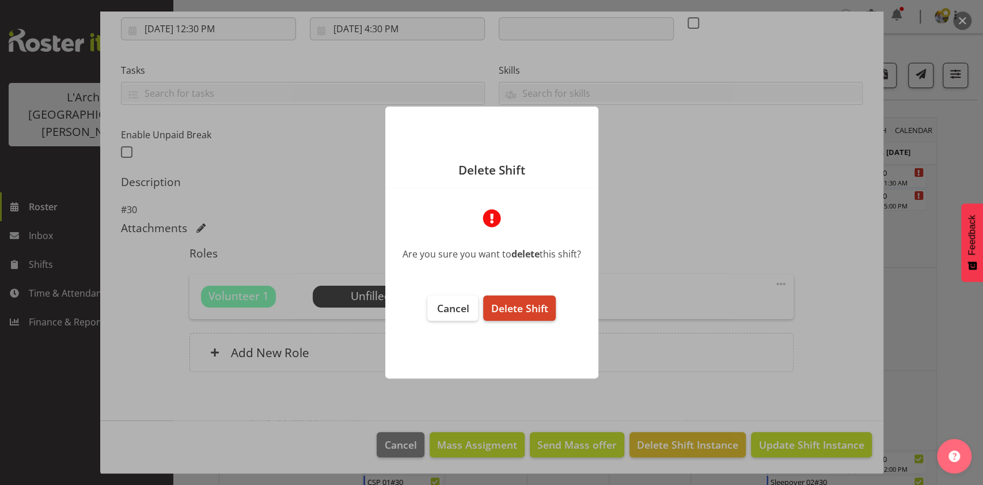
click at [528, 305] on span "Delete Shift" at bounding box center [519, 308] width 57 height 14
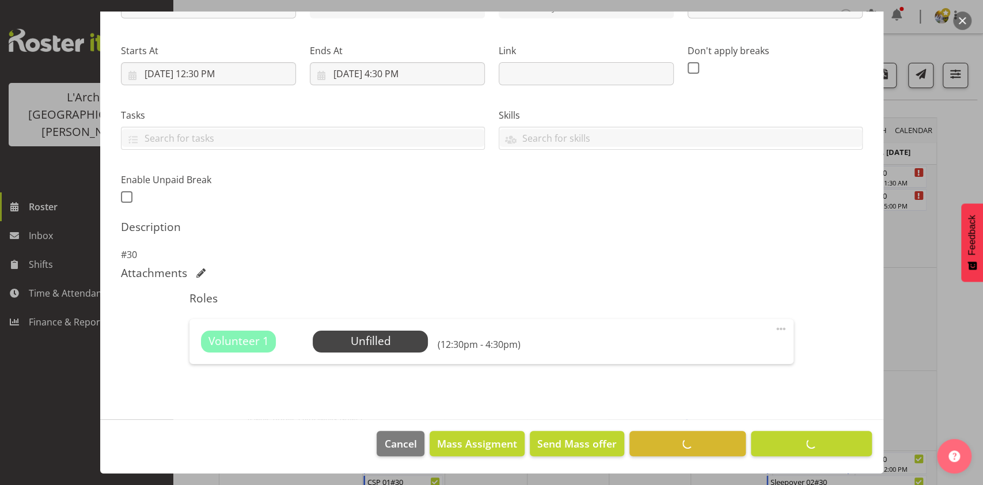
scroll to position [157, 0]
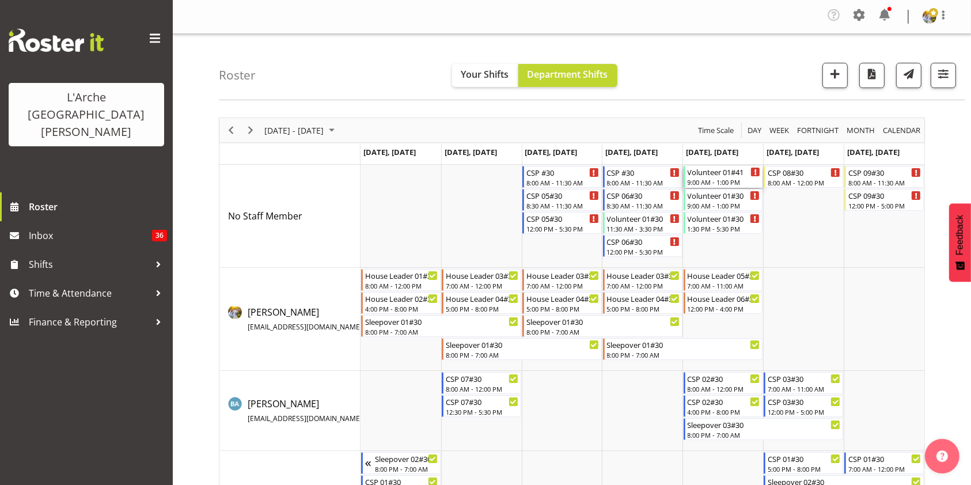
click at [730, 180] on div "9:00 AM - 1:00 PM" at bounding box center [724, 181] width 73 height 9
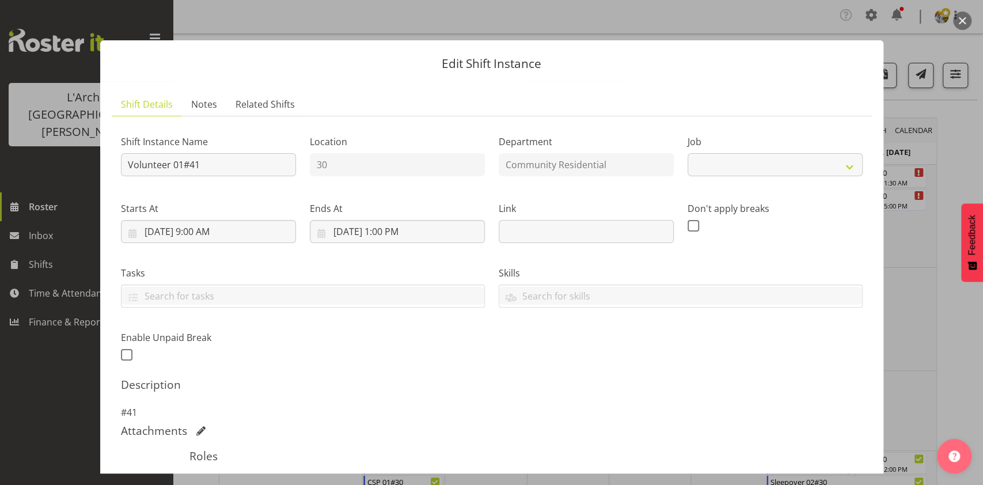
select select "4550"
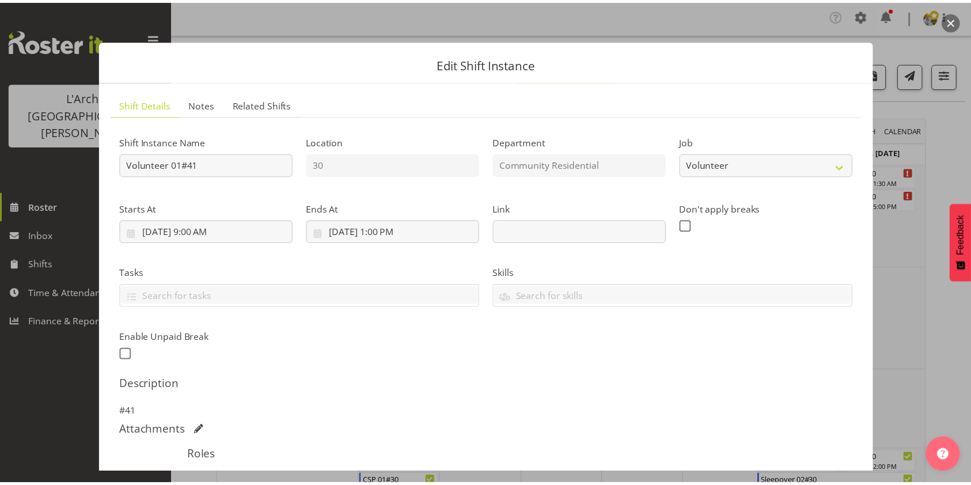
scroll to position [187, 0]
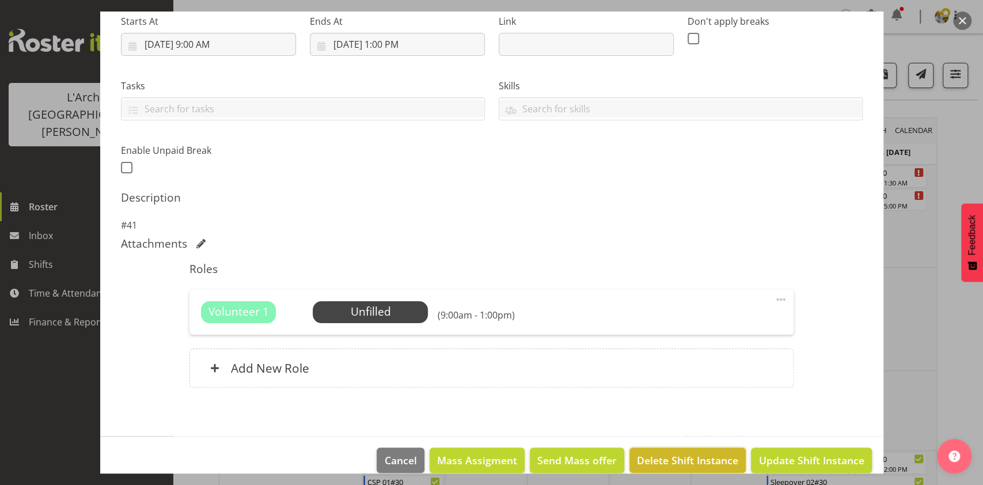
click at [719, 459] on span "Delete Shift Instance" at bounding box center [687, 460] width 101 height 15
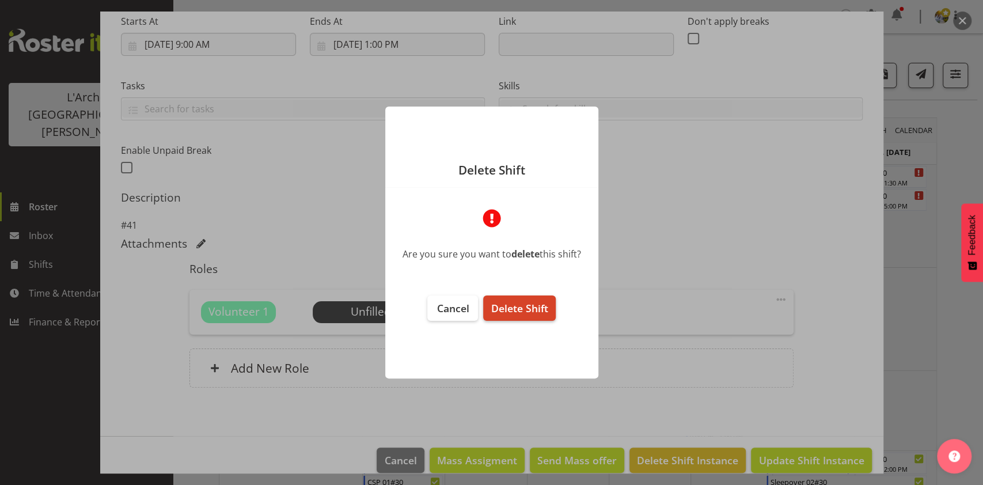
click at [534, 305] on span "Delete Shift" at bounding box center [519, 308] width 57 height 14
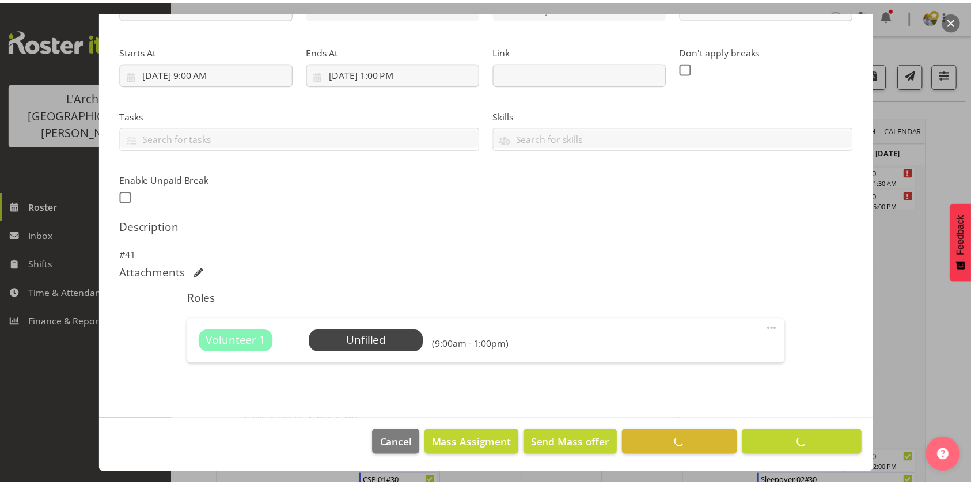
scroll to position [157, 0]
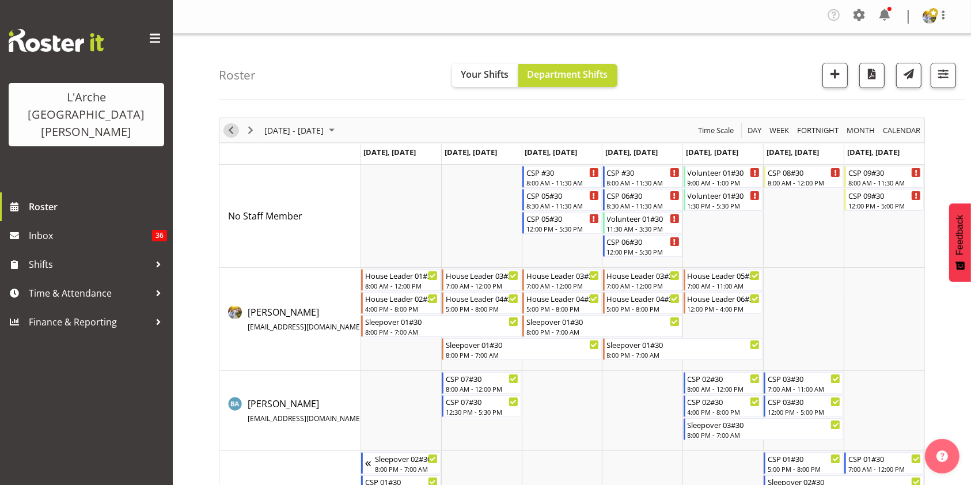
click at [235, 134] on span "Previous" at bounding box center [231, 130] width 14 height 14
